Goal: Task Accomplishment & Management: Manage account settings

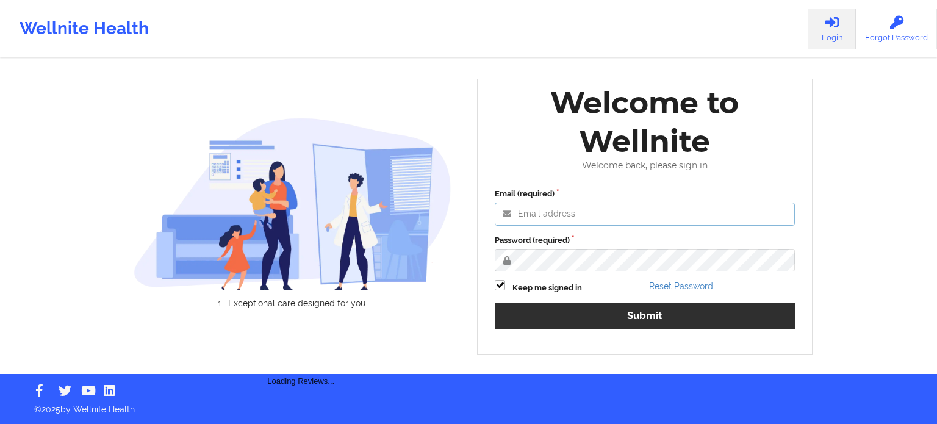
type input "[PERSON_NAME][EMAIL_ADDRESS][PERSON_NAME][DOMAIN_NAME]"
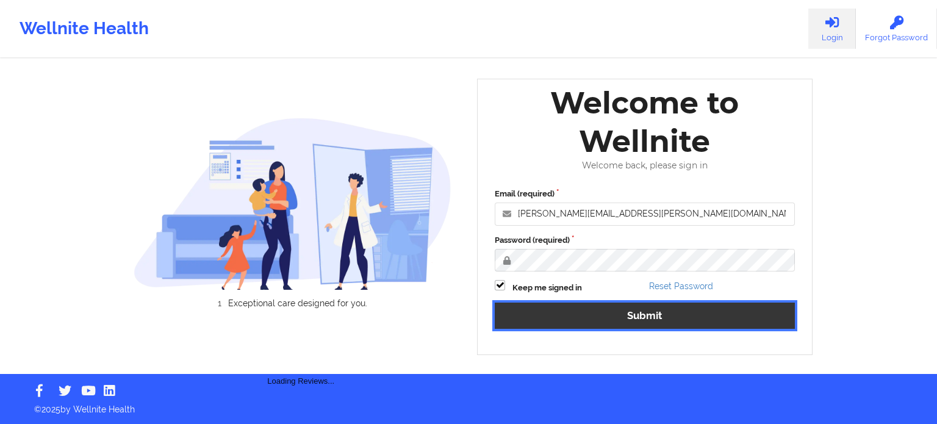
click at [591, 321] on button "Submit" at bounding box center [645, 315] width 300 height 26
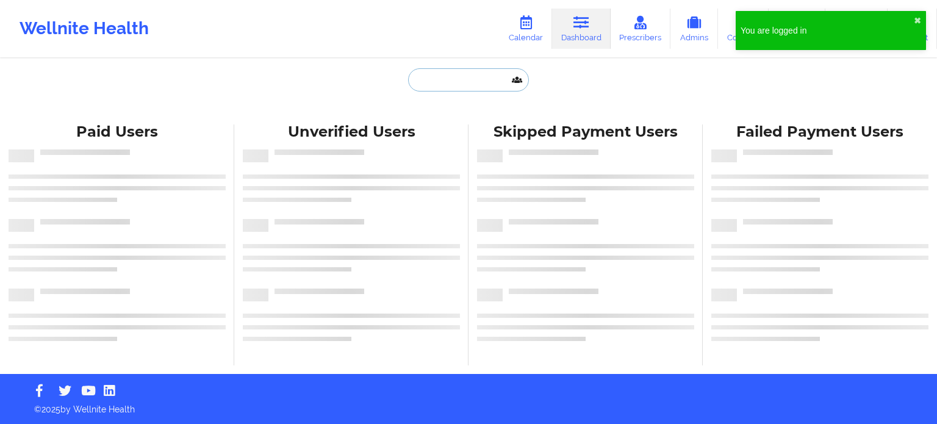
click at [460, 79] on input "text" at bounding box center [468, 79] width 121 height 23
paste input "[EMAIL_ADDRESS][DOMAIN_NAME]"
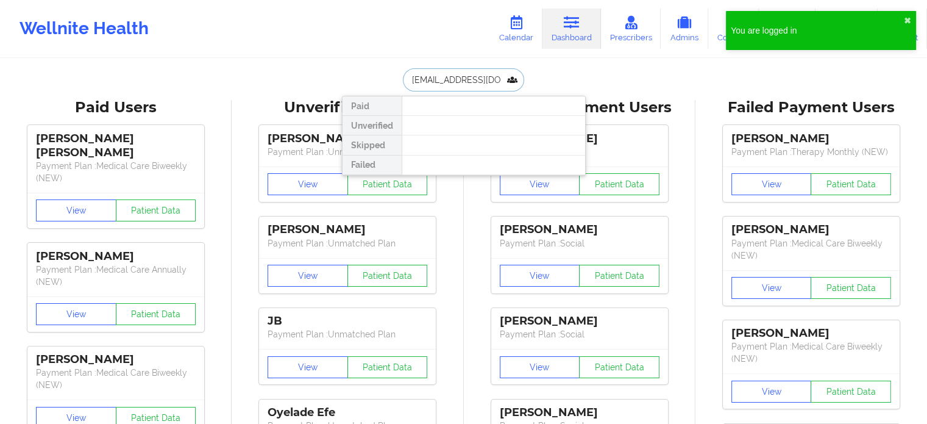
drag, startPoint x: 508, startPoint y: 78, endPoint x: 241, endPoint y: 73, distance: 266.5
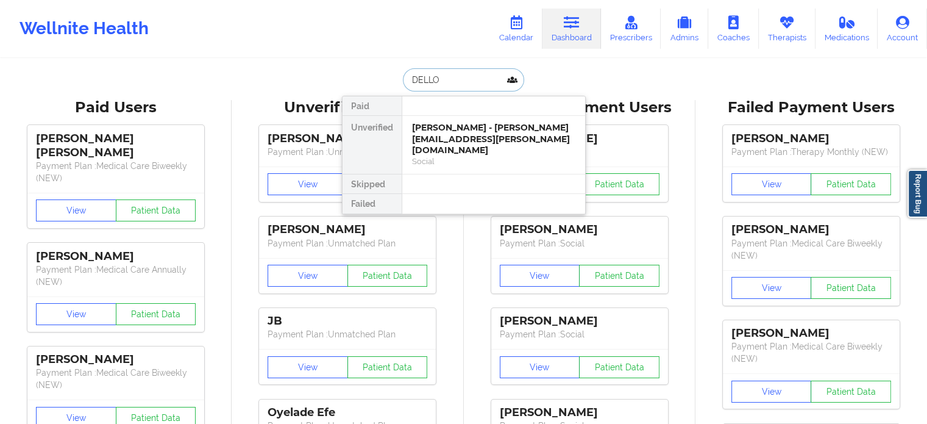
click at [473, 73] on input "DELLO" at bounding box center [463, 79] width 121 height 23
paste input "[EMAIL_ADDRESS][DOMAIN_NAME]"
type input "[EMAIL_ADDRESS][DOMAIN_NAME]"
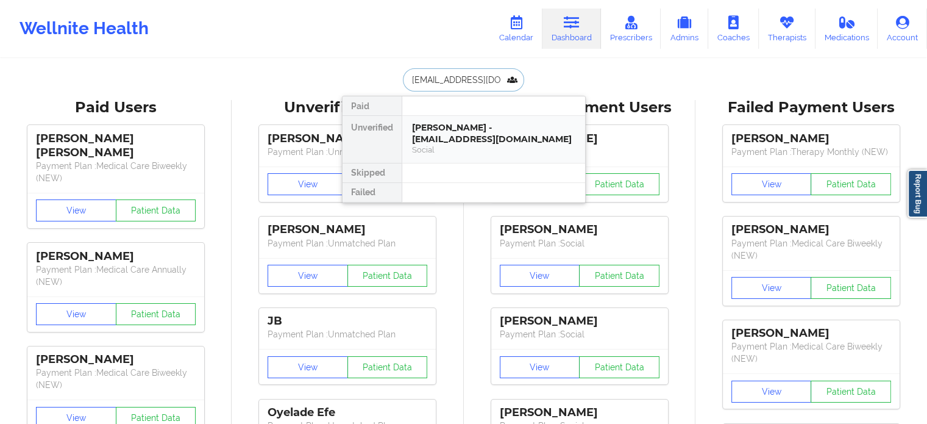
click at [466, 140] on div "[PERSON_NAME] - [EMAIL_ADDRESS][DOMAIN_NAME]" at bounding box center [493, 133] width 163 height 23
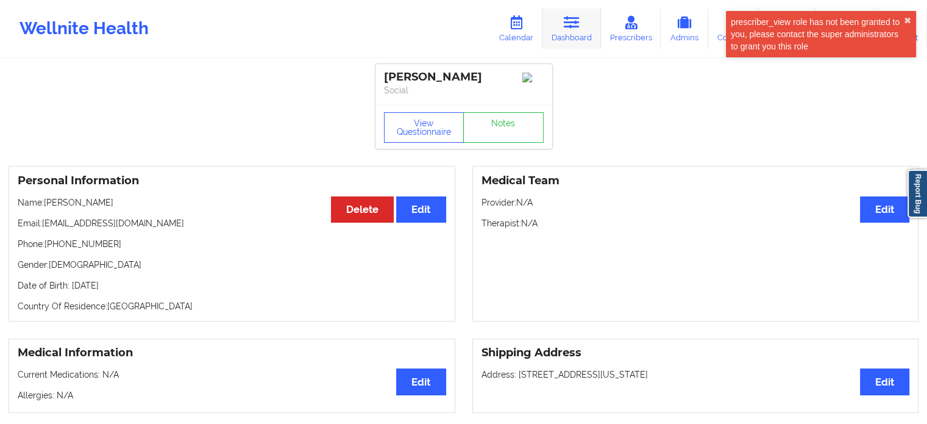
click at [575, 23] on icon at bounding box center [572, 22] width 16 height 13
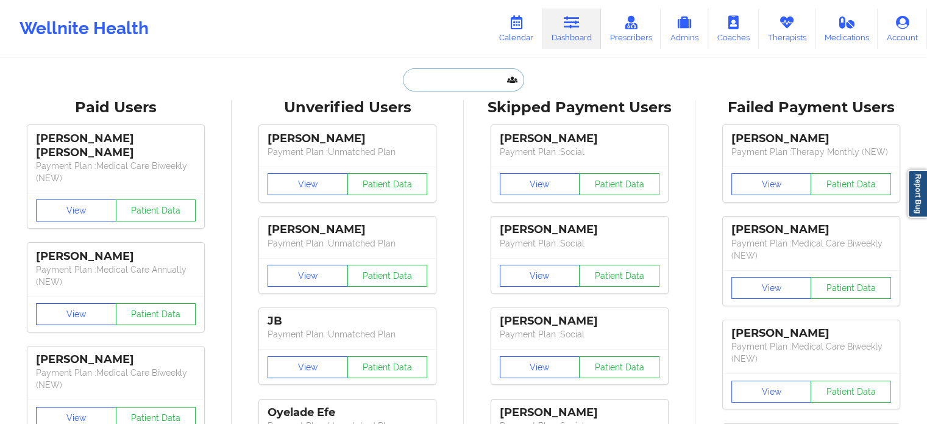
click at [456, 77] on input "text" at bounding box center [463, 79] width 121 height 23
paste input "[PHONE_NUMBER]"
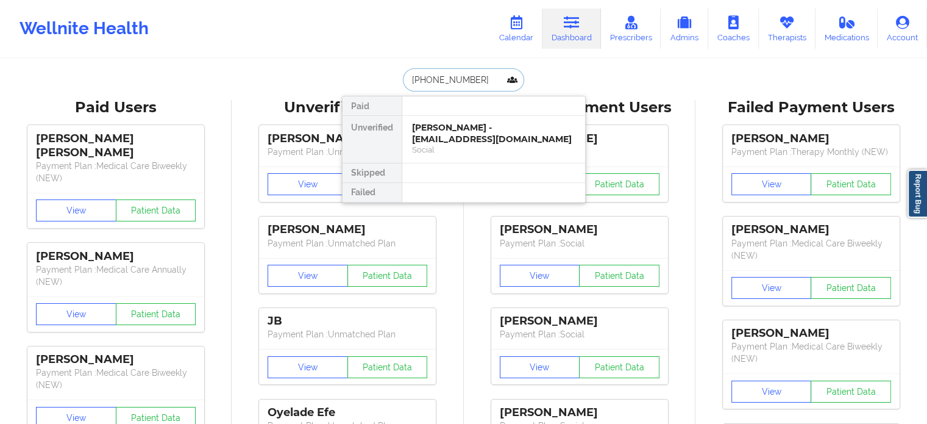
type input "[PHONE_NUMBER]"
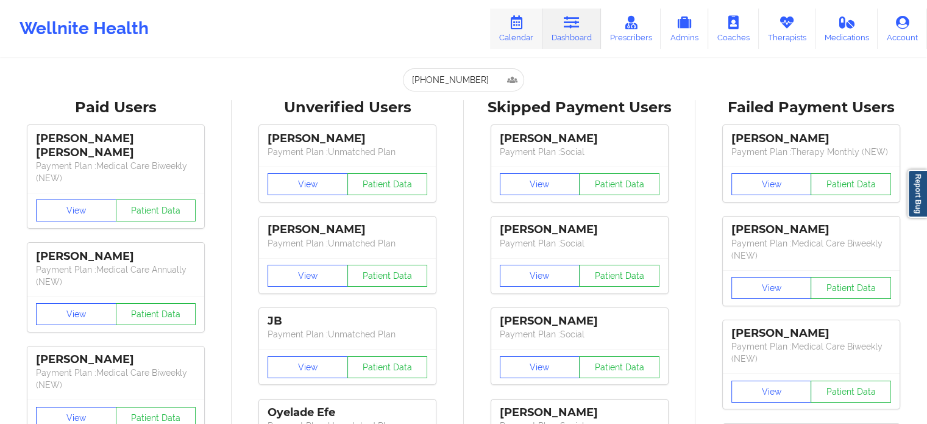
click at [523, 30] on link "Calendar" at bounding box center [516, 29] width 52 height 40
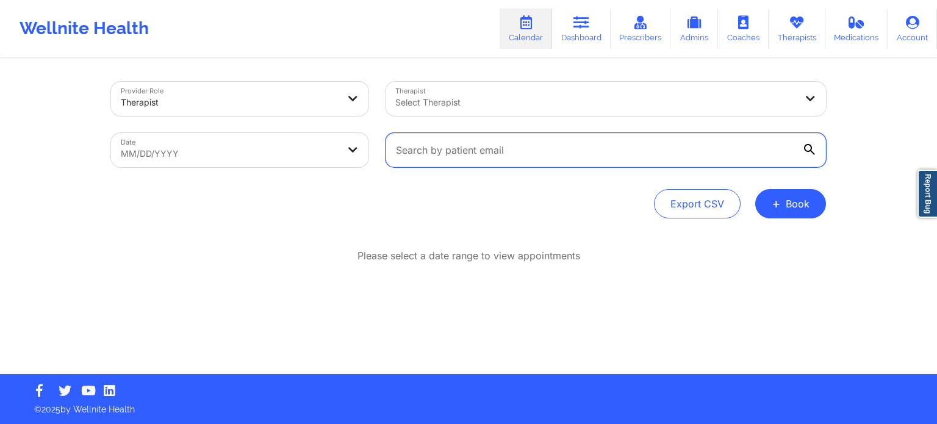
click at [532, 154] on input "text" at bounding box center [605, 150] width 440 height 34
paste input "[EMAIL_ADDRESS][DOMAIN_NAME]"
type input "[EMAIL_ADDRESS][DOMAIN_NAME]"
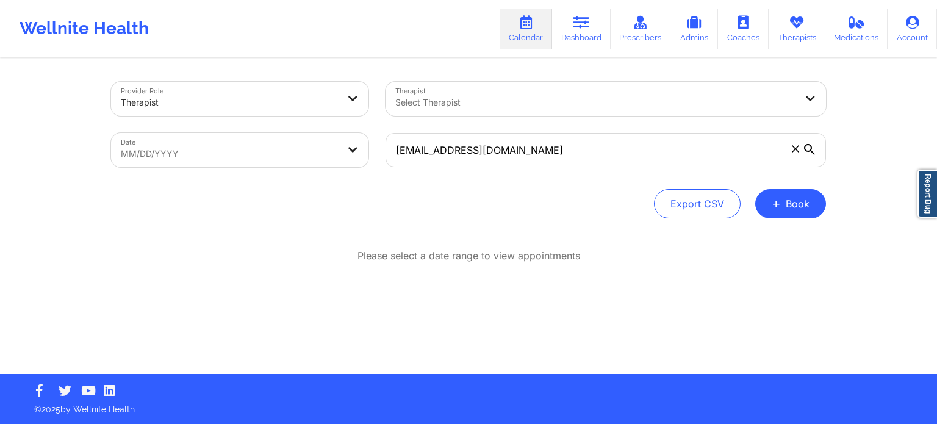
click at [198, 153] on body "Wellnite Health Calendar Dashboard Prescribers Admins Coaches Therapists Medica…" at bounding box center [468, 212] width 937 height 424
select select "2025-8"
select select "2025-9"
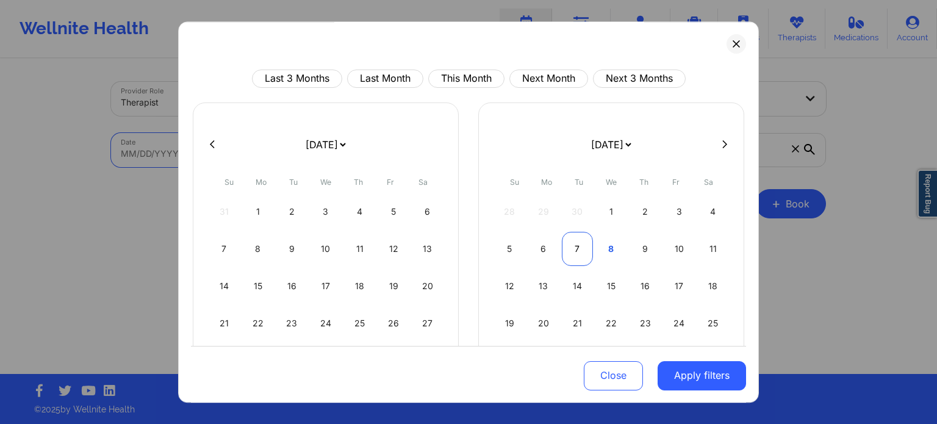
click at [578, 243] on div "7" at bounding box center [577, 249] width 31 height 34
select select "2025-9"
select select "2025-10"
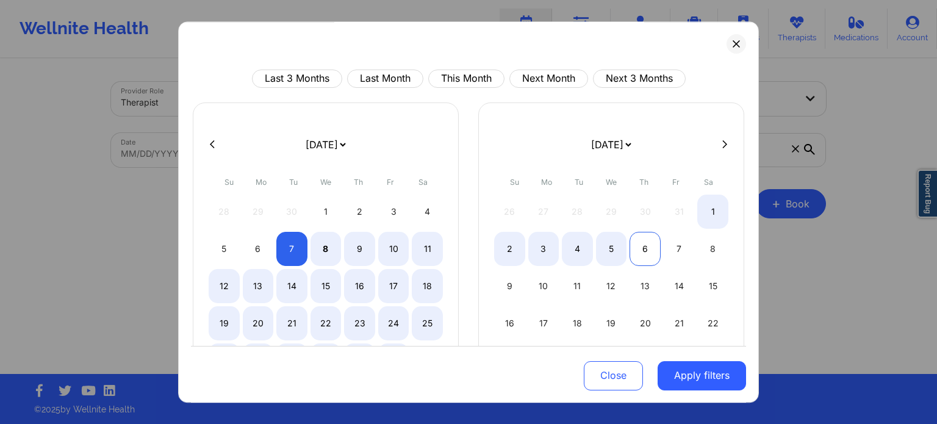
select select "2025-9"
select select "2025-10"
select select "2025-9"
select select "2025-10"
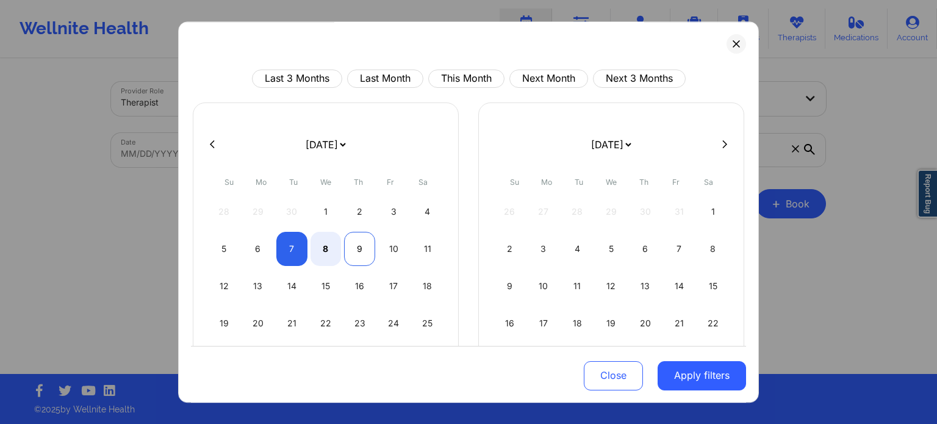
select select "2025-9"
select select "2025-10"
select select "2025-9"
select select "2025-10"
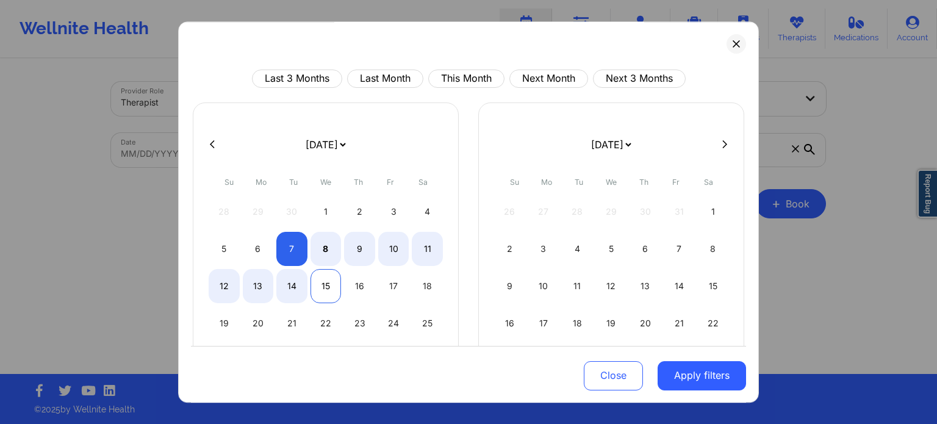
click at [330, 295] on div "15" at bounding box center [325, 286] width 31 height 34
select select "2025-9"
select select "2025-10"
click at [707, 381] on button "Apply filters" at bounding box center [701, 374] width 88 height 29
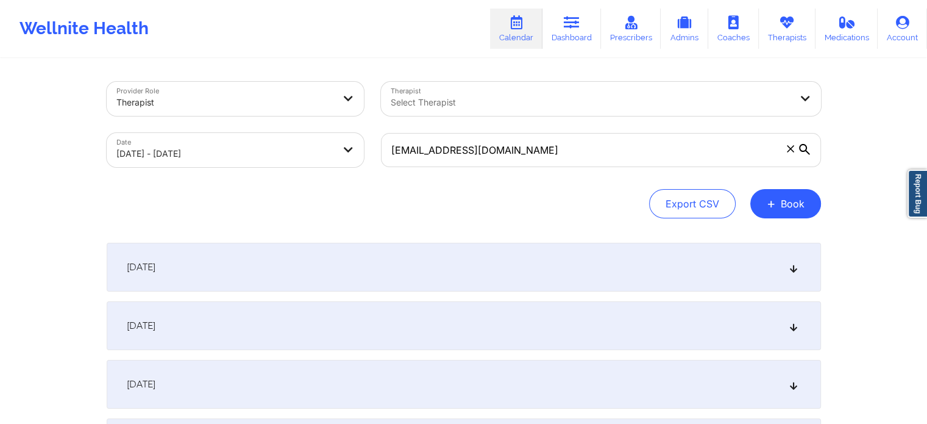
click at [287, 326] on div "[DATE]" at bounding box center [464, 325] width 715 height 49
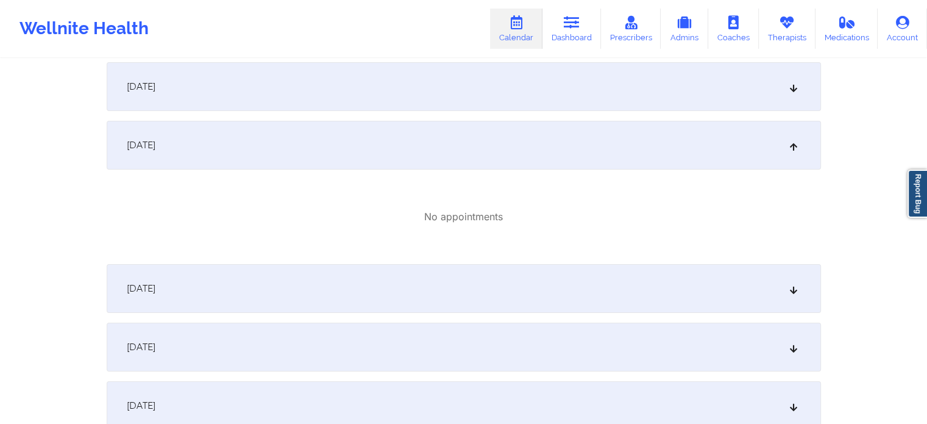
scroll to position [183, 0]
click at [324, 279] on div "[DATE]" at bounding box center [464, 286] width 715 height 49
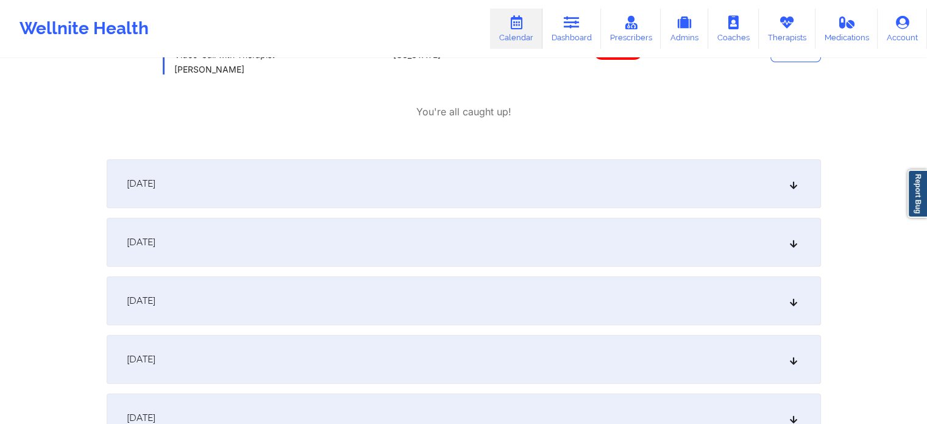
scroll to position [488, 0]
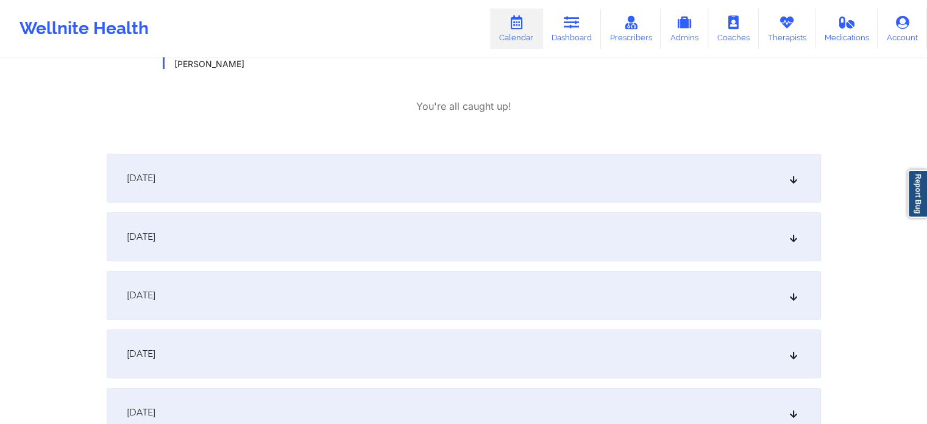
click at [341, 173] on div "[DATE]" at bounding box center [464, 178] width 715 height 49
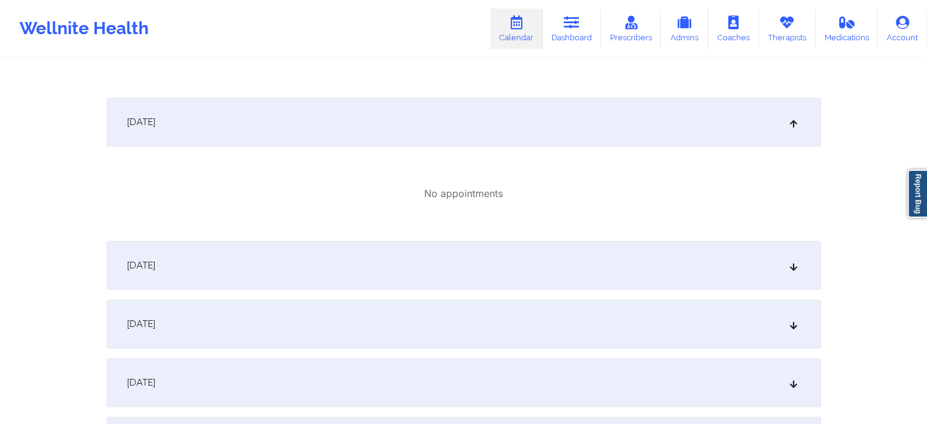
scroll to position [610, 0]
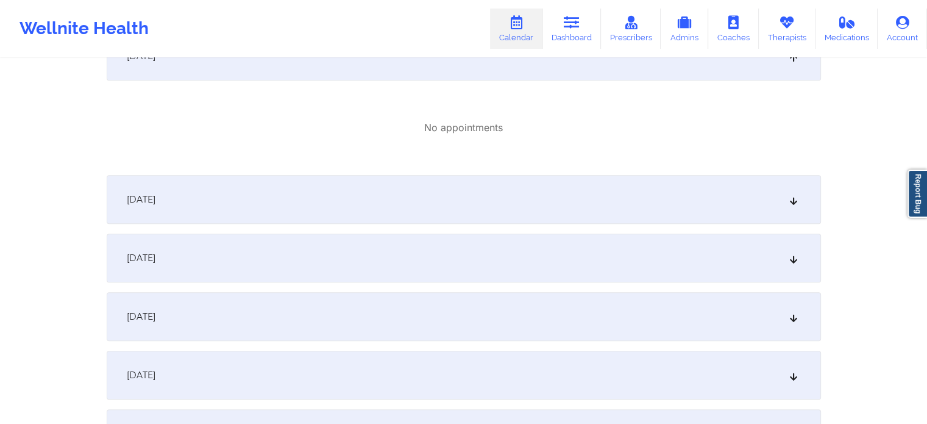
click at [313, 341] on div "[DATE] No appointments [DATE] No appointments [DATE] 10:00am 10:30am [DATE] [PE…" at bounding box center [464, 45] width 715 height 825
click at [312, 327] on div "[DATE]" at bounding box center [464, 316] width 715 height 49
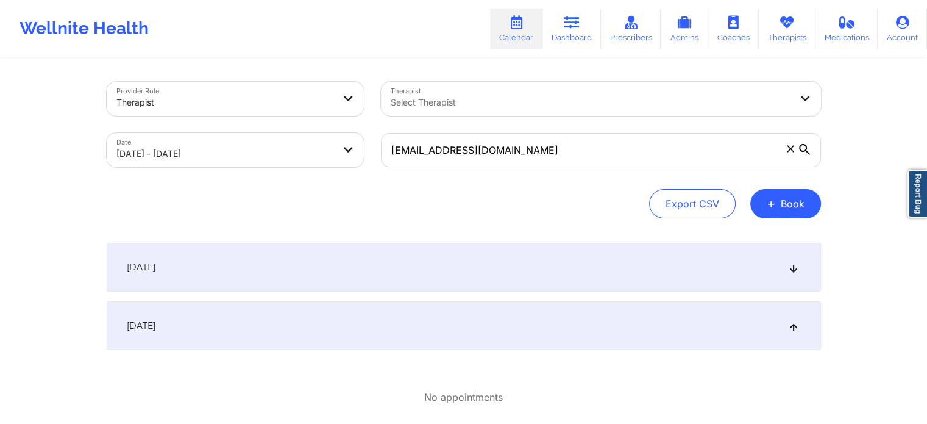
scroll to position [0, 0]
click at [213, 104] on div at bounding box center [224, 102] width 217 height 15
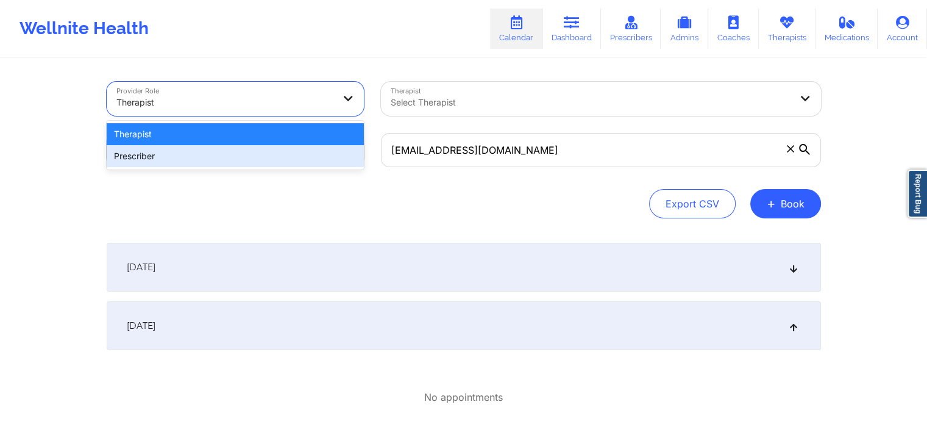
click at [195, 153] on div "Prescriber" at bounding box center [235, 156] width 257 height 22
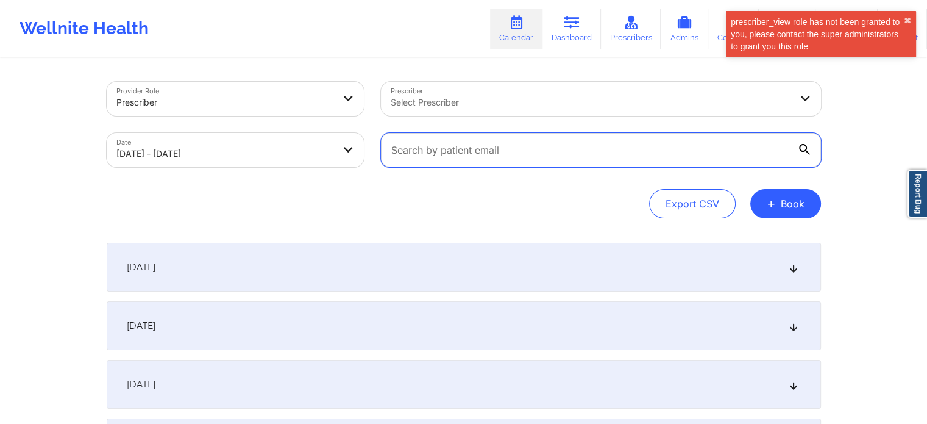
click at [484, 149] on input "text" at bounding box center [601, 150] width 440 height 34
click at [543, 148] on input "text" at bounding box center [601, 150] width 440 height 34
paste input "[EMAIL_ADDRESS][DOMAIN_NAME]"
type input "[EMAIL_ADDRESS][DOMAIN_NAME]"
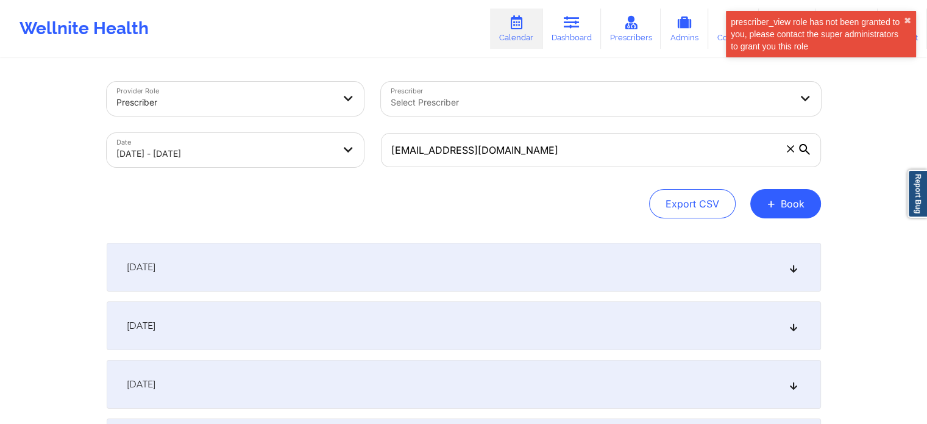
click at [801, 152] on icon at bounding box center [804, 149] width 11 height 11
click at [801, 152] on input "[EMAIL_ADDRESS][DOMAIN_NAME]" at bounding box center [601, 150] width 440 height 34
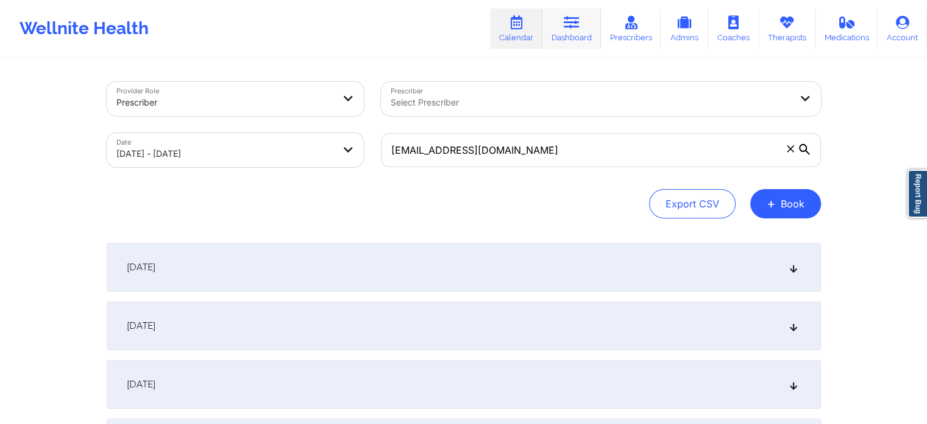
click at [573, 37] on link "Dashboard" at bounding box center [572, 29] width 59 height 40
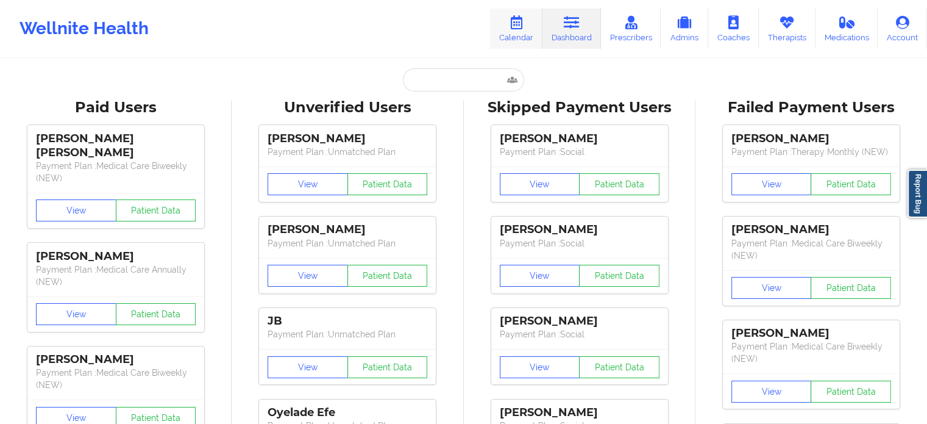
click at [524, 29] on icon at bounding box center [517, 22] width 16 height 13
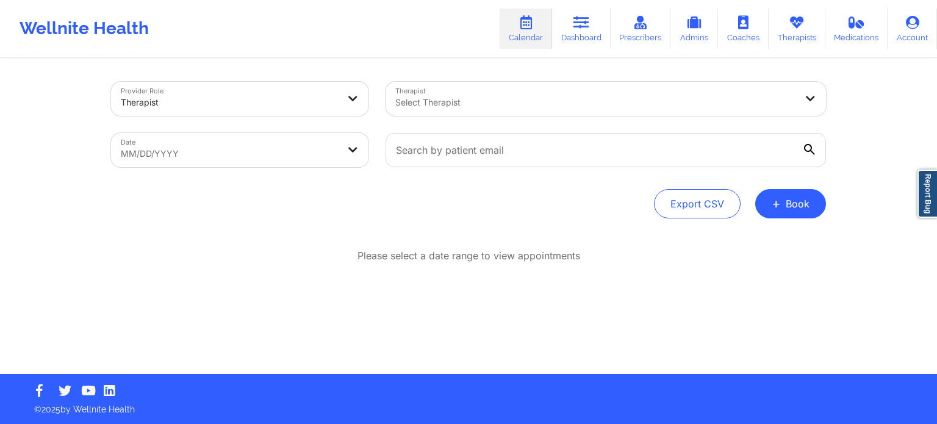
click at [458, 110] on div "Select Therapist" at bounding box center [590, 99] width 411 height 34
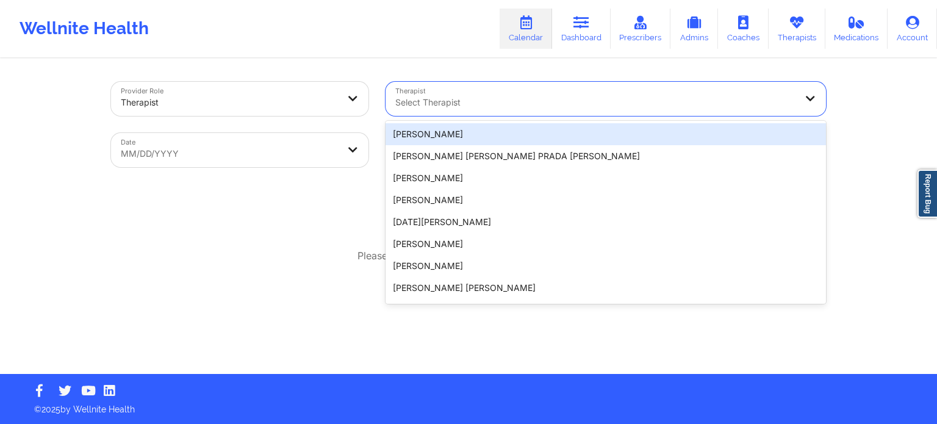
click at [284, 116] on div "Provider Role Therapist" at bounding box center [239, 98] width 274 height 51
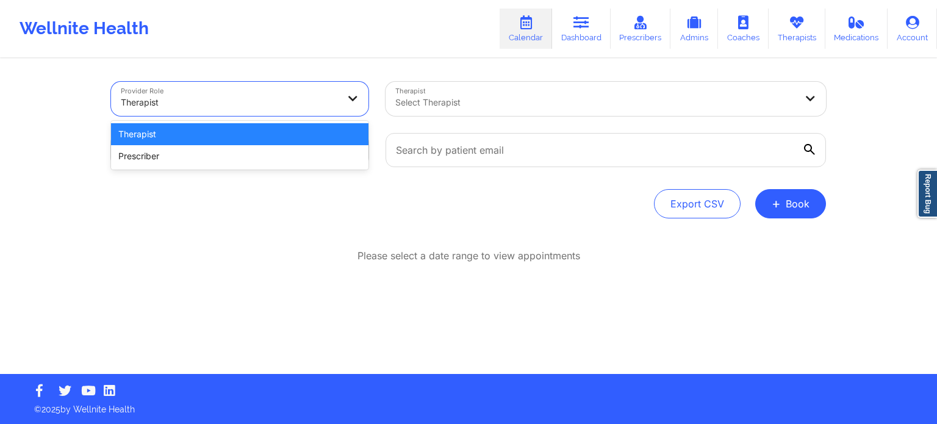
click at [259, 109] on div at bounding box center [229, 102] width 217 height 15
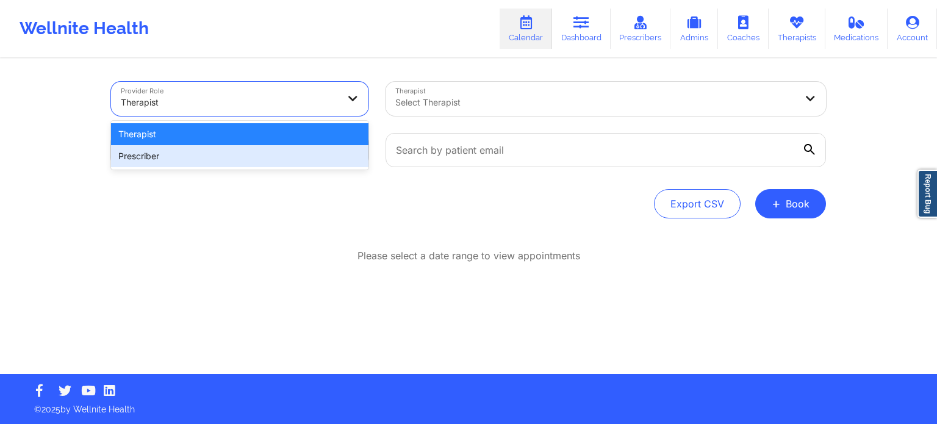
click at [238, 160] on div "Prescriber" at bounding box center [239, 156] width 257 height 22
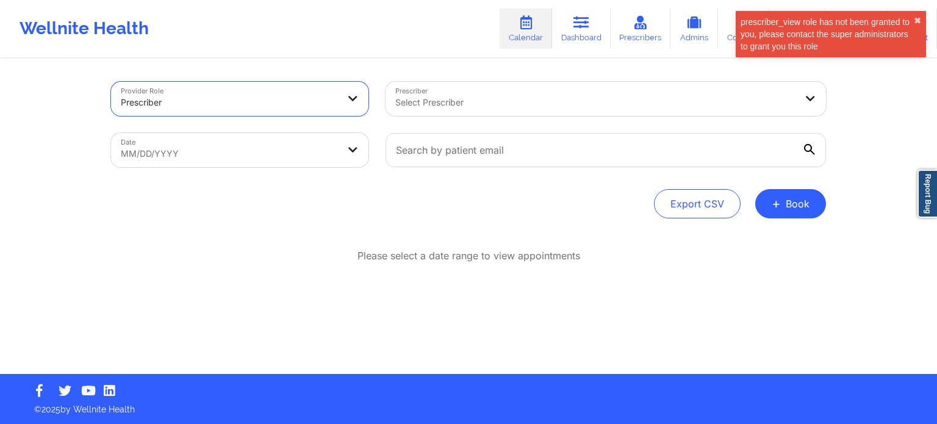
click at [477, 100] on div at bounding box center [595, 102] width 400 height 15
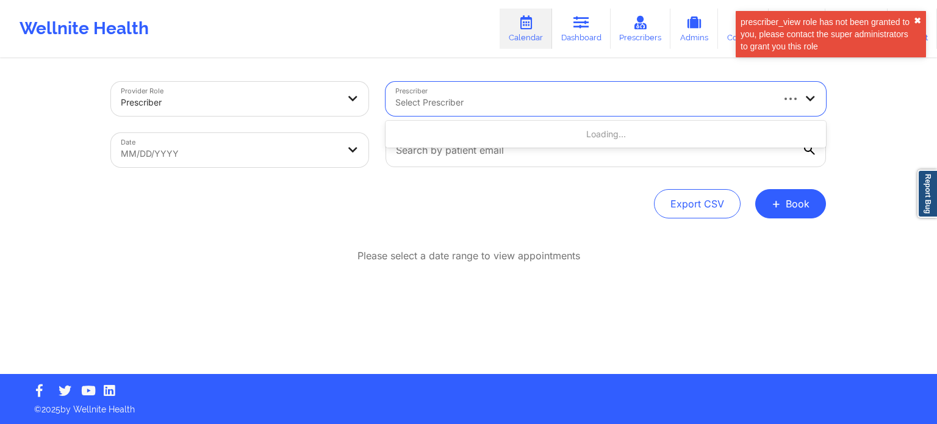
click at [919, 20] on button "✖︎" at bounding box center [916, 21] width 7 height 10
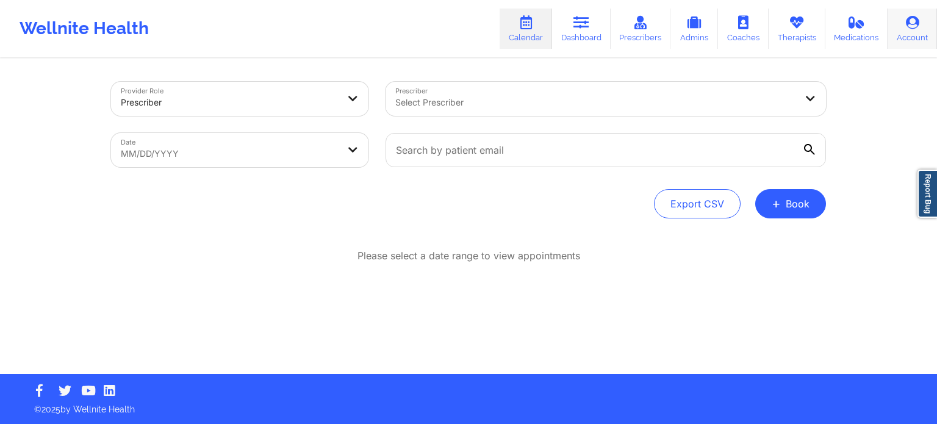
click at [910, 24] on icon at bounding box center [912, 22] width 16 height 13
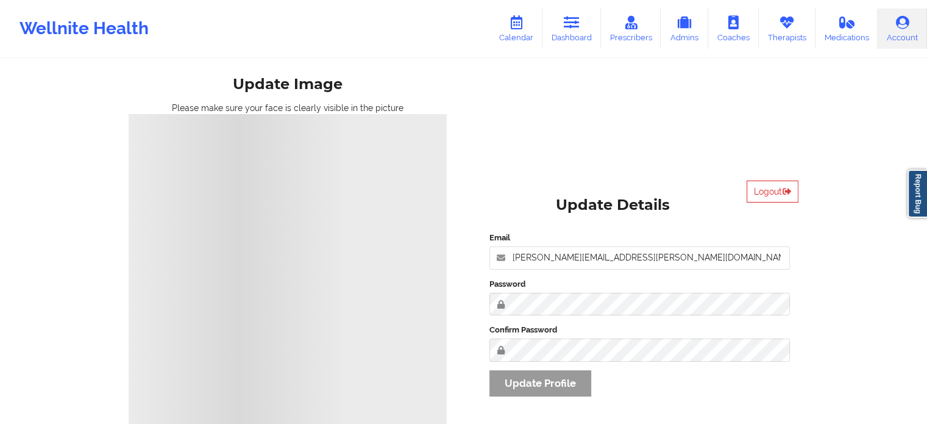
click at [777, 178] on div "Logout Update Details Email [PERSON_NAME][EMAIL_ADDRESS][PERSON_NAME][DOMAIN_NA…" at bounding box center [640, 297] width 335 height 250
click at [768, 192] on button "Logout" at bounding box center [773, 191] width 52 height 22
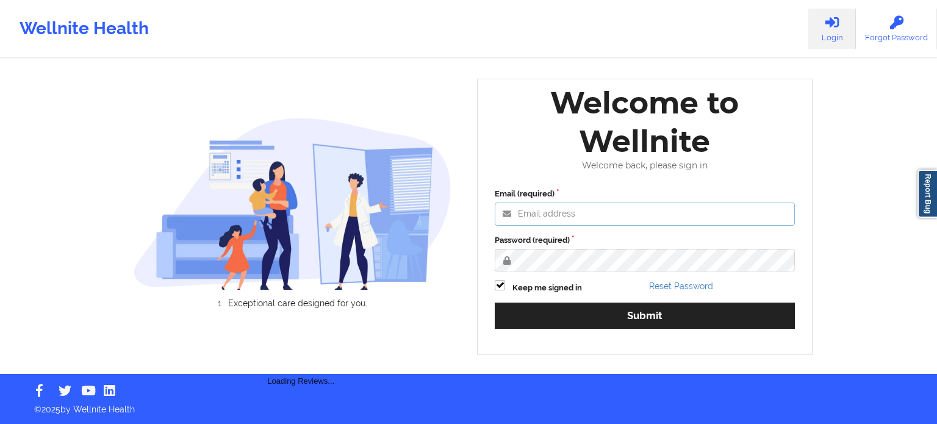
type input "[PERSON_NAME][EMAIL_ADDRESS][PERSON_NAME][DOMAIN_NAME]"
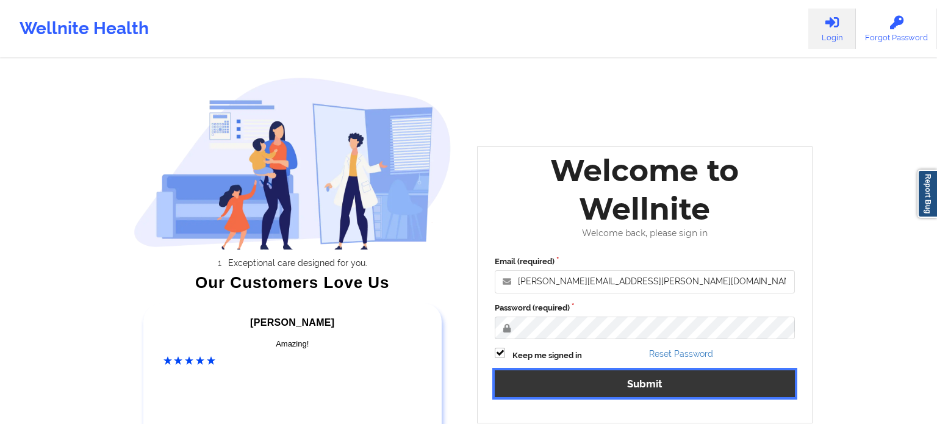
click at [607, 370] on button "Submit" at bounding box center [645, 383] width 300 height 26
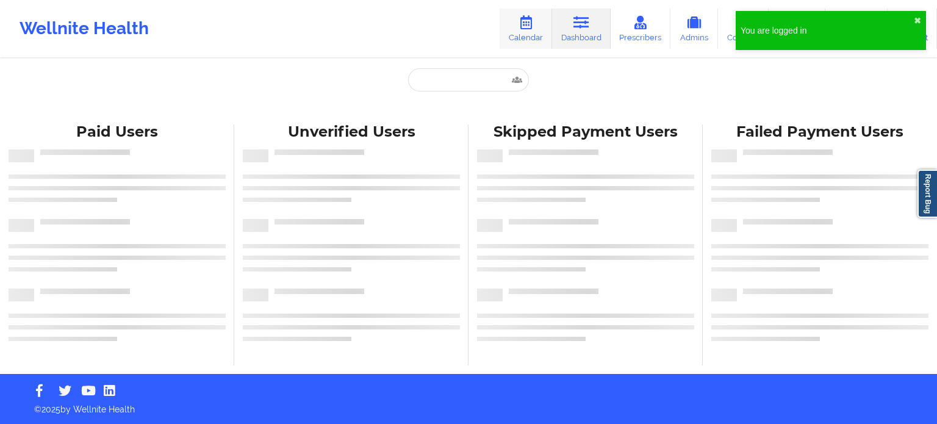
click at [529, 29] on icon at bounding box center [526, 22] width 16 height 13
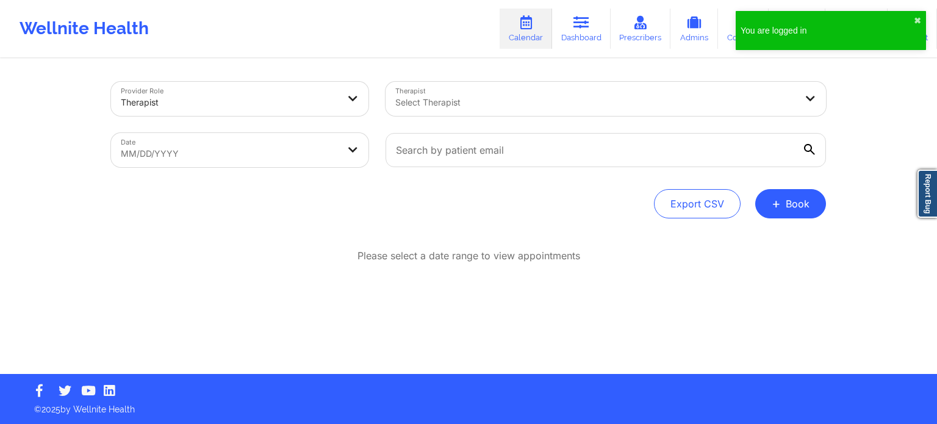
click at [296, 104] on div at bounding box center [229, 102] width 217 height 15
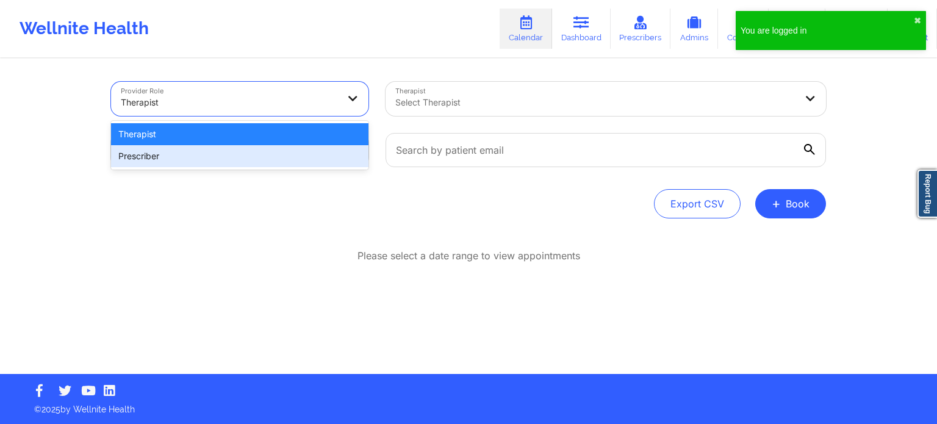
click at [264, 151] on div "Prescriber" at bounding box center [239, 156] width 257 height 22
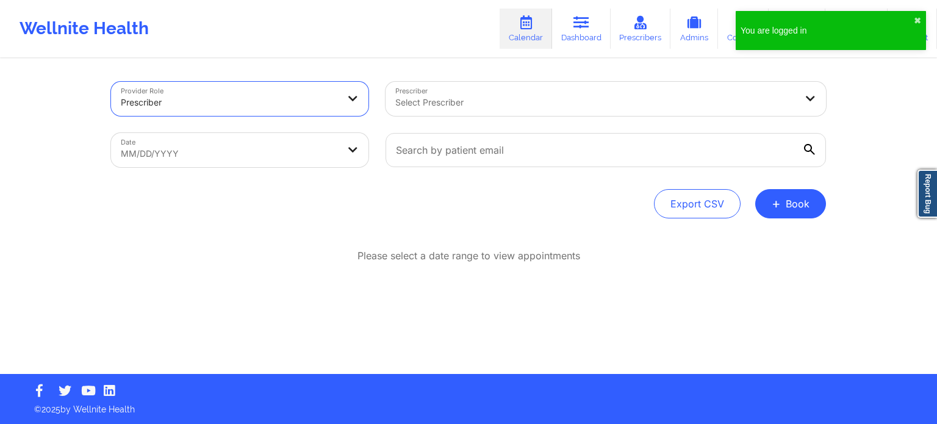
click at [921, 22] on div "You are logged in ✖︎" at bounding box center [830, 30] width 190 height 39
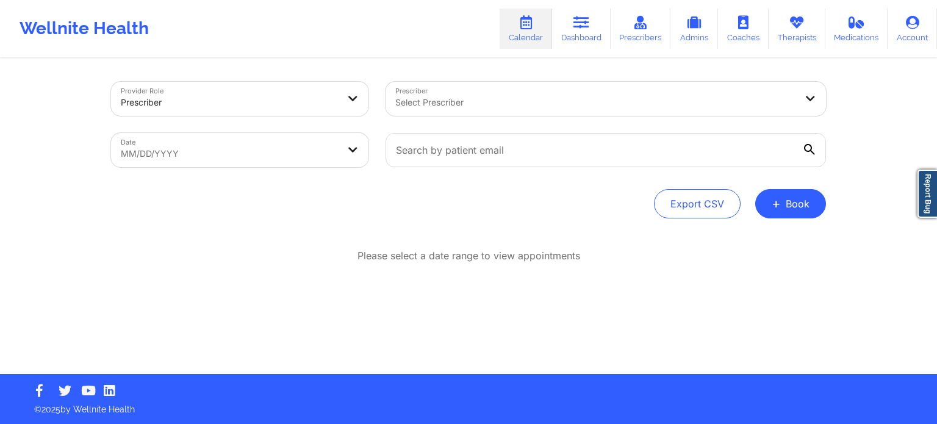
click at [434, 104] on div at bounding box center [595, 102] width 400 height 15
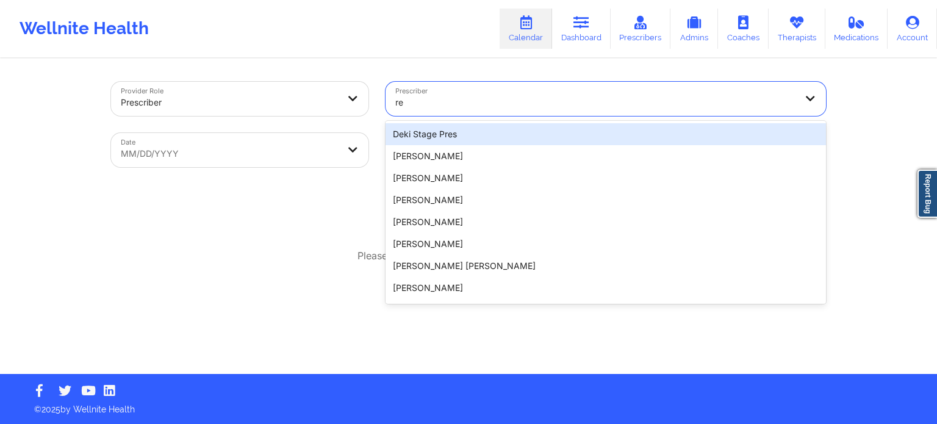
type input "ren"
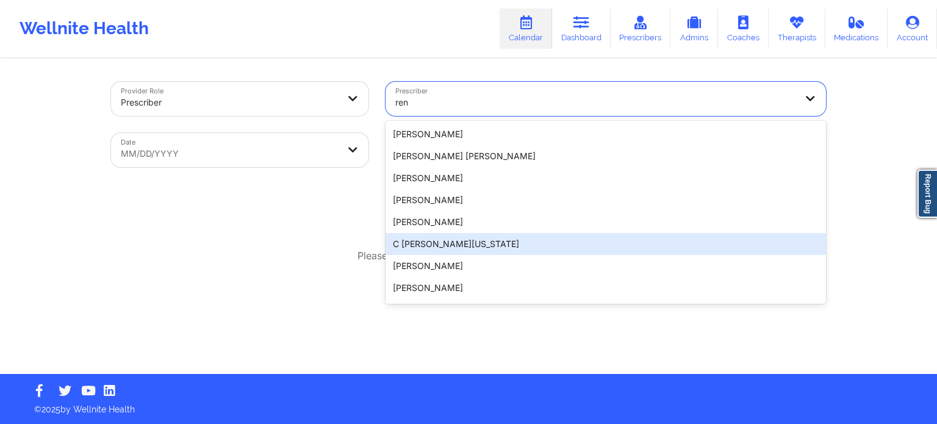
click at [453, 247] on div "C [PERSON_NAME][US_STATE]" at bounding box center [605, 244] width 440 height 22
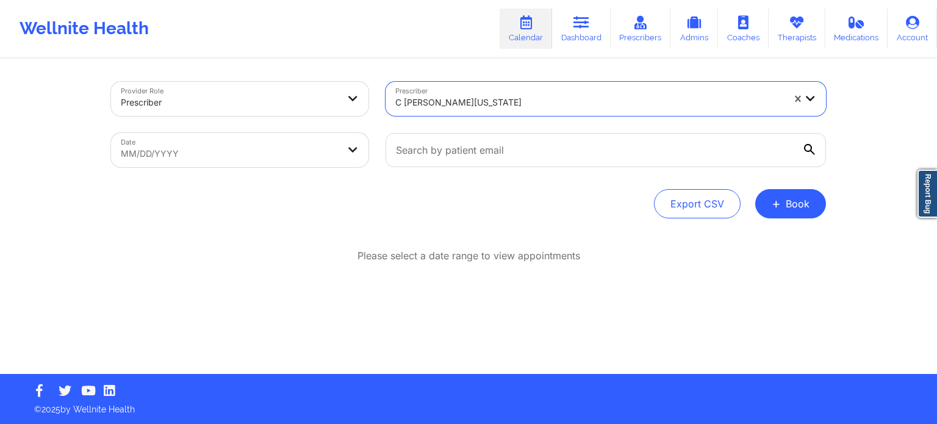
click at [280, 143] on body "Wellnite Health Calendar Dashboard Prescribers Admins Coaches Therapists Medica…" at bounding box center [468, 212] width 937 height 424
select select "2025-8"
select select "2025-9"
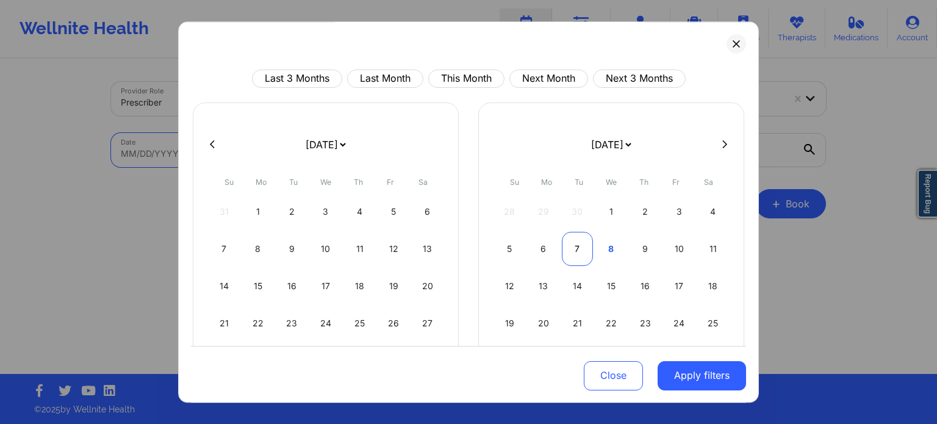
click at [573, 254] on div "7" at bounding box center [577, 249] width 31 height 34
select select "2025-9"
select select "2025-10"
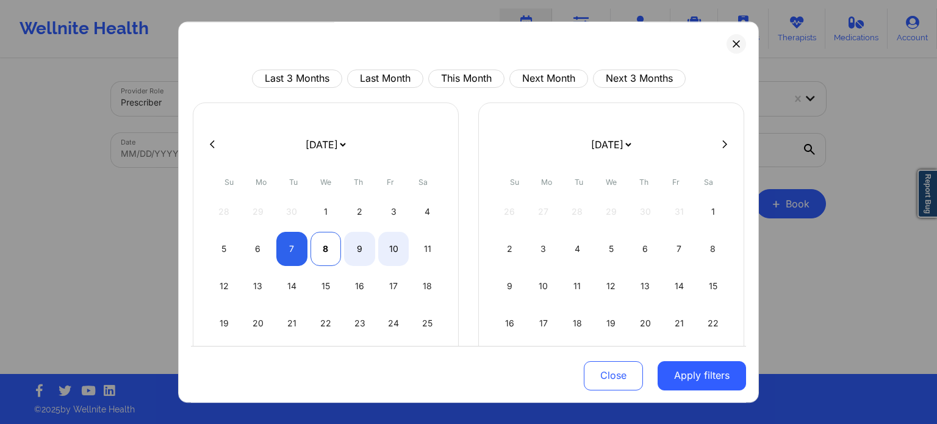
select select "2025-9"
select select "2025-10"
click at [364, 248] on div "9" at bounding box center [359, 249] width 31 height 34
select select "2025-9"
select select "2025-10"
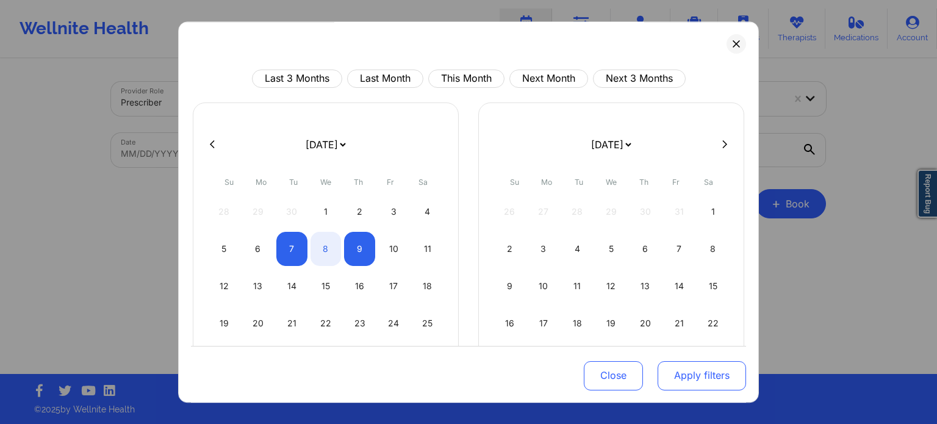
click at [715, 377] on button "Apply filters" at bounding box center [701, 374] width 88 height 29
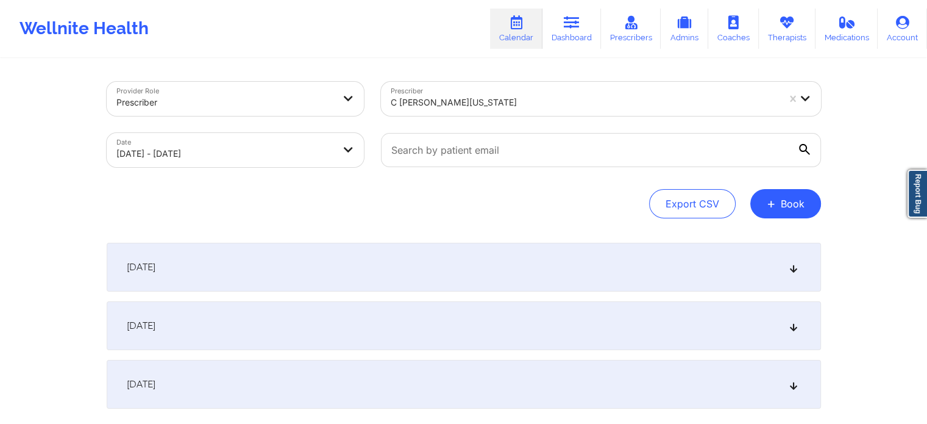
scroll to position [83, 0]
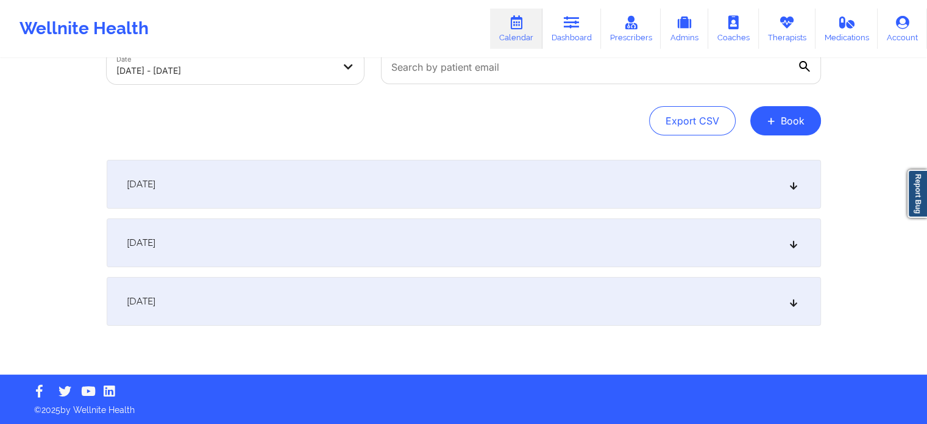
click at [302, 243] on div "[DATE]" at bounding box center [464, 242] width 715 height 49
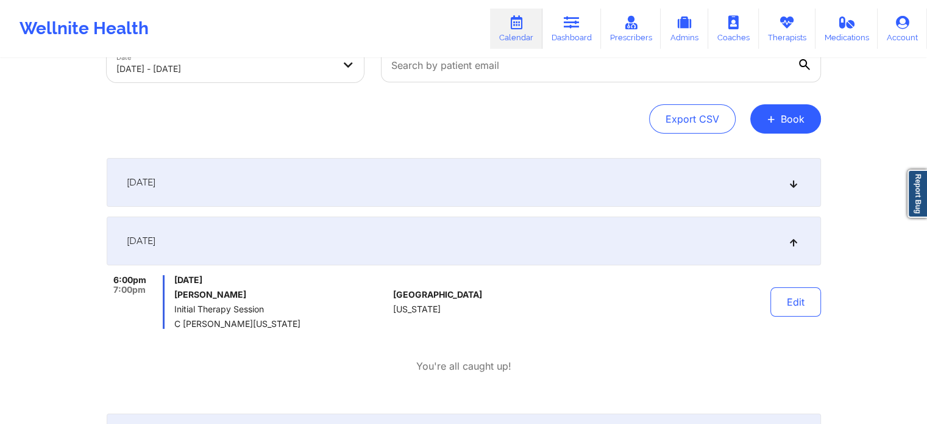
scroll to position [0, 0]
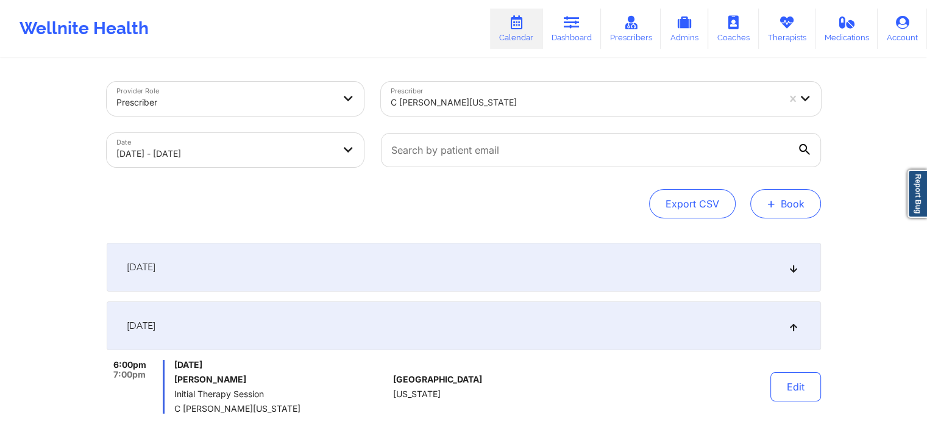
click at [788, 202] on button "+ Book" at bounding box center [786, 203] width 71 height 29
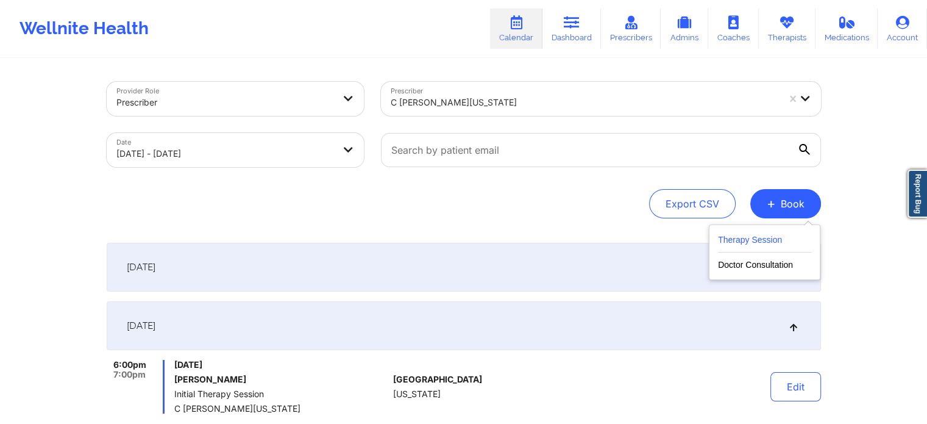
click at [766, 243] on button "Therapy Session" at bounding box center [764, 242] width 93 height 20
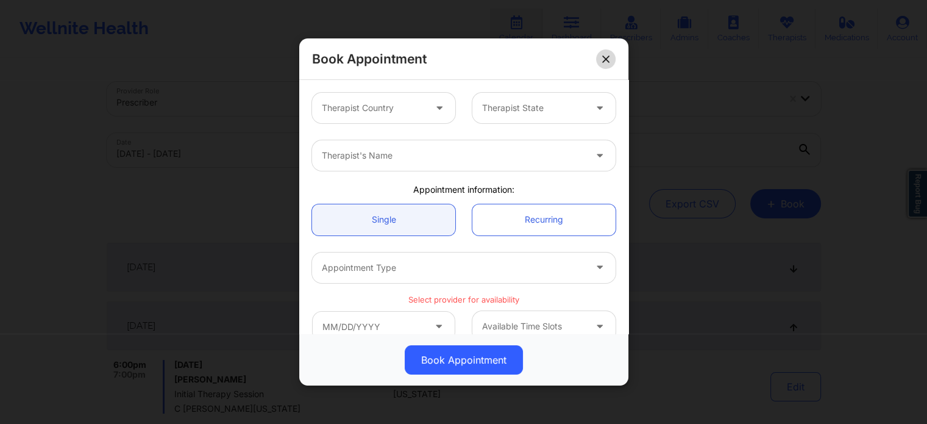
click at [604, 48] on div "Book Appointment" at bounding box center [463, 58] width 329 height 41
click at [607, 58] on icon at bounding box center [605, 58] width 7 height 7
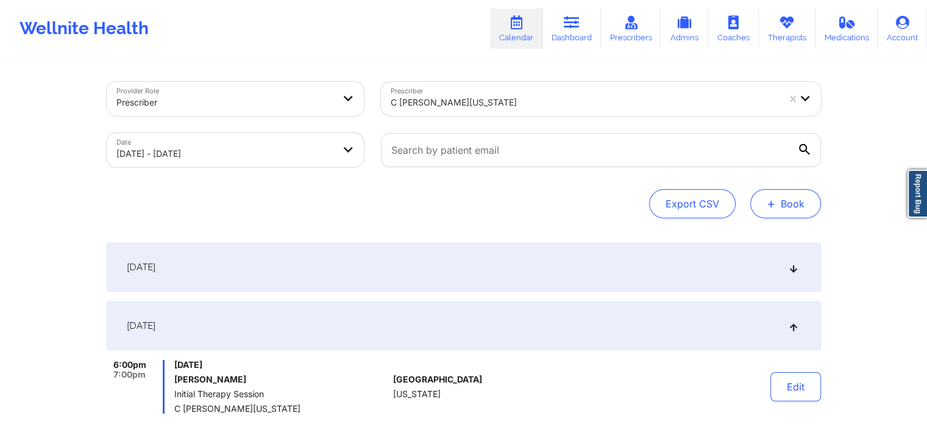
click at [761, 210] on button "+ Book" at bounding box center [786, 203] width 71 height 29
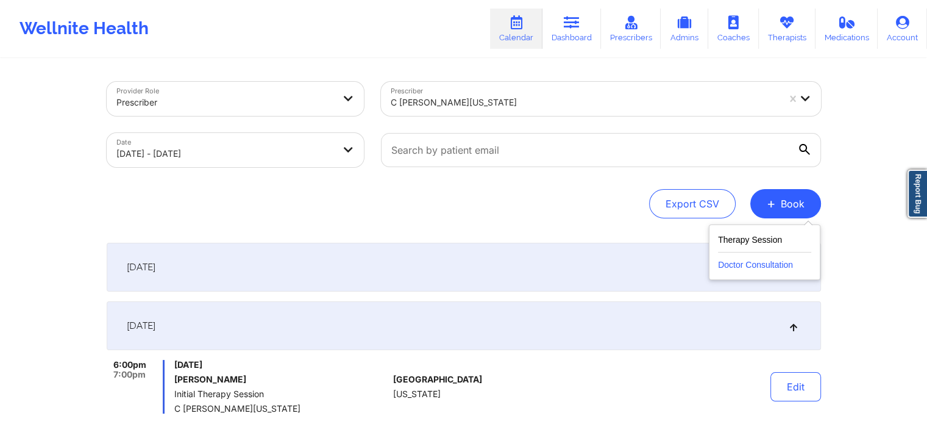
click at [761, 265] on button "Doctor Consultation" at bounding box center [764, 262] width 93 height 20
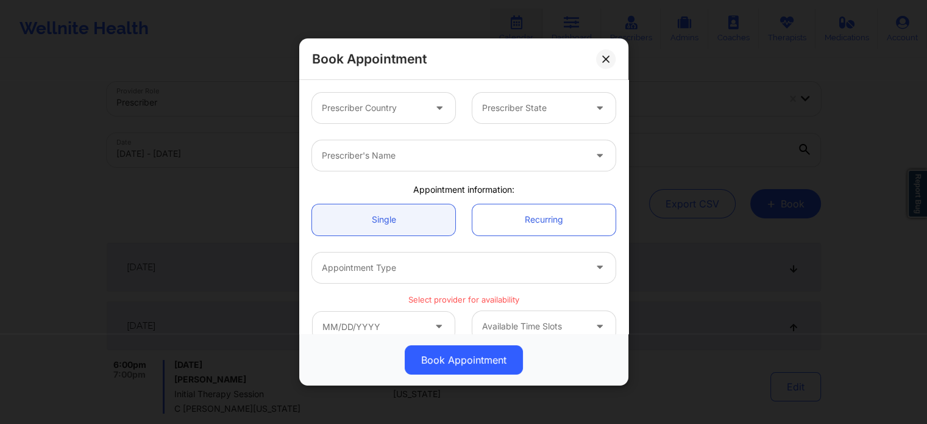
click at [364, 104] on div at bounding box center [373, 108] width 103 height 15
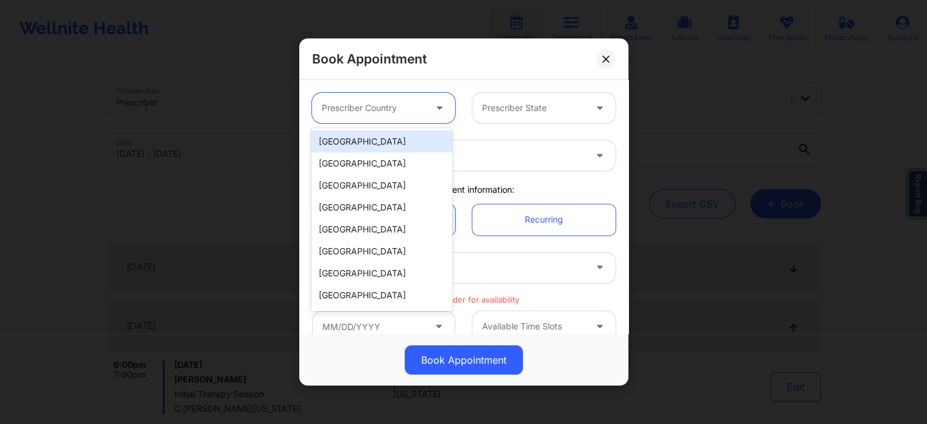
click at [368, 141] on div "[GEOGRAPHIC_DATA]" at bounding box center [382, 141] width 140 height 22
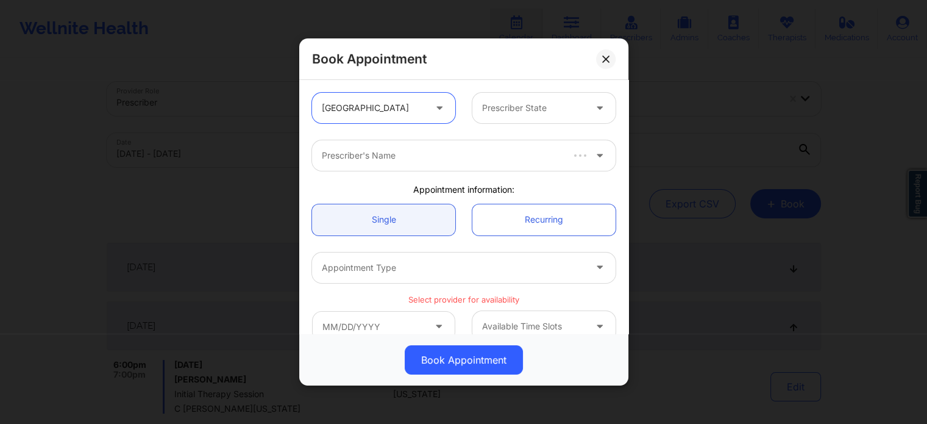
click at [535, 118] on div "Prescriber State" at bounding box center [530, 108] width 114 height 30
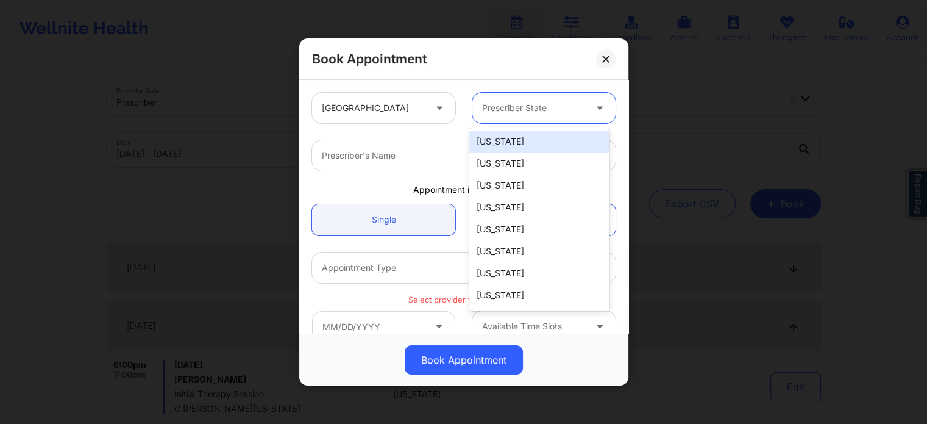
type input "f"
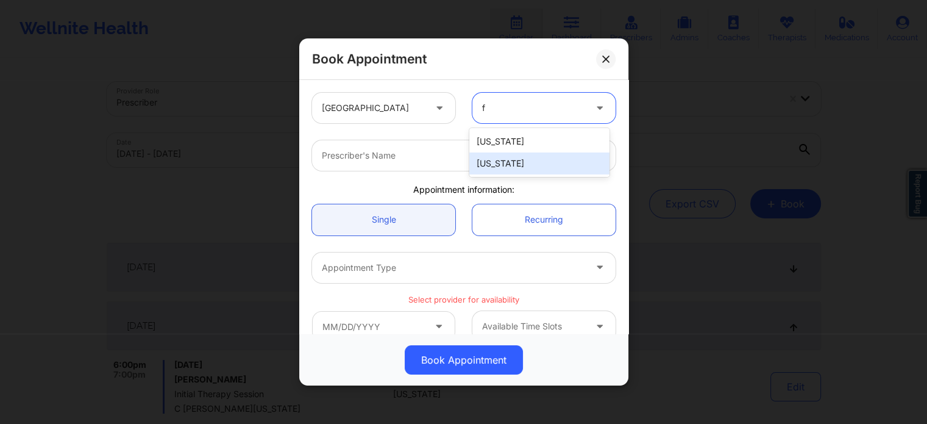
click at [510, 160] on div "[US_STATE]" at bounding box center [540, 163] width 140 height 22
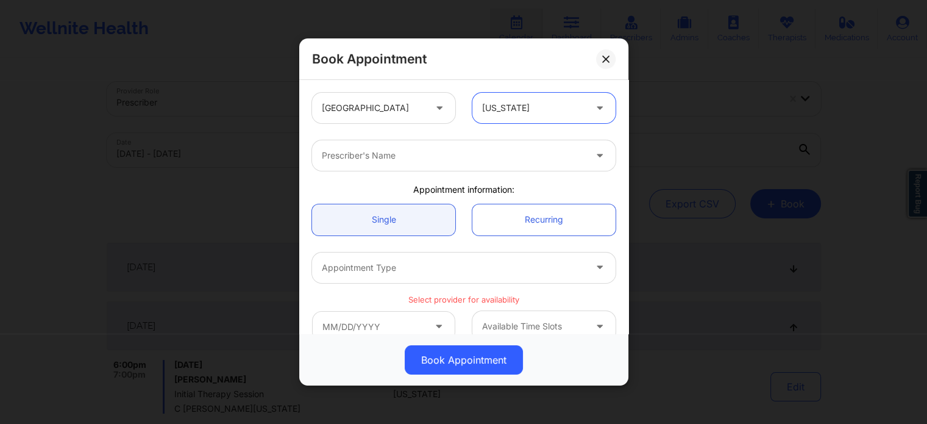
click at [448, 155] on div at bounding box center [453, 155] width 263 height 15
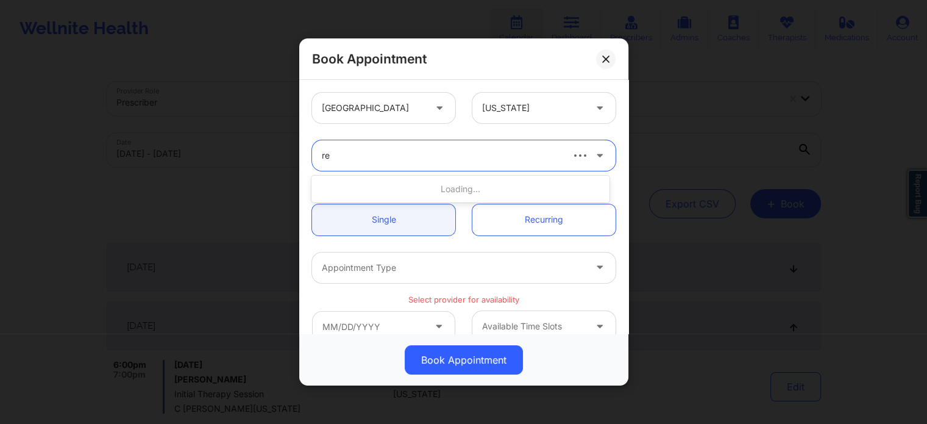
type input "ren"
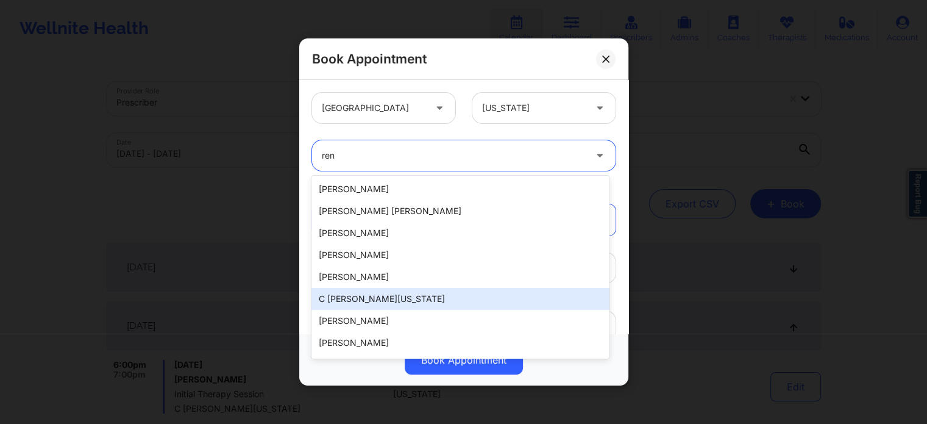
click at [410, 302] on div "C [PERSON_NAME][US_STATE]" at bounding box center [461, 299] width 298 height 22
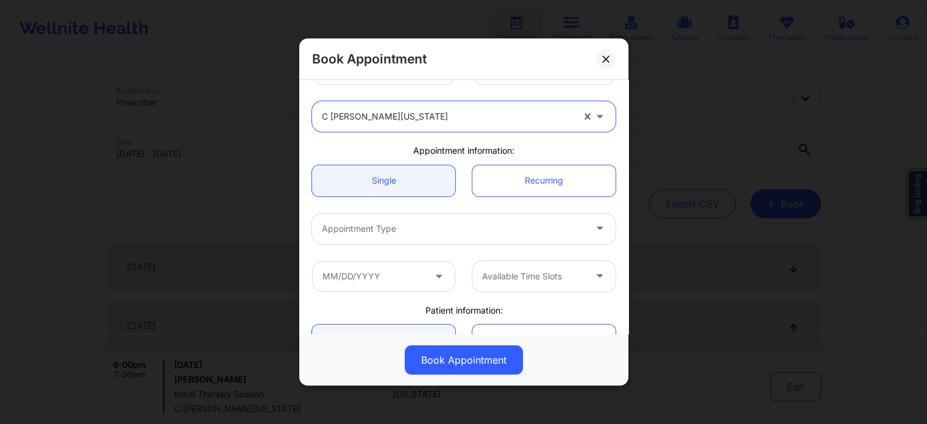
scroll to position [61, 0]
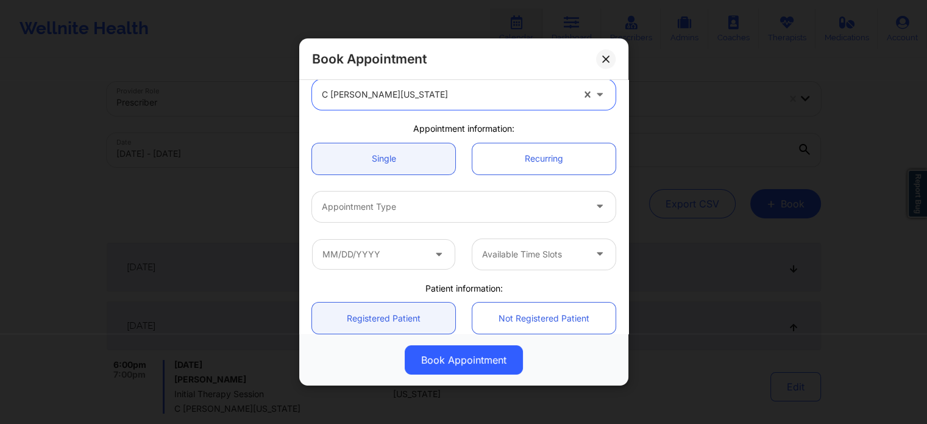
click at [415, 207] on div at bounding box center [453, 206] width 263 height 15
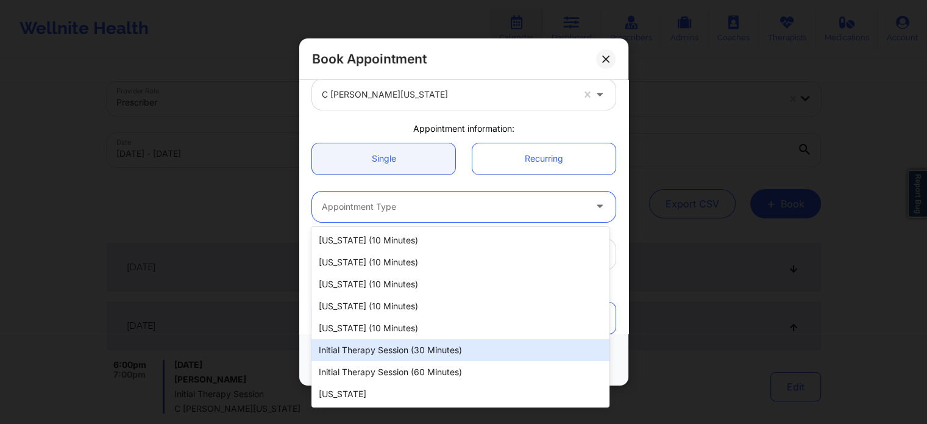
click at [385, 358] on div "Initial Therapy Session (30 minutes)" at bounding box center [461, 350] width 298 height 22
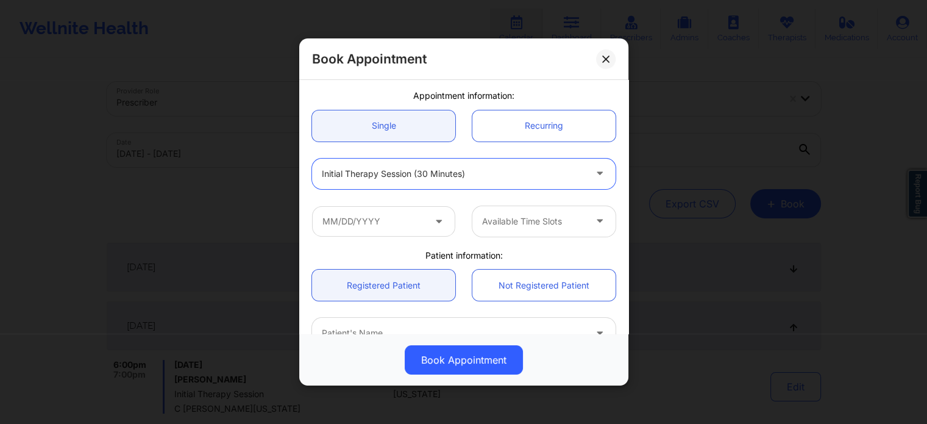
scroll to position [122, 0]
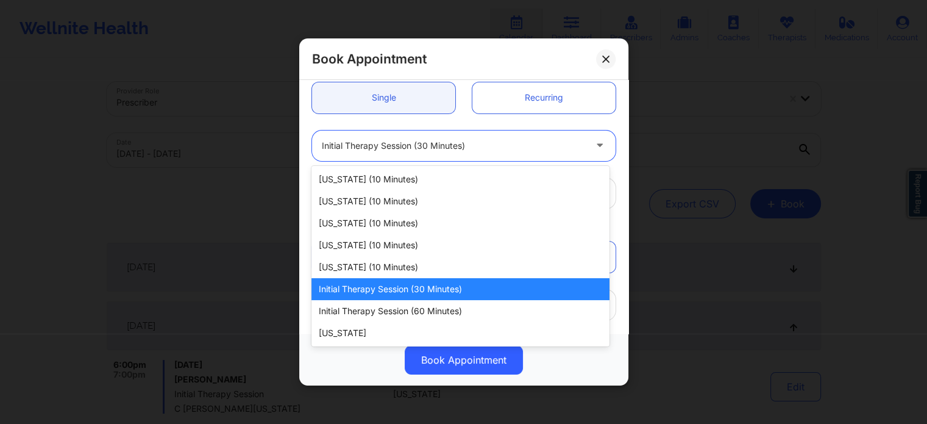
click at [395, 140] on div at bounding box center [453, 145] width 263 height 15
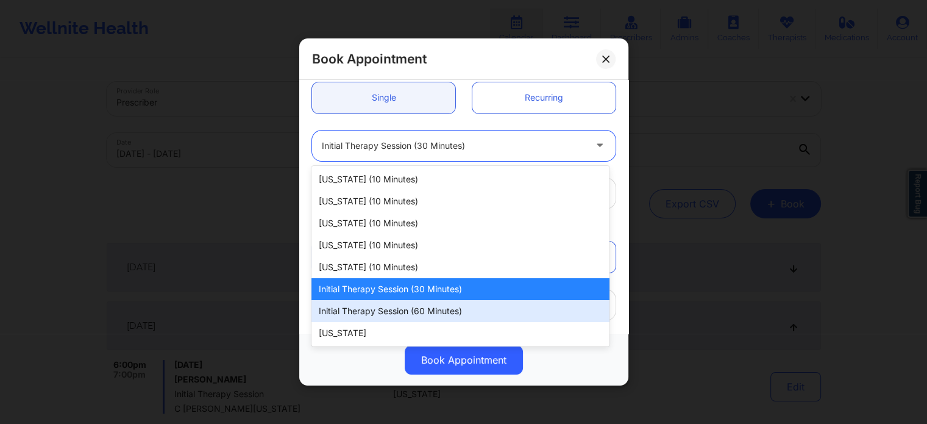
click at [410, 316] on div "Initial Therapy Session (60 minutes)" at bounding box center [461, 311] width 298 height 22
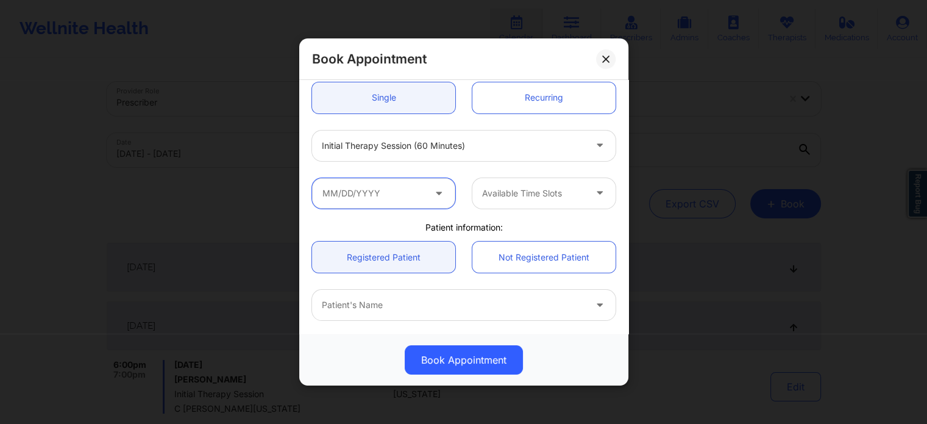
click at [387, 199] on input "text" at bounding box center [383, 193] width 143 height 30
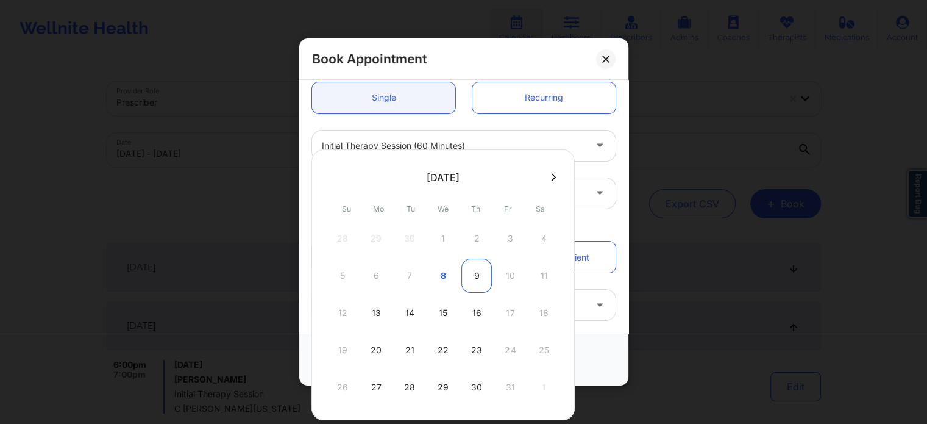
click at [472, 277] on div "9" at bounding box center [477, 276] width 30 height 34
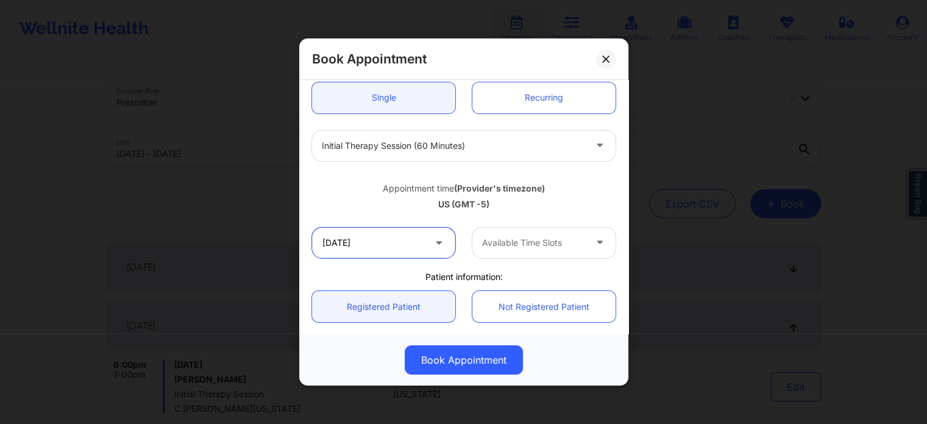
click at [403, 249] on input "[DATE]" at bounding box center [383, 242] width 143 height 30
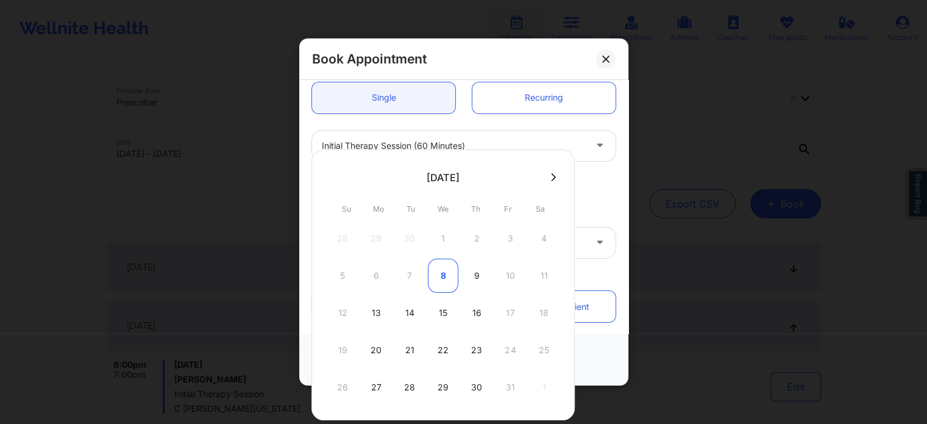
click at [439, 280] on div "8" at bounding box center [443, 276] width 30 height 34
type input "[DATE]"
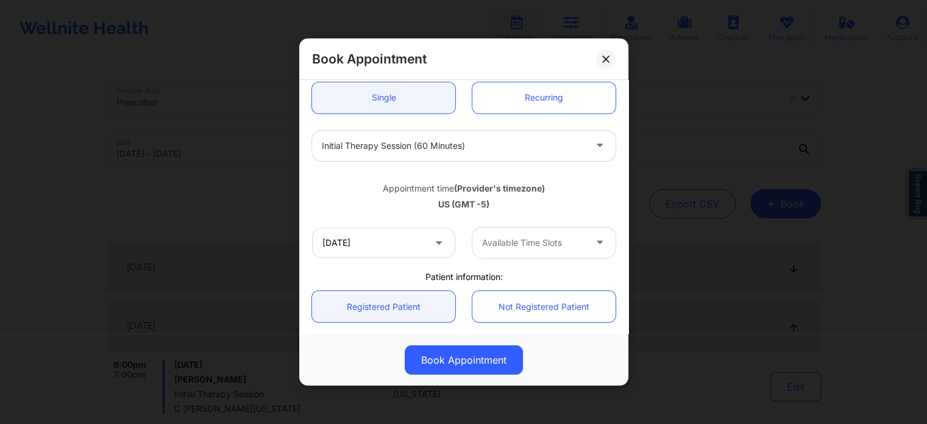
click at [506, 240] on div at bounding box center [533, 242] width 103 height 15
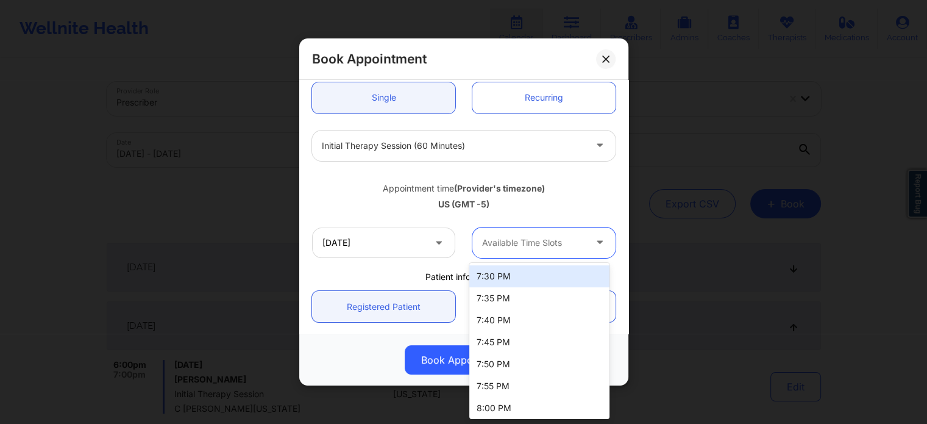
click at [553, 198] on div "US (GMT -5)" at bounding box center [464, 204] width 304 height 12
click at [546, 240] on div at bounding box center [533, 242] width 103 height 15
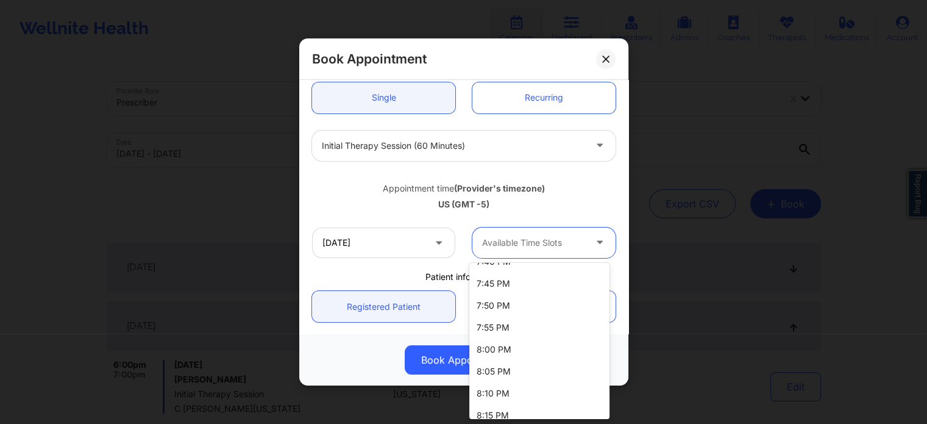
scroll to position [0, 0]
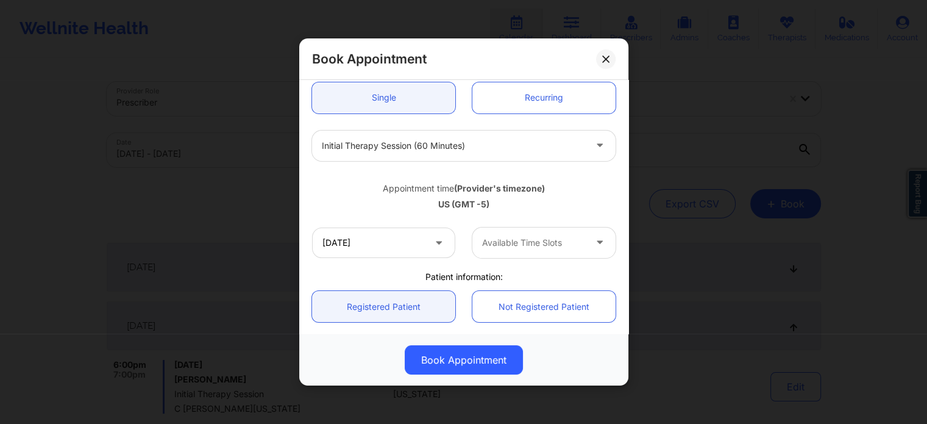
click at [559, 196] on div "Appointment time (Provider's timezone) [GEOGRAPHIC_DATA] (GMT -5)" at bounding box center [464, 194] width 321 height 32
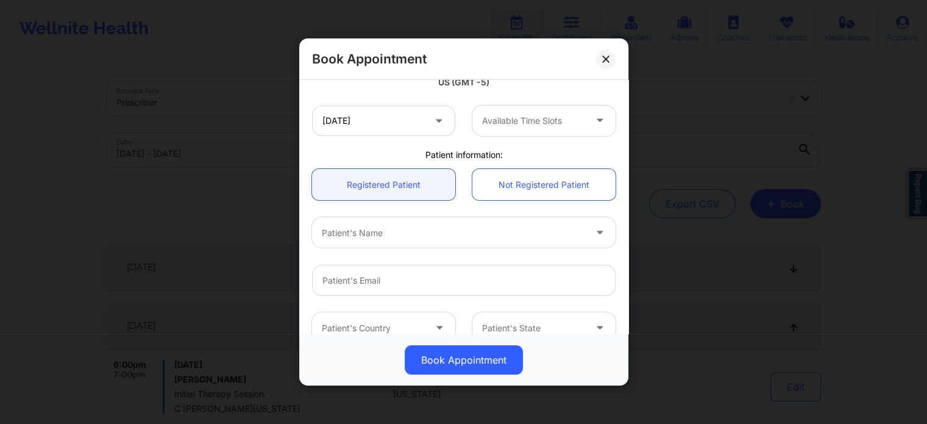
scroll to position [313, 0]
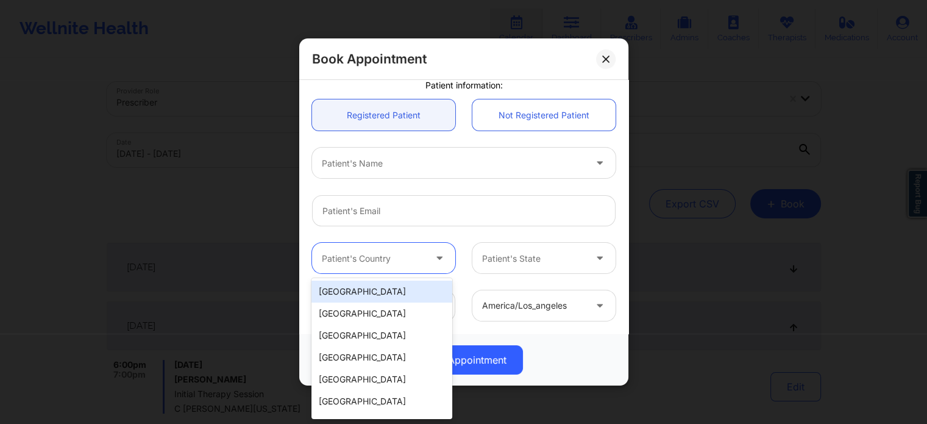
click at [396, 260] on div at bounding box center [373, 258] width 103 height 15
click at [383, 292] on div "[GEOGRAPHIC_DATA]" at bounding box center [382, 291] width 140 height 22
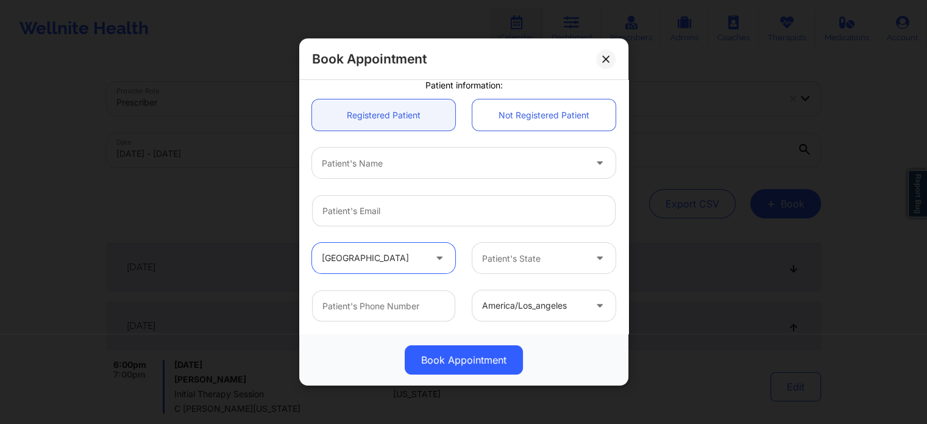
click at [501, 265] on div "Patient's State" at bounding box center [530, 258] width 114 height 30
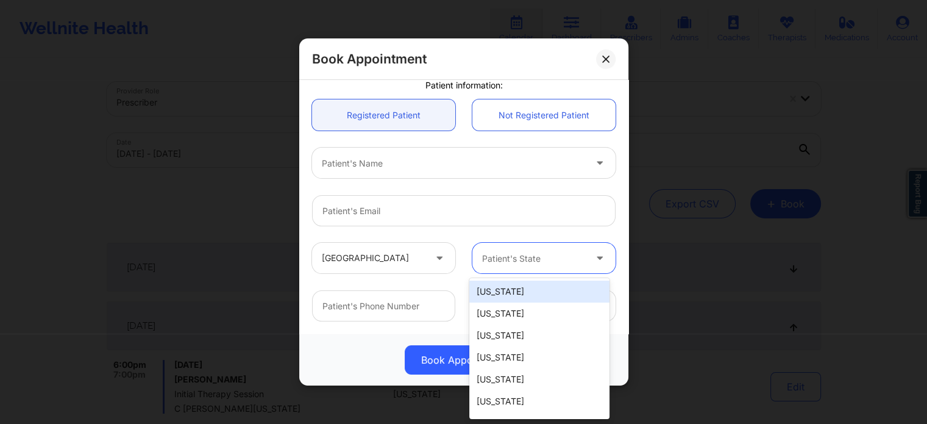
type input "f"
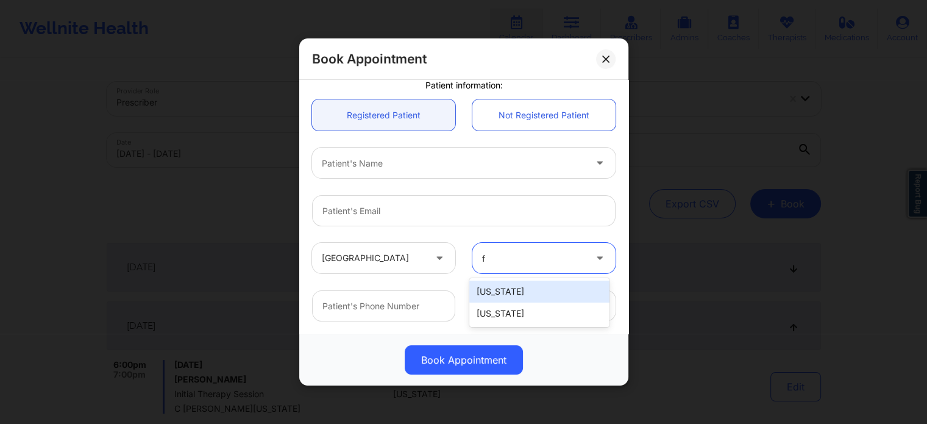
click at [495, 315] on div "[US_STATE]" at bounding box center [540, 313] width 140 height 22
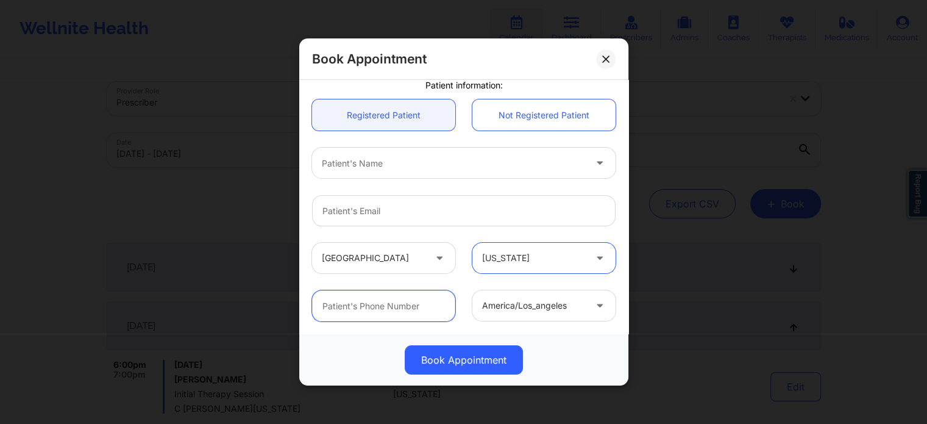
click at [402, 304] on input "text" at bounding box center [383, 305] width 143 height 31
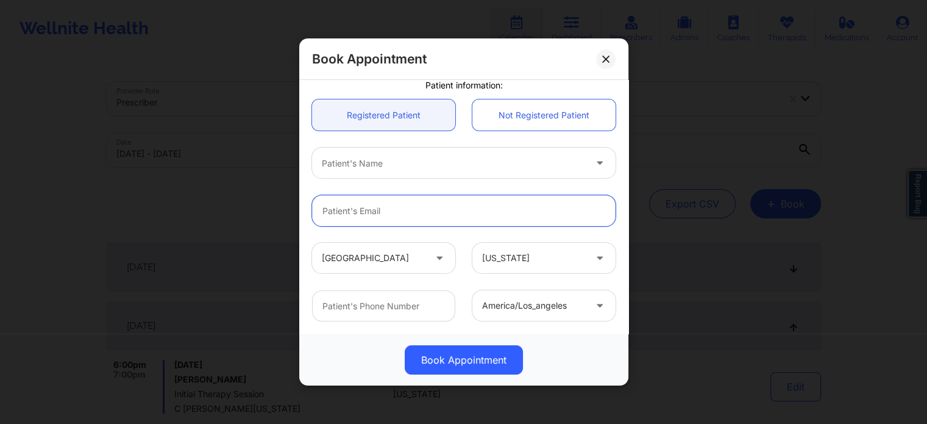
click at [518, 196] on input "email" at bounding box center [464, 210] width 304 height 31
paste input "[EMAIL_ADDRESS][DOMAIN_NAME]"
type input "[EMAIL_ADDRESS][DOMAIN_NAME]"
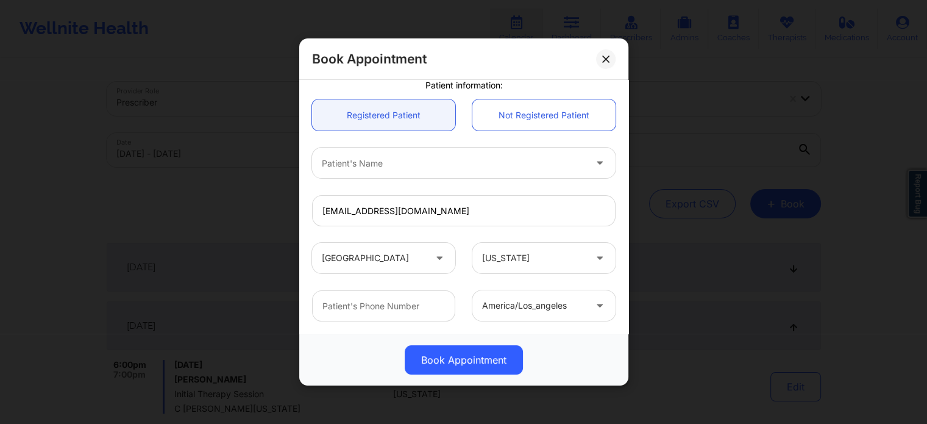
click at [435, 236] on div "[GEOGRAPHIC_DATA] [US_STATE]" at bounding box center [464, 258] width 321 height 48
click at [439, 175] on div "Patient's Name" at bounding box center [449, 163] width 274 height 30
type input "[PERSON_NAME]"
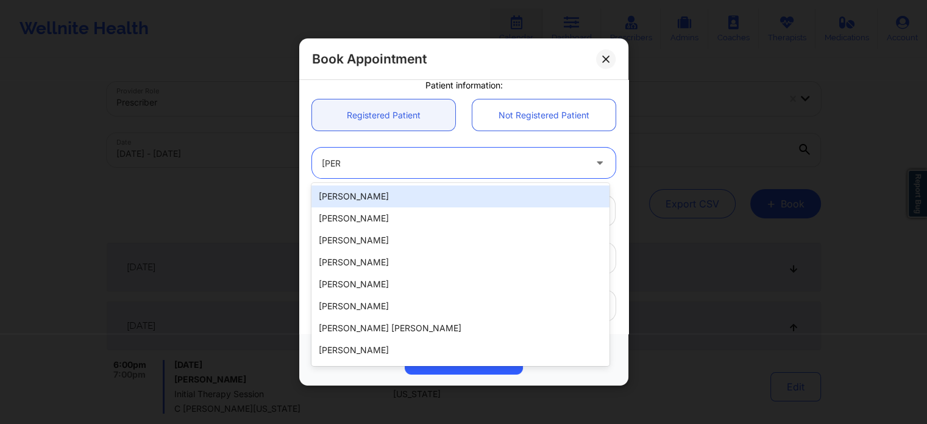
click at [418, 201] on div "[PERSON_NAME]" at bounding box center [461, 196] width 298 height 22
type input "[PHONE_NUMBER]"
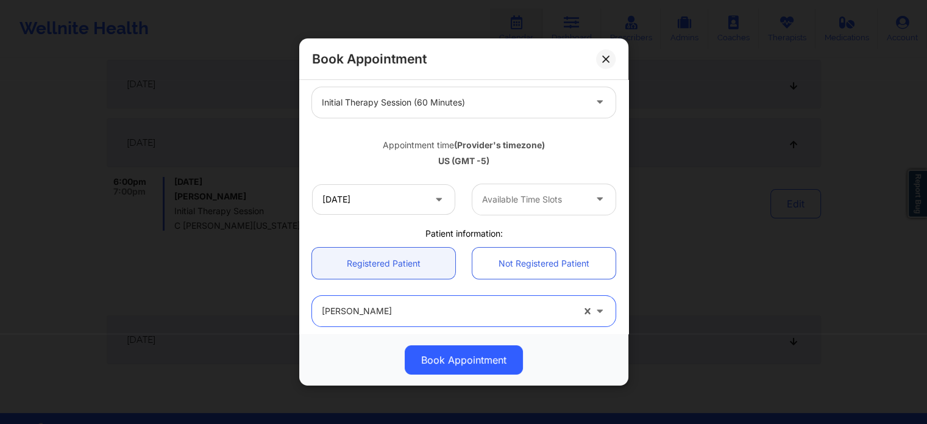
scroll to position [130, 0]
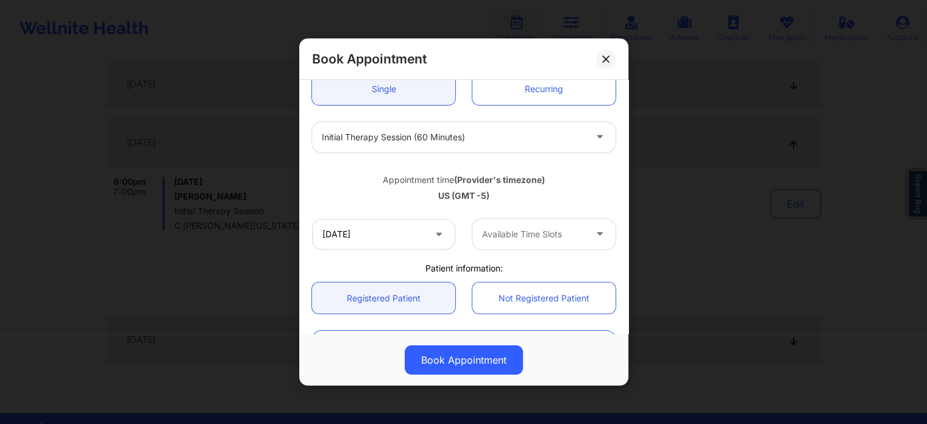
click at [524, 238] on div at bounding box center [533, 234] width 103 height 15
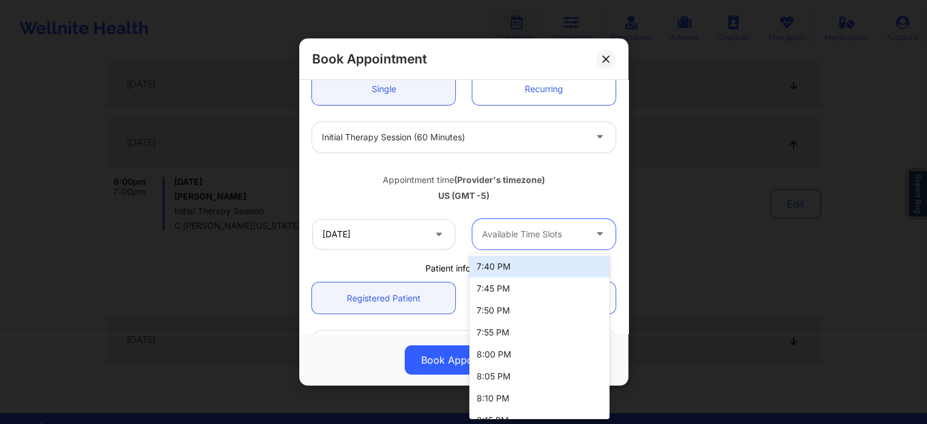
scroll to position [61, 0]
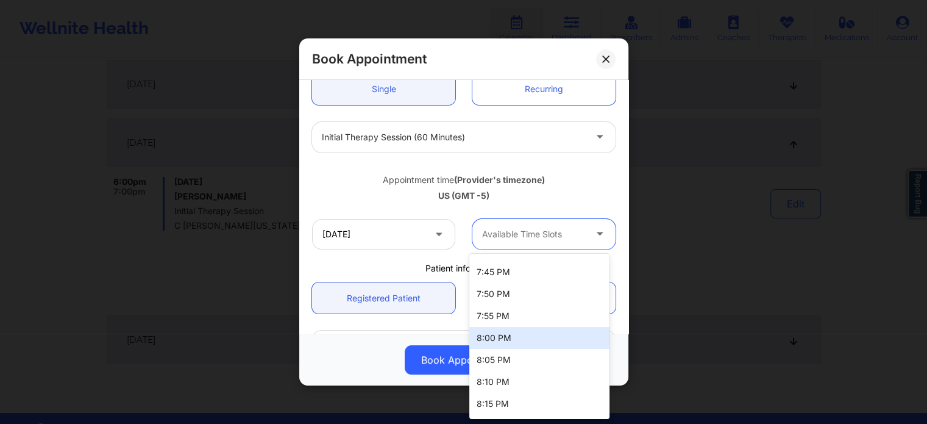
click at [521, 339] on div "8:00 PM" at bounding box center [540, 338] width 140 height 22
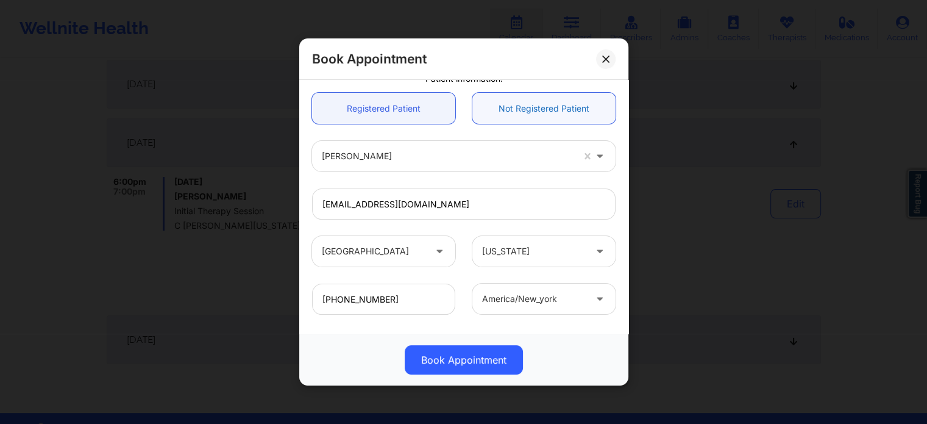
scroll to position [257, 0]
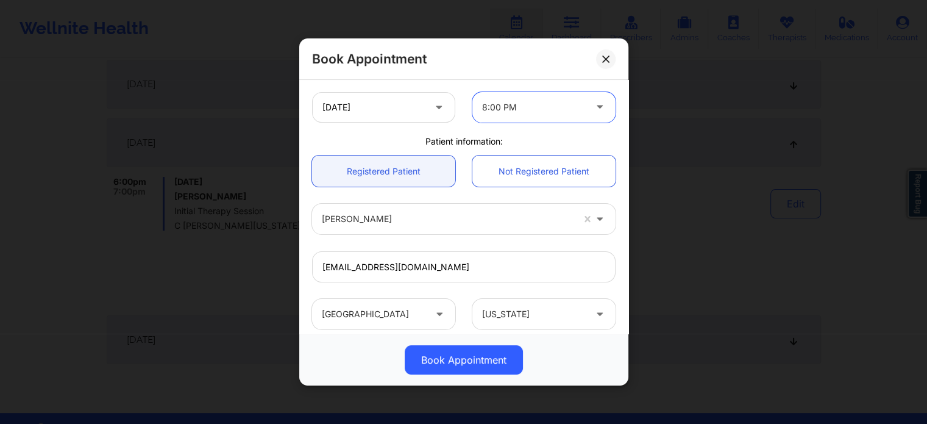
click at [538, 109] on div at bounding box center [533, 107] width 103 height 15
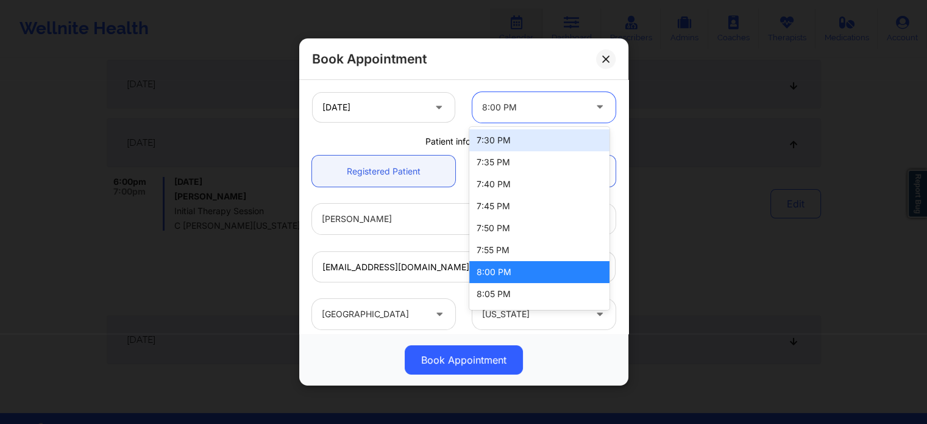
click at [534, 138] on div "7:30 PM" at bounding box center [540, 140] width 140 height 22
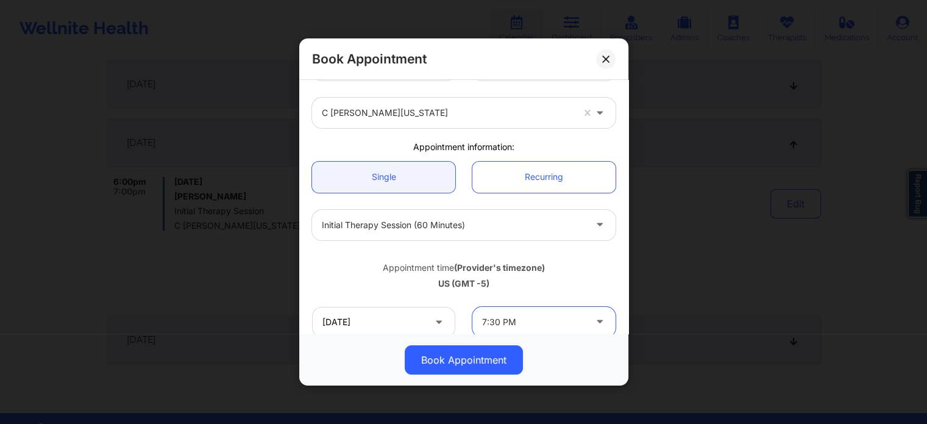
scroll to position [13, 0]
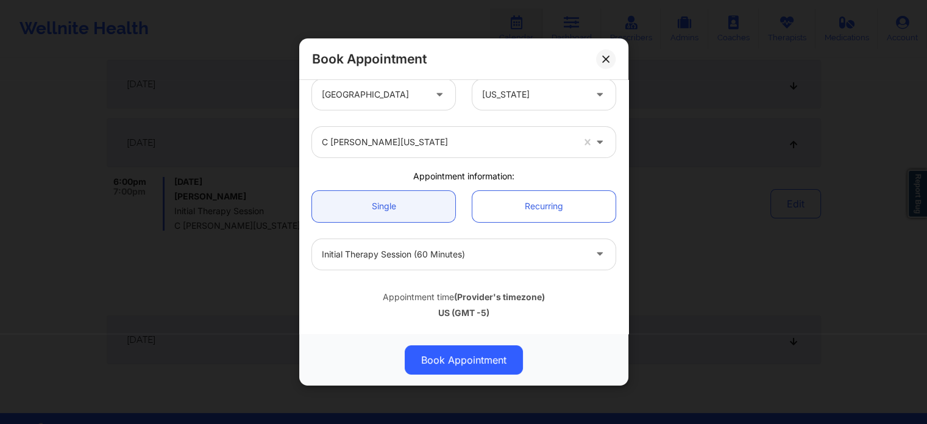
click at [516, 95] on div at bounding box center [533, 94] width 103 height 15
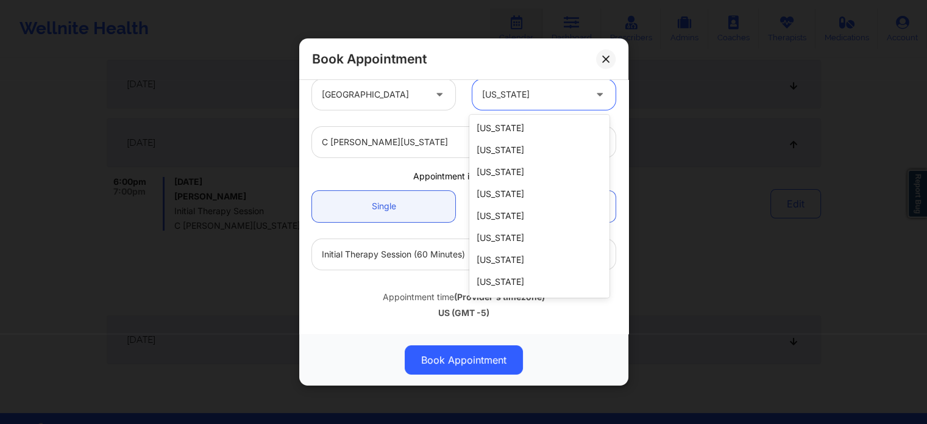
click at [516, 95] on div at bounding box center [533, 94] width 103 height 15
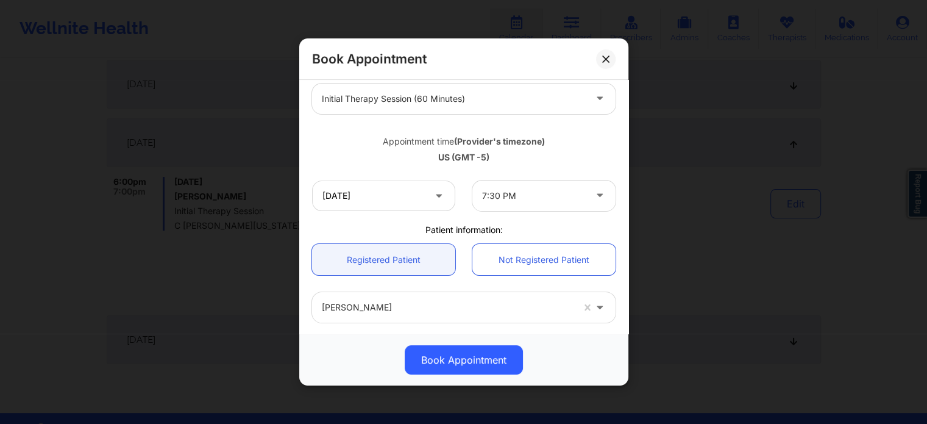
scroll to position [196, 0]
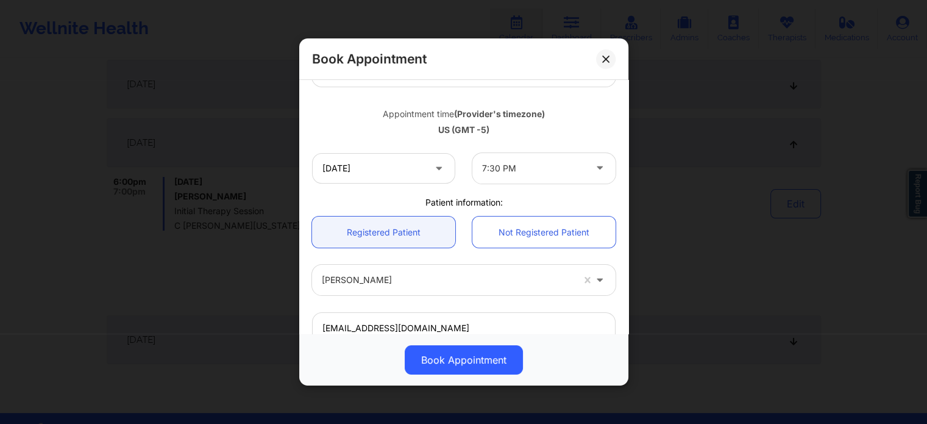
click at [537, 172] on div at bounding box center [533, 168] width 103 height 15
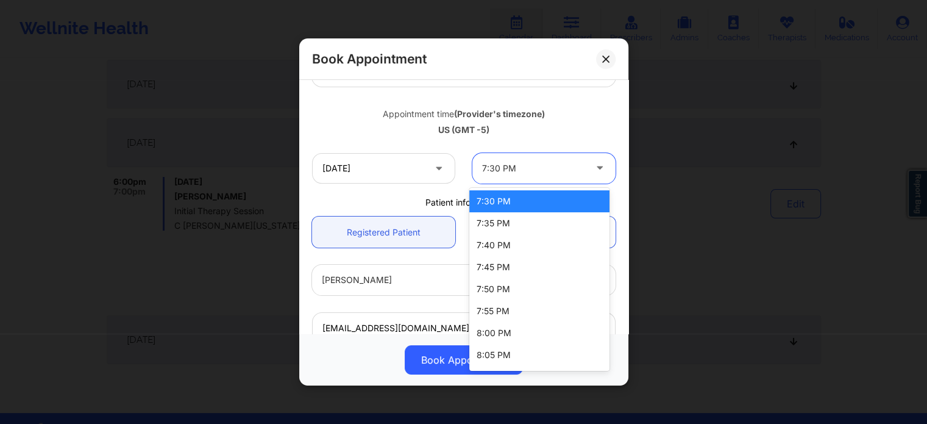
click at [546, 201] on div "7:30 PM" at bounding box center [540, 201] width 140 height 22
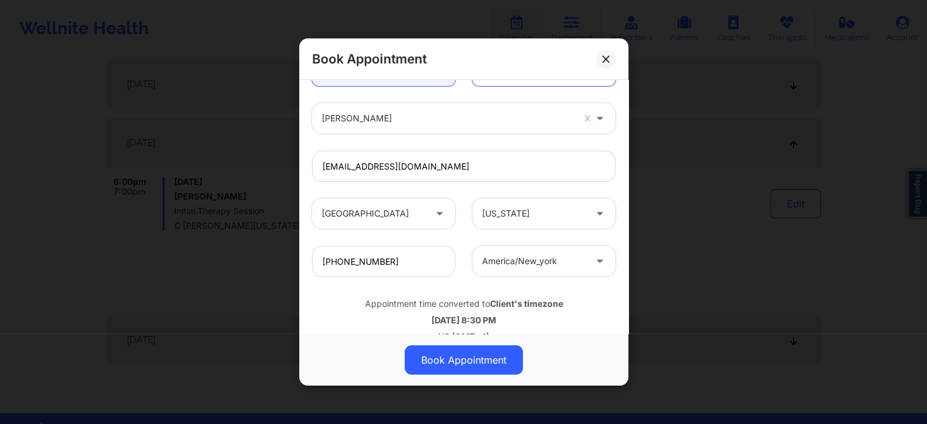
scroll to position [379, 0]
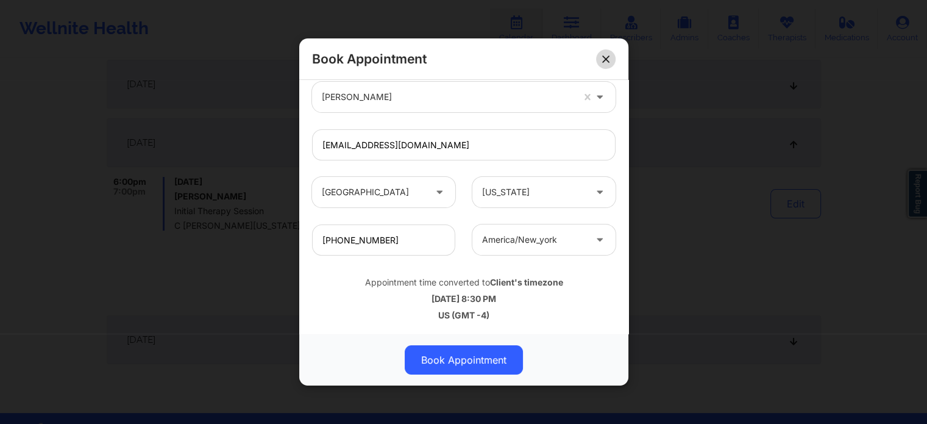
click at [607, 54] on button at bounding box center [606, 59] width 20 height 20
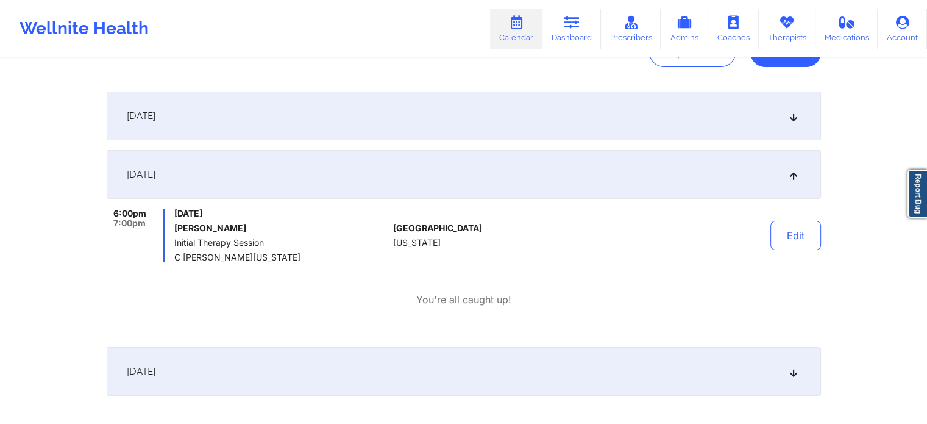
scroll to position [122, 0]
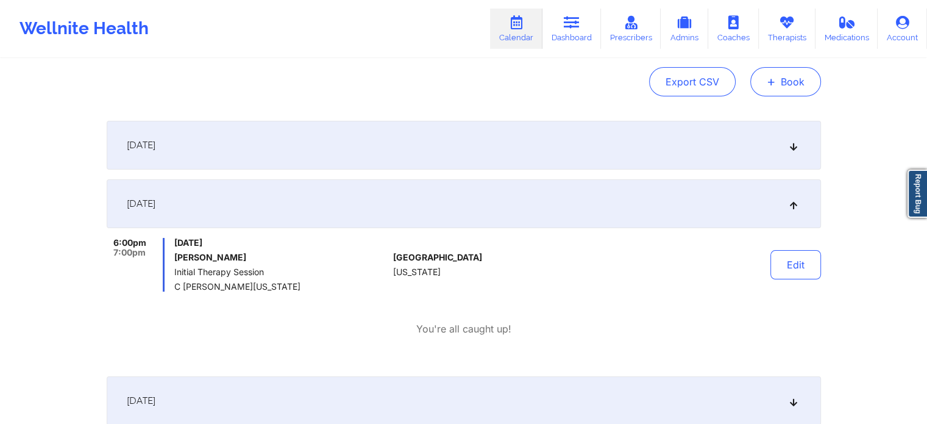
click at [778, 91] on button "+ Book" at bounding box center [786, 81] width 71 height 29
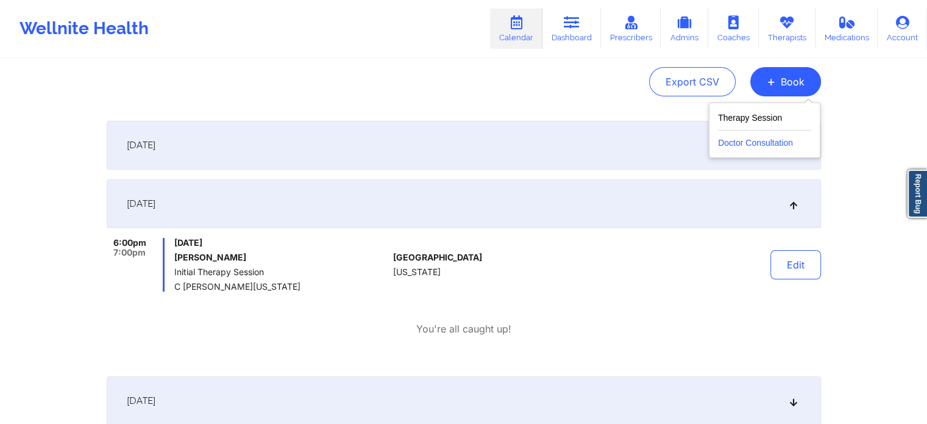
click at [745, 143] on button "Doctor Consultation" at bounding box center [764, 140] width 93 height 20
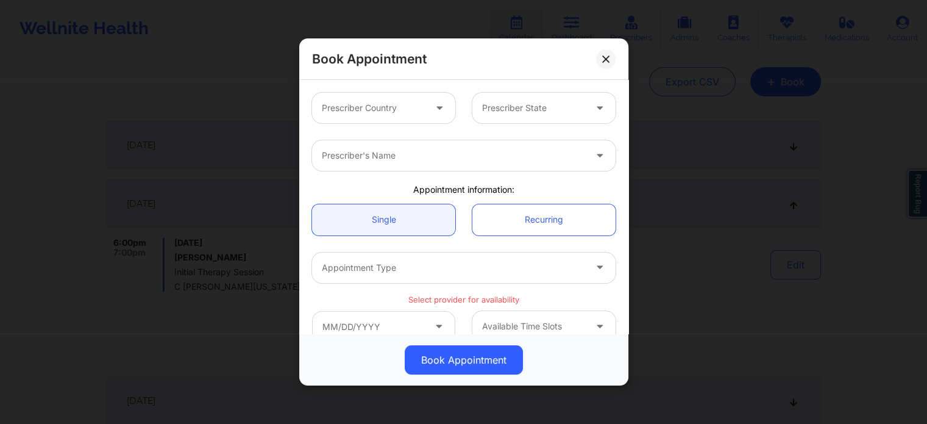
click at [388, 96] on div "Prescriber Country" at bounding box center [369, 108] width 114 height 30
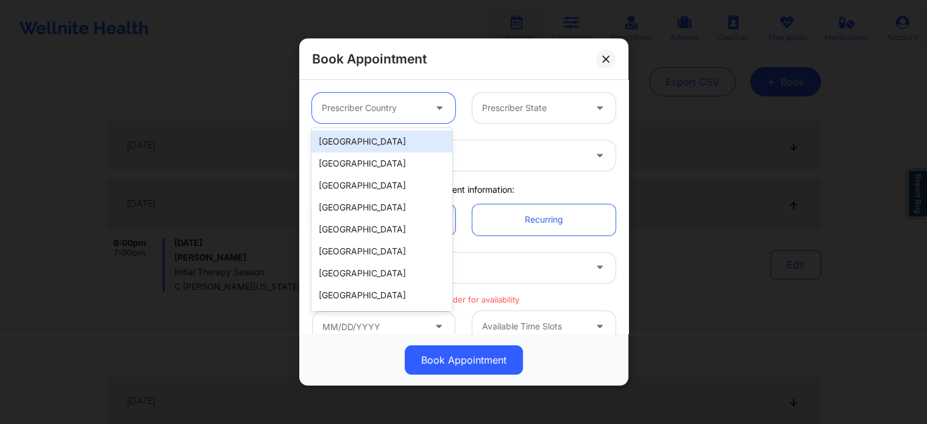
click at [382, 143] on div "[GEOGRAPHIC_DATA]" at bounding box center [382, 141] width 140 height 22
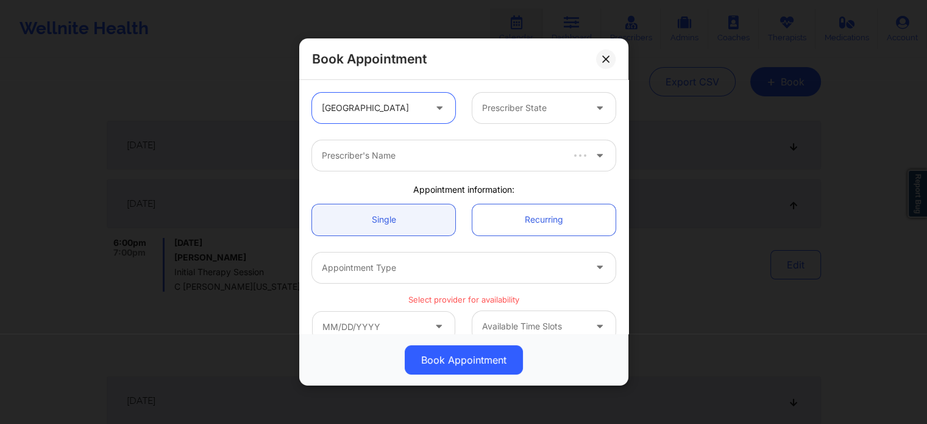
click at [517, 114] on div at bounding box center [533, 108] width 103 height 15
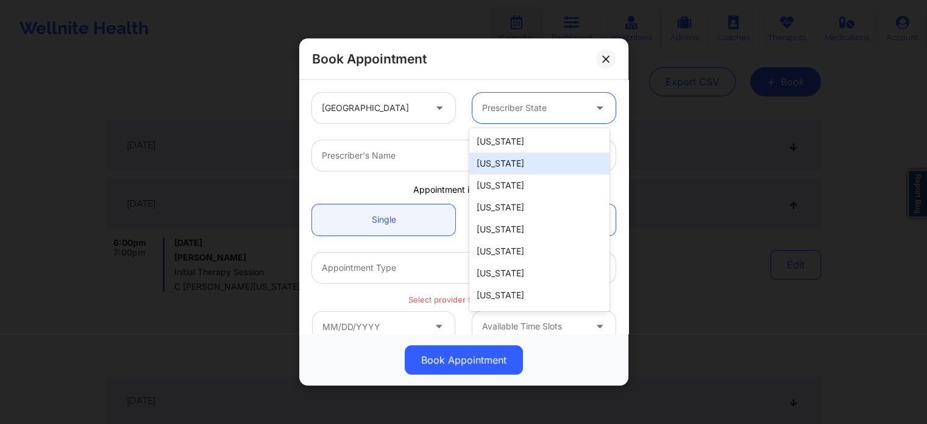
type input "f"
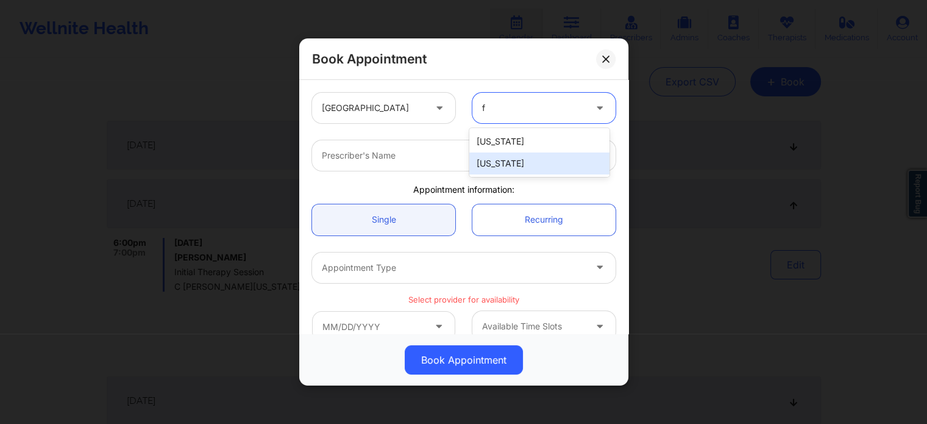
click at [508, 163] on div "[US_STATE]" at bounding box center [540, 163] width 140 height 22
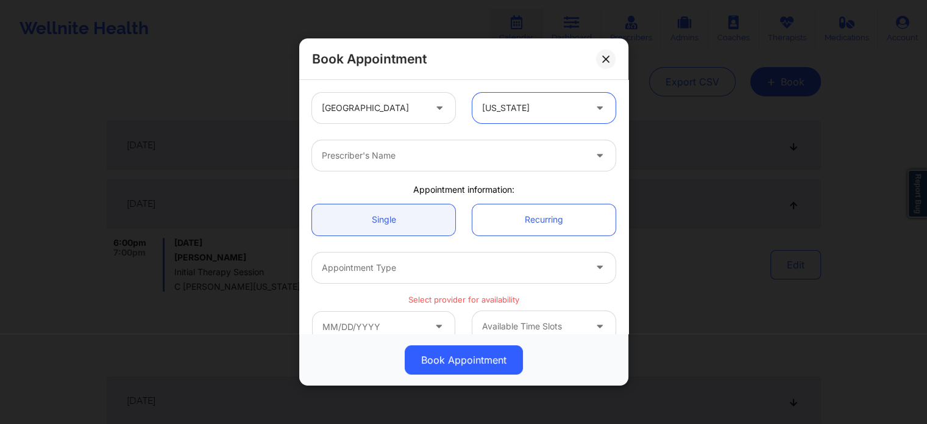
click at [426, 163] on div "Prescriber's Name" at bounding box center [449, 155] width 274 height 30
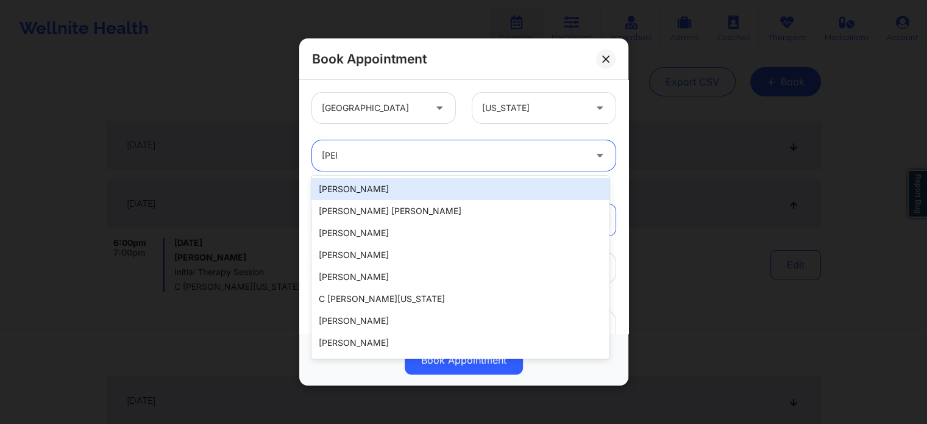
type input "[PERSON_NAME]"
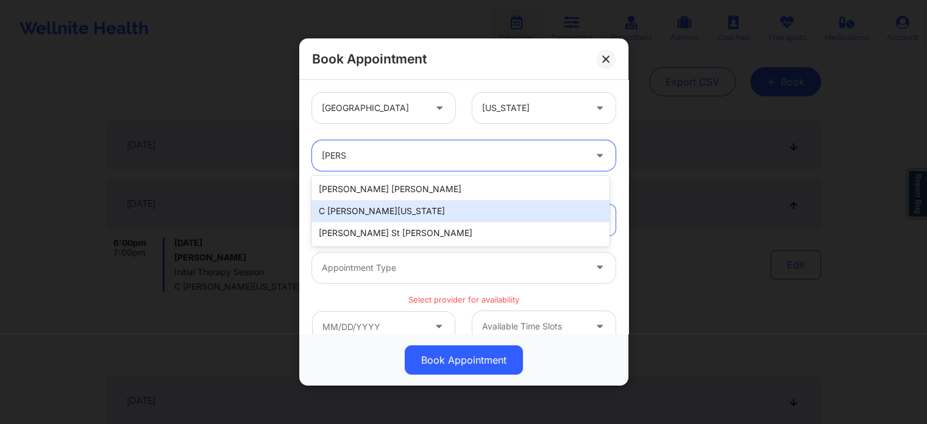
click at [403, 209] on div "C [PERSON_NAME][US_STATE]" at bounding box center [461, 211] width 298 height 22
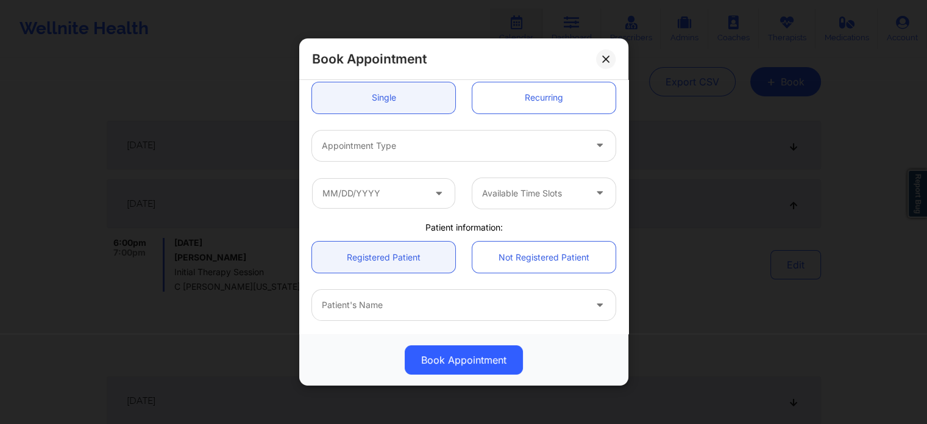
click at [426, 151] on div at bounding box center [453, 145] width 263 height 15
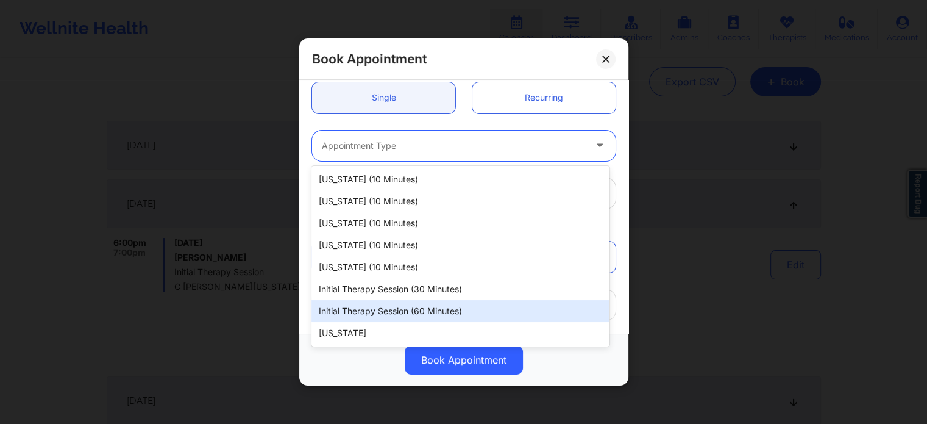
click at [387, 307] on div "Initial Therapy Session (60 minutes)" at bounding box center [461, 311] width 298 height 22
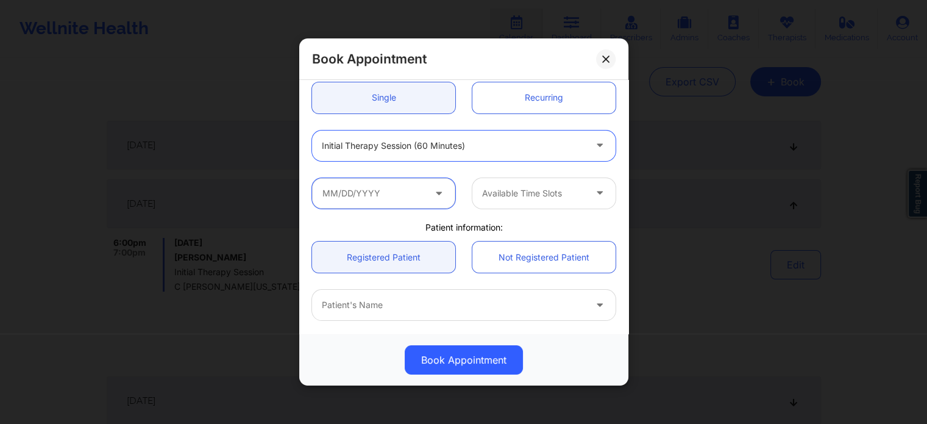
click at [404, 207] on input "text" at bounding box center [383, 193] width 143 height 30
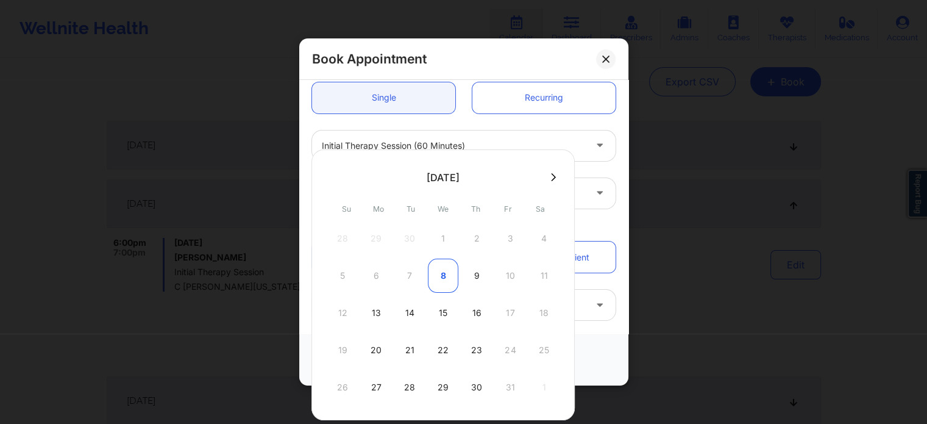
click at [437, 277] on div "8" at bounding box center [443, 276] width 30 height 34
type input "[DATE]"
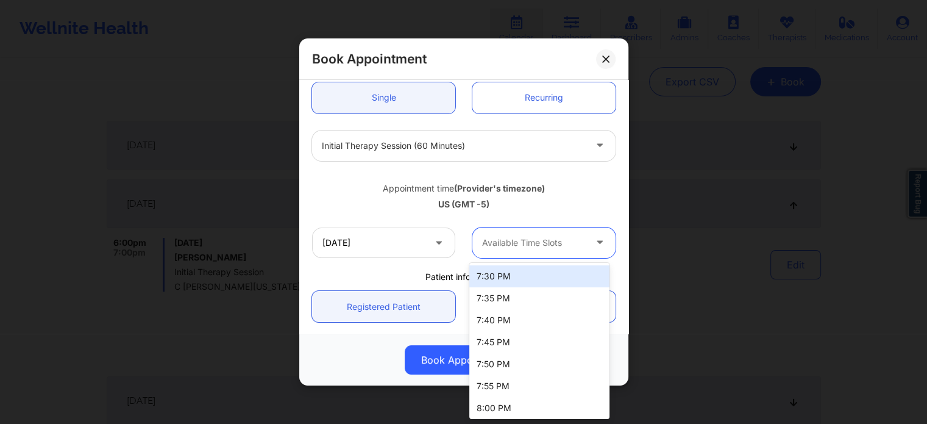
click at [505, 234] on div "Available Time Slots" at bounding box center [530, 242] width 114 height 30
click at [509, 275] on div "7:30 PM" at bounding box center [540, 276] width 140 height 22
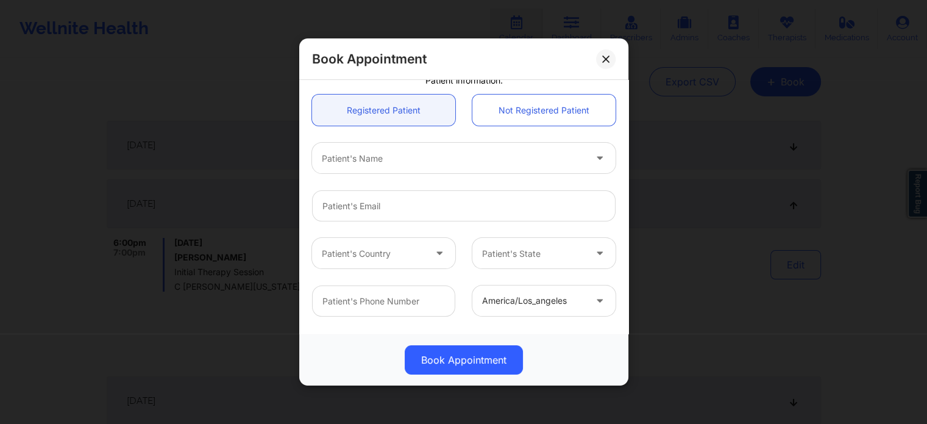
scroll to position [379, 0]
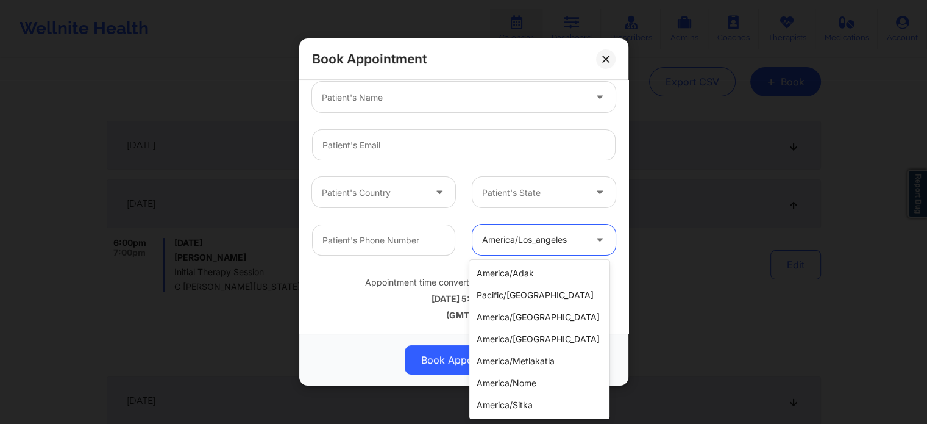
click at [505, 241] on div at bounding box center [533, 240] width 103 height 15
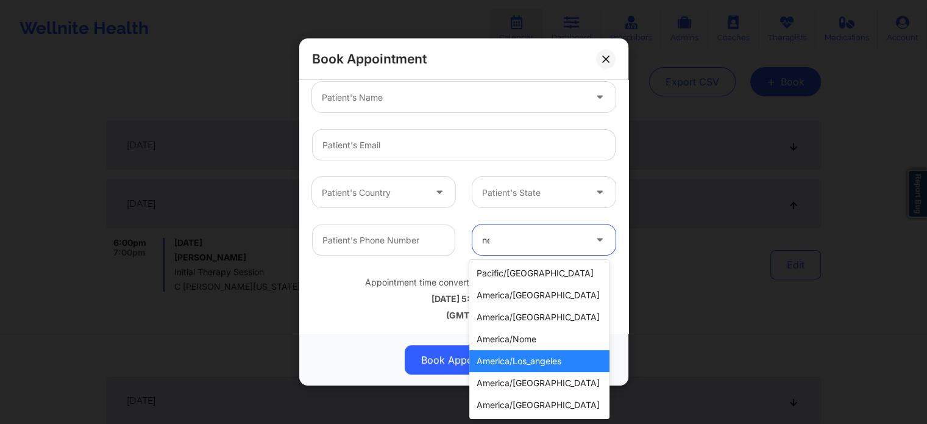
type input "new"
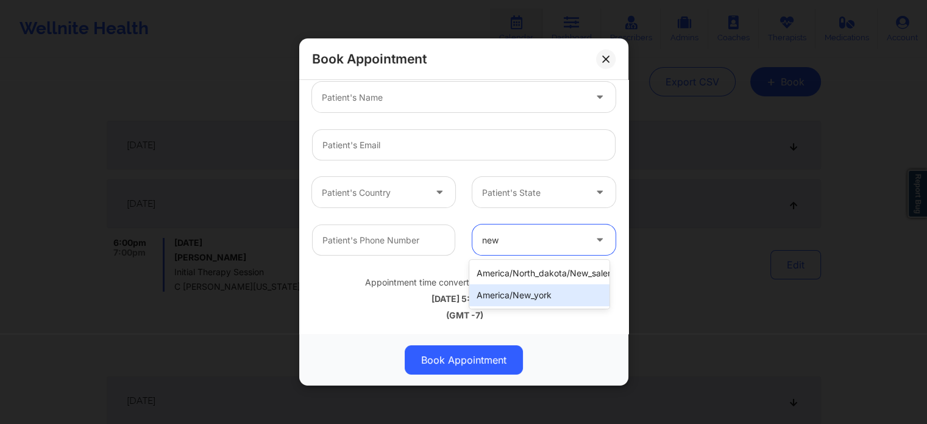
click at [508, 296] on div "america/new_york" at bounding box center [540, 295] width 140 height 22
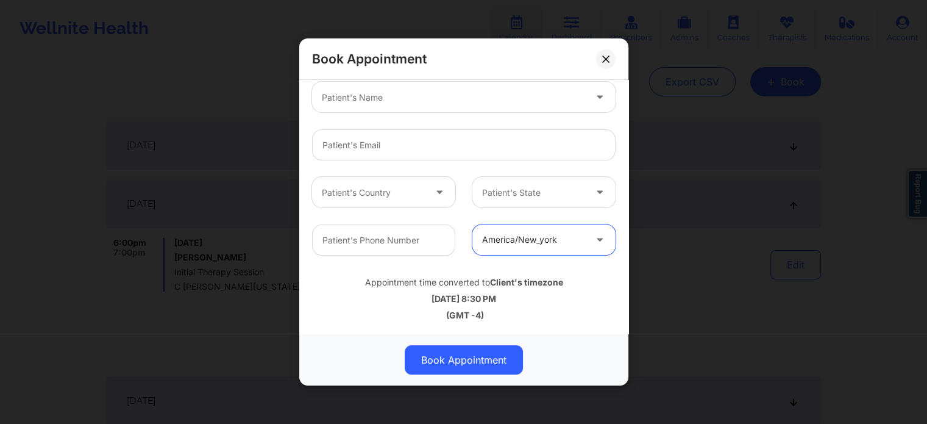
click at [541, 197] on div at bounding box center [533, 192] width 103 height 15
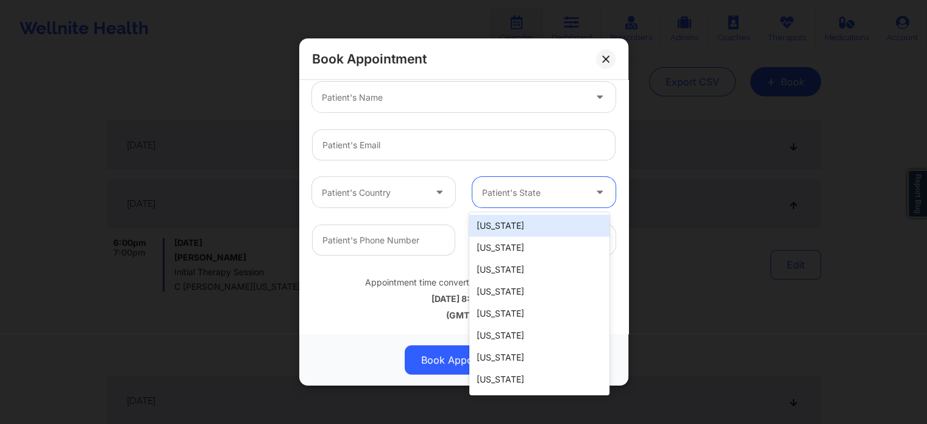
type input "f"
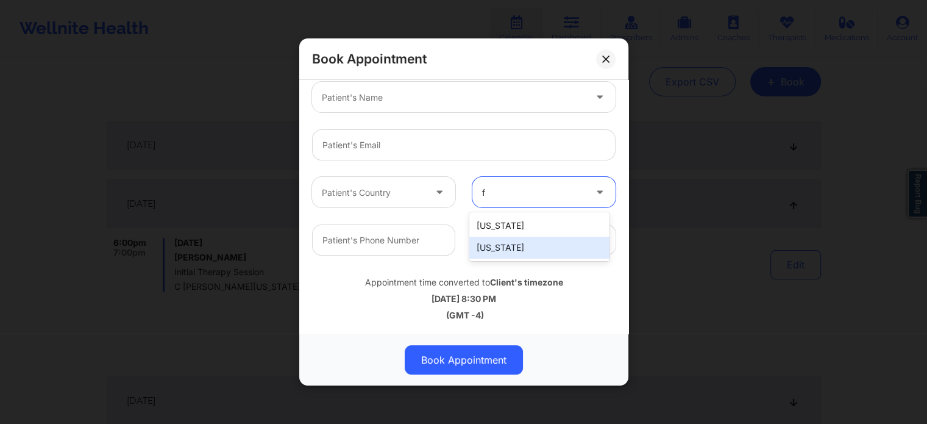
click at [510, 243] on div "[US_STATE]" at bounding box center [540, 248] width 140 height 22
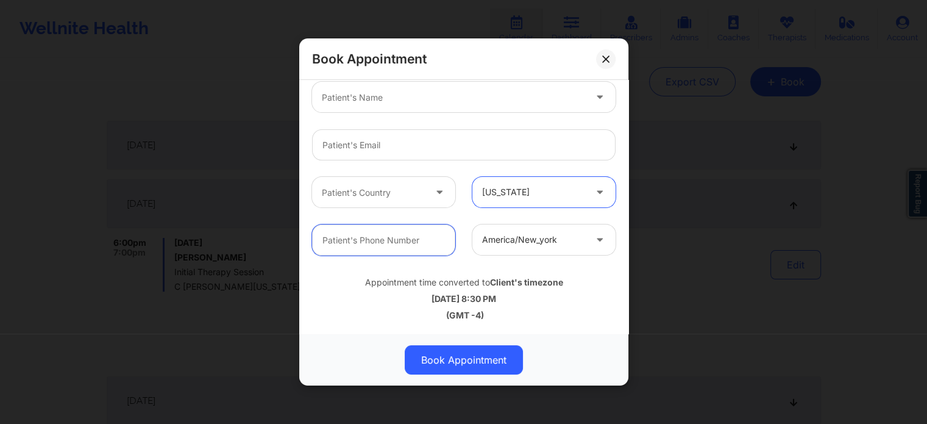
click at [413, 236] on input "text" at bounding box center [383, 239] width 143 height 31
click at [422, 198] on div "Patient's Country" at bounding box center [369, 192] width 114 height 30
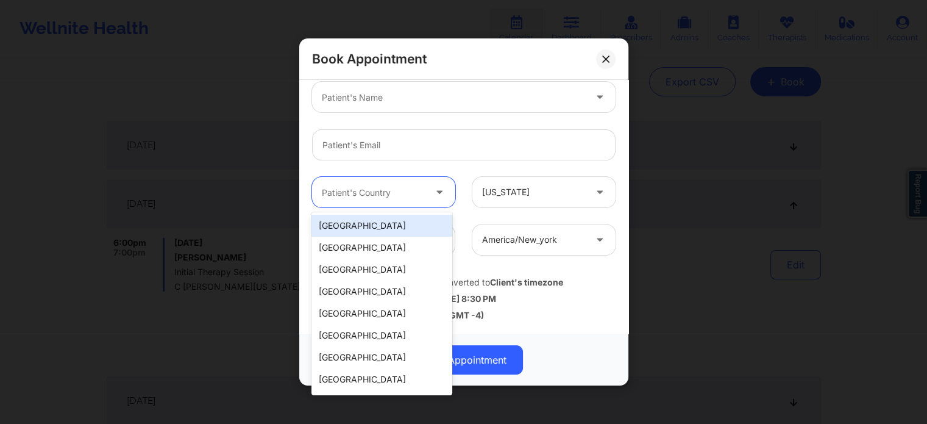
click at [398, 226] on div "[GEOGRAPHIC_DATA]" at bounding box center [382, 226] width 140 height 22
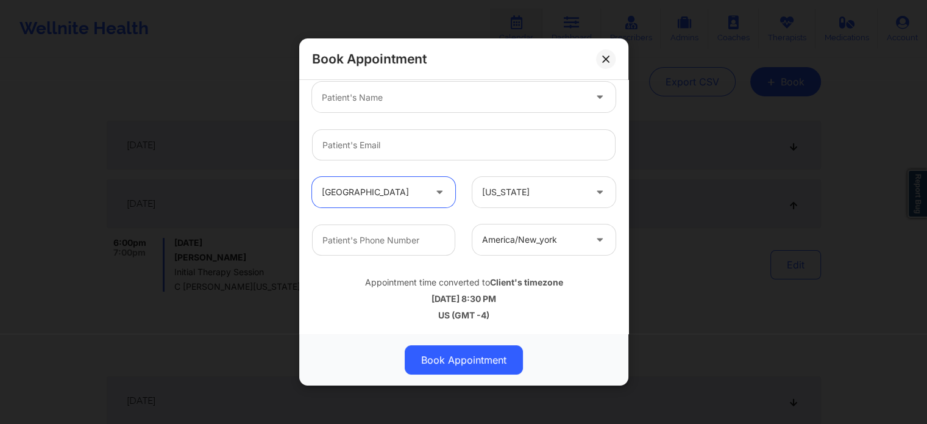
scroll to position [318, 0]
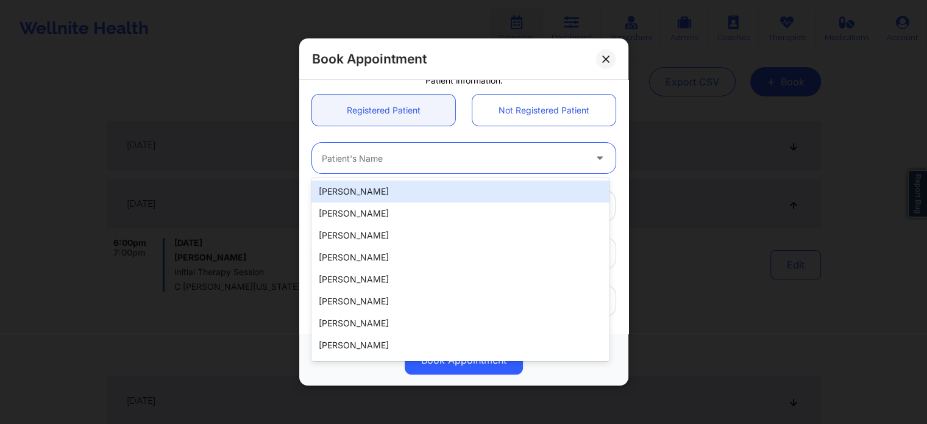
click at [462, 153] on div at bounding box center [453, 158] width 263 height 15
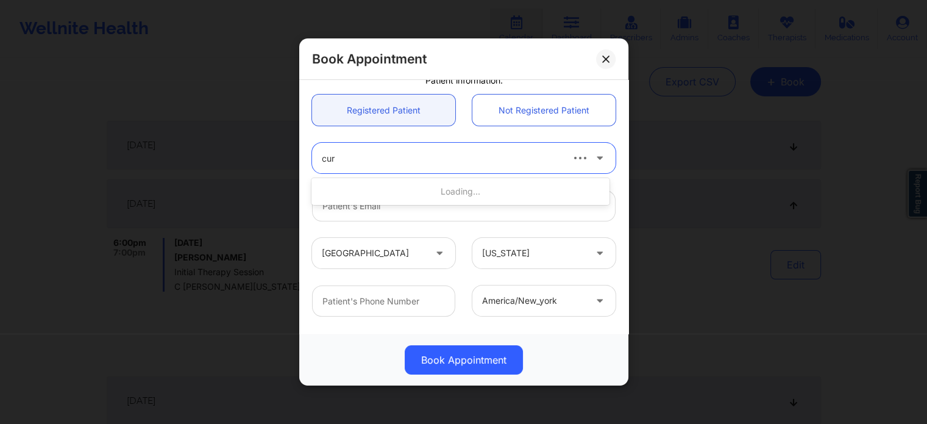
type input "[PERSON_NAME]"
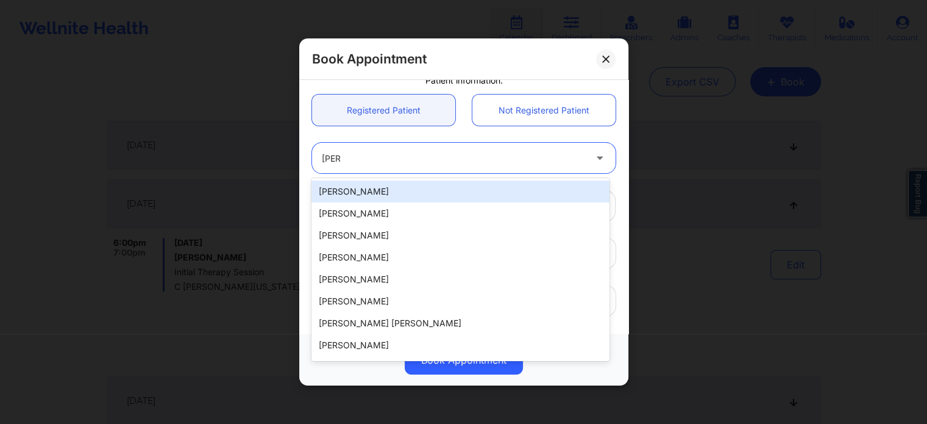
click at [431, 193] on div "[PERSON_NAME]" at bounding box center [461, 191] width 298 height 22
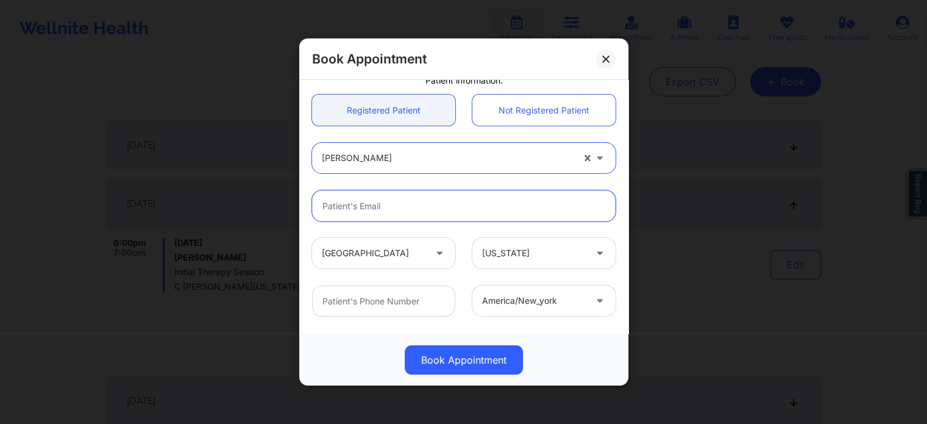
click at [400, 204] on input "email" at bounding box center [464, 205] width 304 height 31
paste input "[EMAIL_ADDRESS][DOMAIN_NAME]"
type input "[EMAIL_ADDRESS][DOMAIN_NAME]"
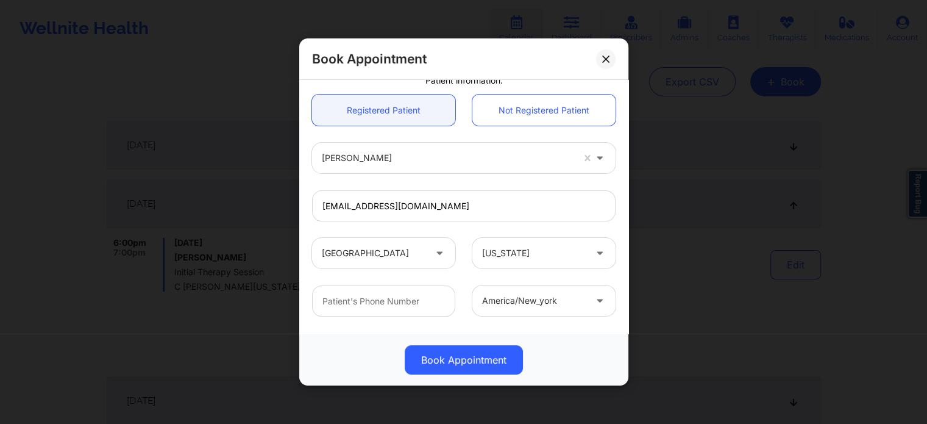
click at [363, 325] on div "Appointment time converted to Client's timezone [DATE] 8:30 PM US (GMT -4)" at bounding box center [464, 357] width 321 height 66
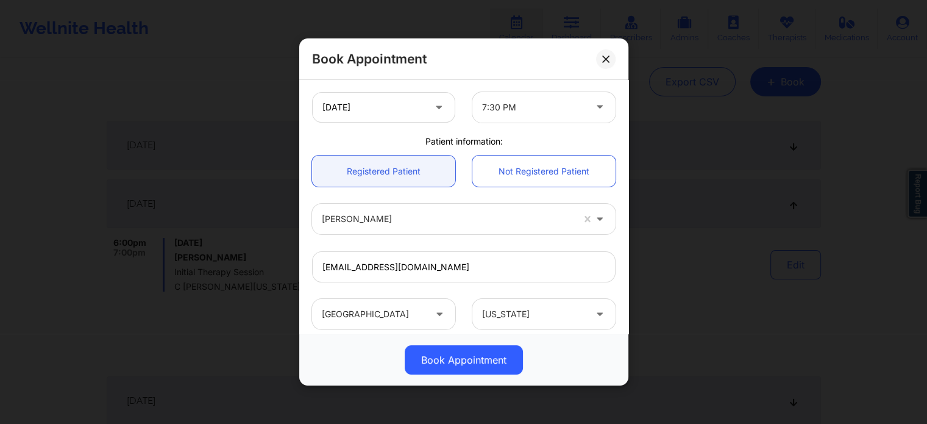
scroll to position [196, 0]
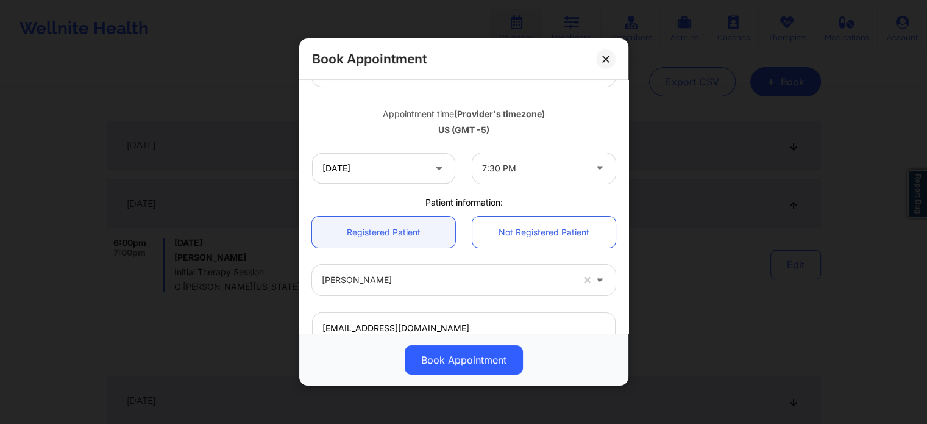
click at [532, 162] on div at bounding box center [533, 168] width 103 height 15
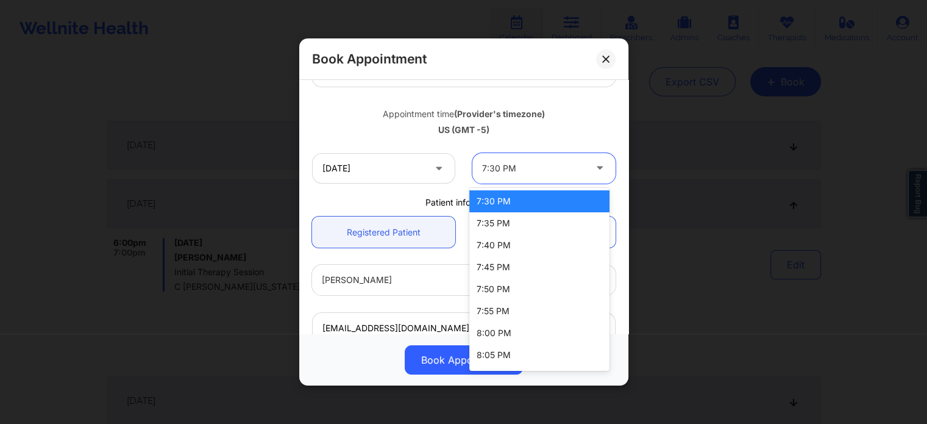
click at [531, 174] on div at bounding box center [533, 168] width 103 height 15
click at [531, 168] on div at bounding box center [533, 168] width 103 height 15
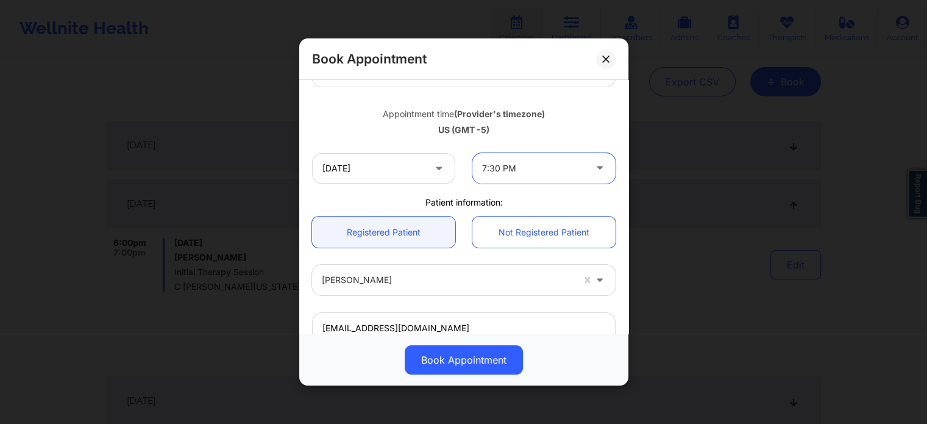
click at [546, 165] on div at bounding box center [533, 168] width 103 height 15
click at [512, 163] on div at bounding box center [533, 168] width 103 height 15
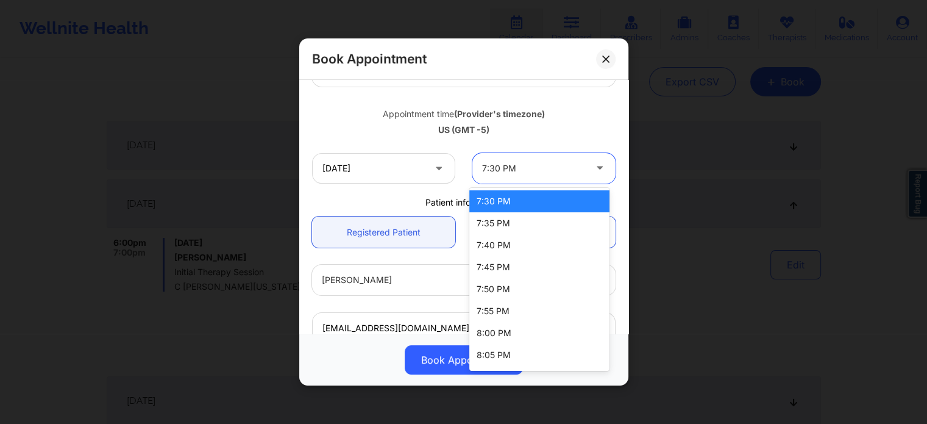
click at [509, 202] on div "7:30 PM" at bounding box center [540, 201] width 140 height 22
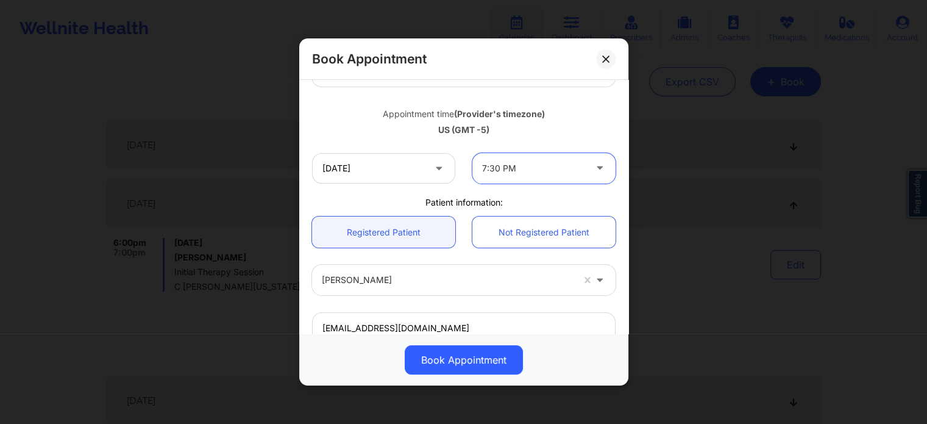
click at [554, 163] on div at bounding box center [533, 168] width 103 height 15
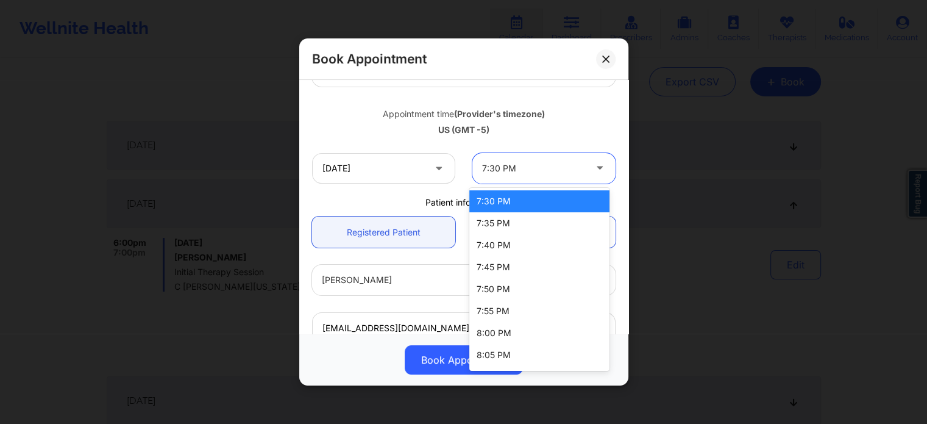
drag, startPoint x: 561, startPoint y: 199, endPoint x: 550, endPoint y: 204, distance: 12.0
click at [560, 199] on div "7:30 PM" at bounding box center [540, 201] width 140 height 22
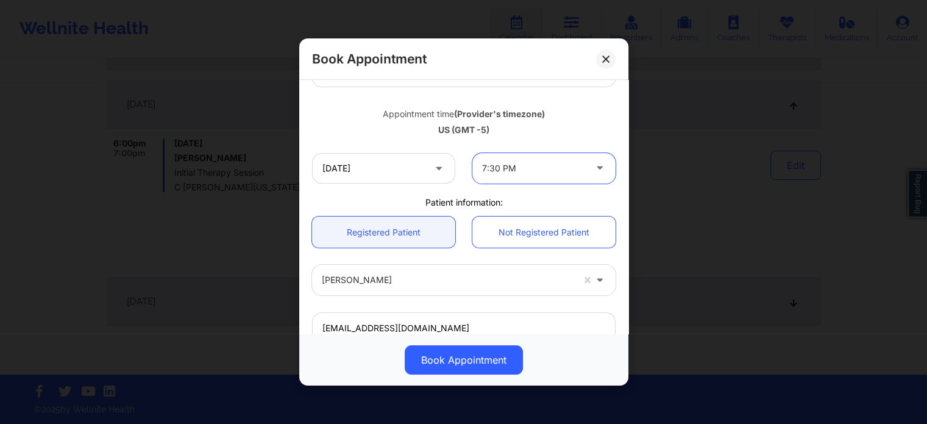
click at [532, 154] on div "7:30 PM" at bounding box center [533, 168] width 103 height 30
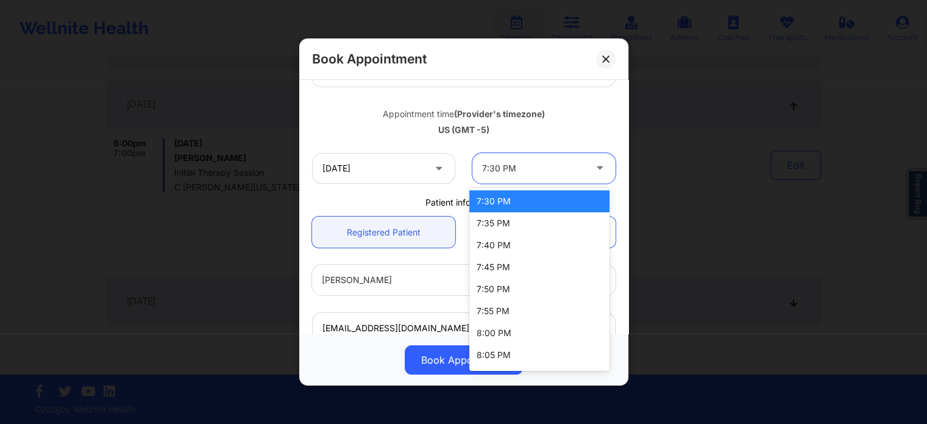
click at [520, 196] on div "7:30 PM" at bounding box center [540, 201] width 140 height 22
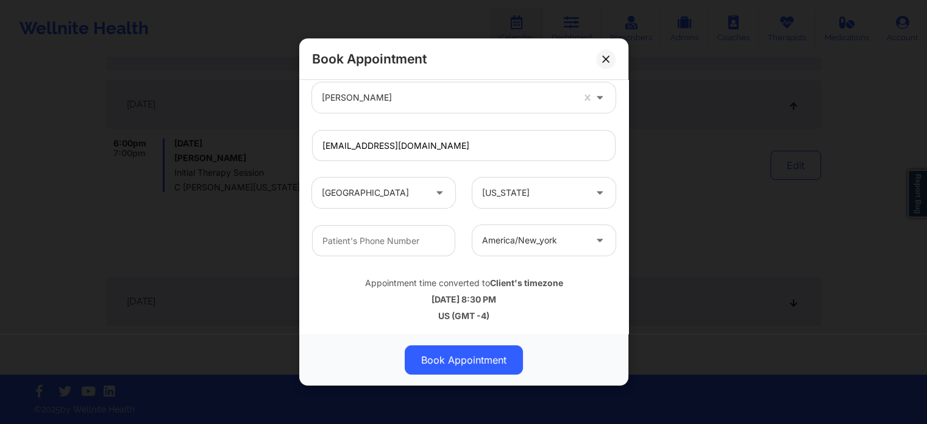
scroll to position [379, 0]
click at [409, 245] on input "text" at bounding box center [383, 239] width 143 height 31
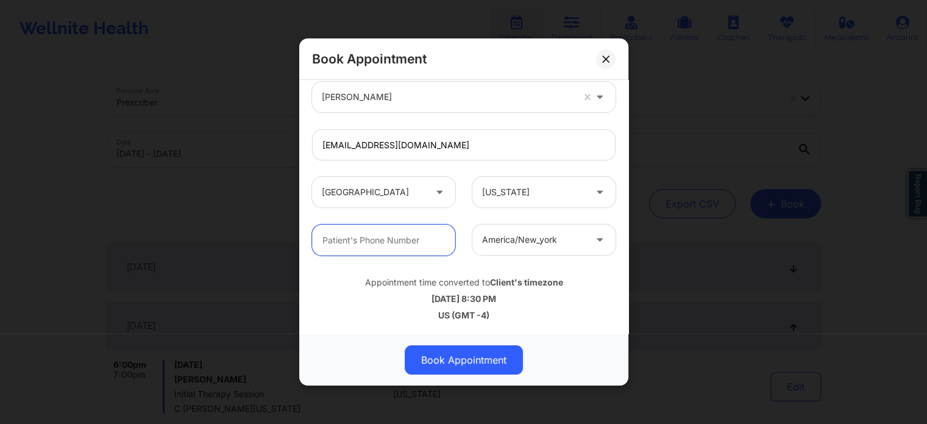
scroll to position [183, 0]
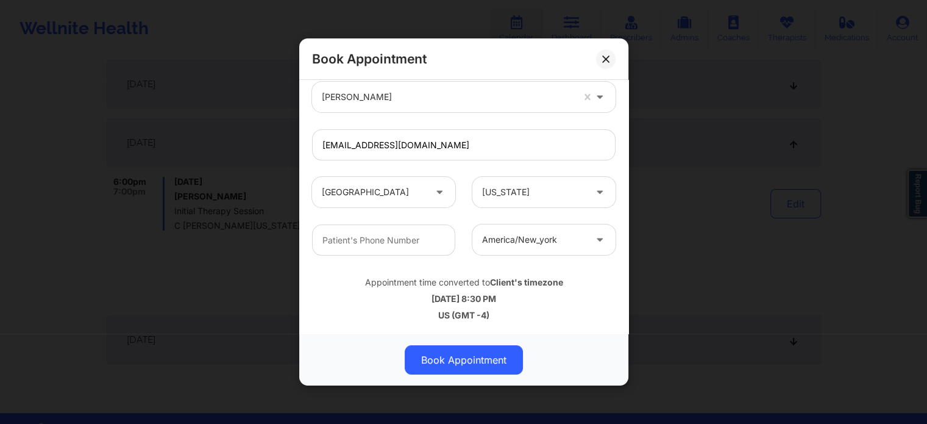
click at [507, 246] on div at bounding box center [533, 240] width 103 height 15
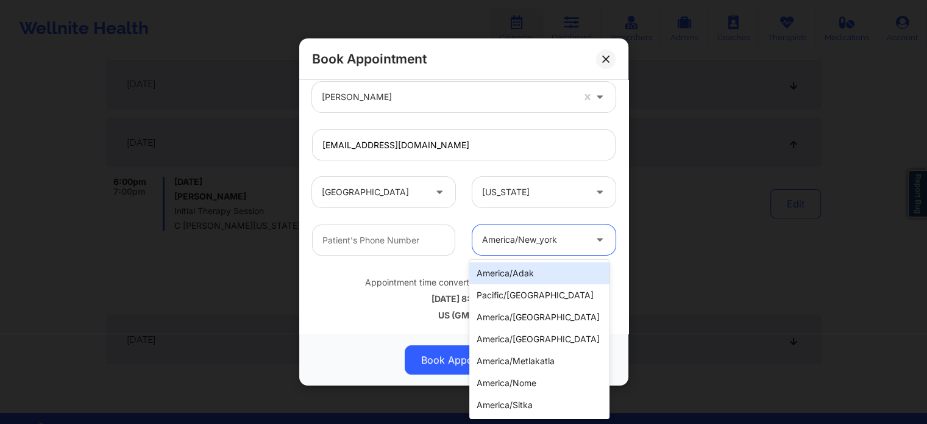
click at [507, 246] on div at bounding box center [533, 240] width 103 height 15
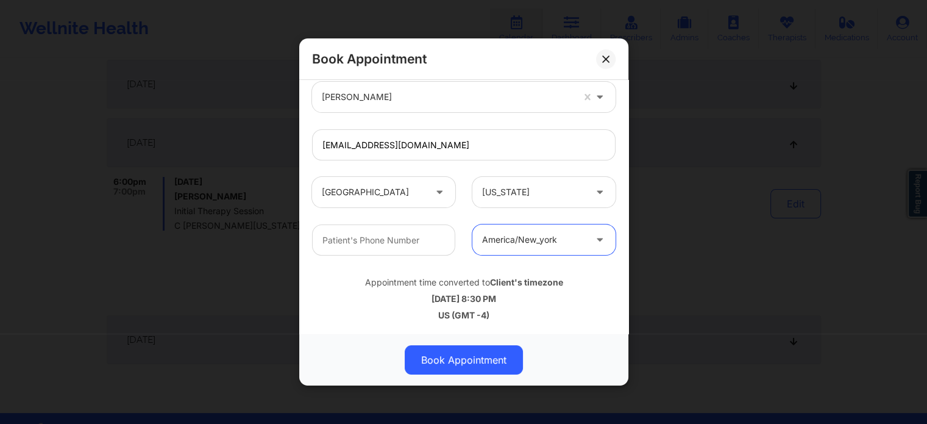
click at [464, 245] on div "america/new_york" at bounding box center [544, 239] width 160 height 30
click at [435, 245] on input "text" at bounding box center [383, 239] width 143 height 31
click at [351, 238] on input "text" at bounding box center [383, 239] width 143 height 31
paste input "[PHONE_NUMBER]"
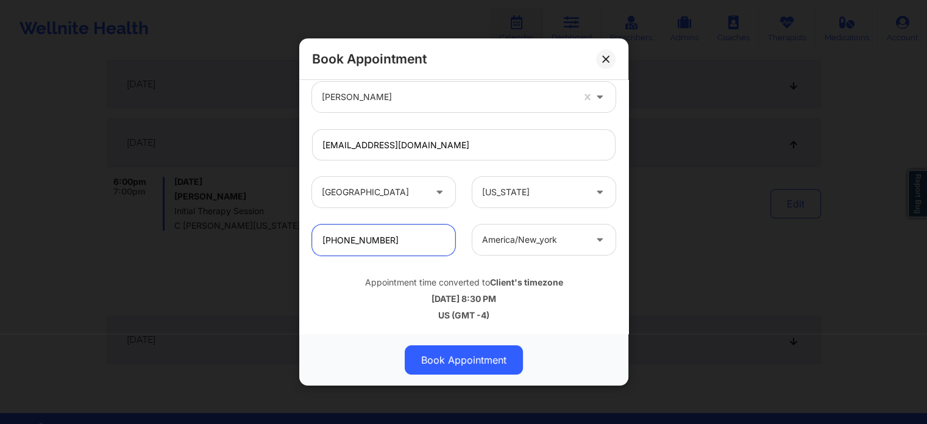
type input "[PHONE_NUMBER]"
click at [394, 268] on div "Appointment time converted to Client's timezone [DATE] 8:30 PM US (GMT -4)" at bounding box center [464, 296] width 321 height 66
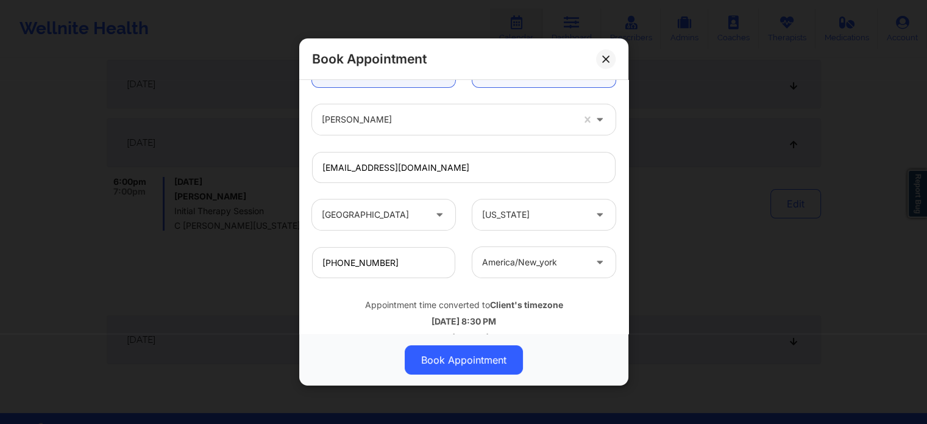
scroll to position [379, 0]
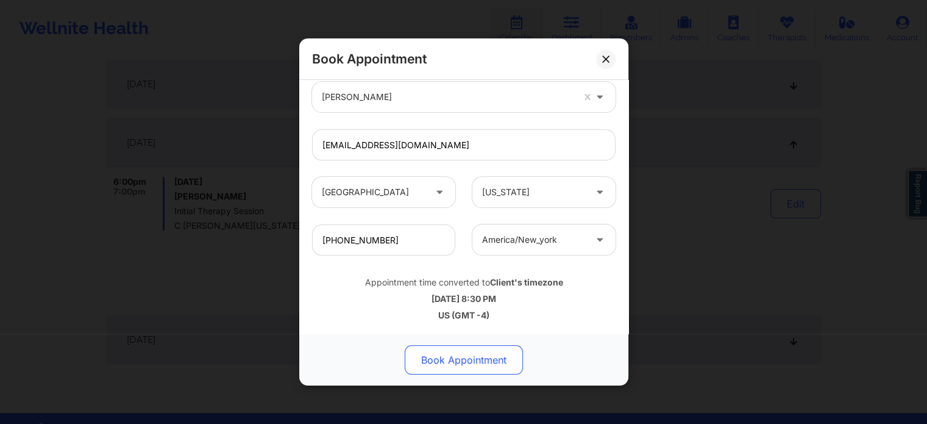
click at [471, 361] on button "Book Appointment" at bounding box center [464, 359] width 118 height 29
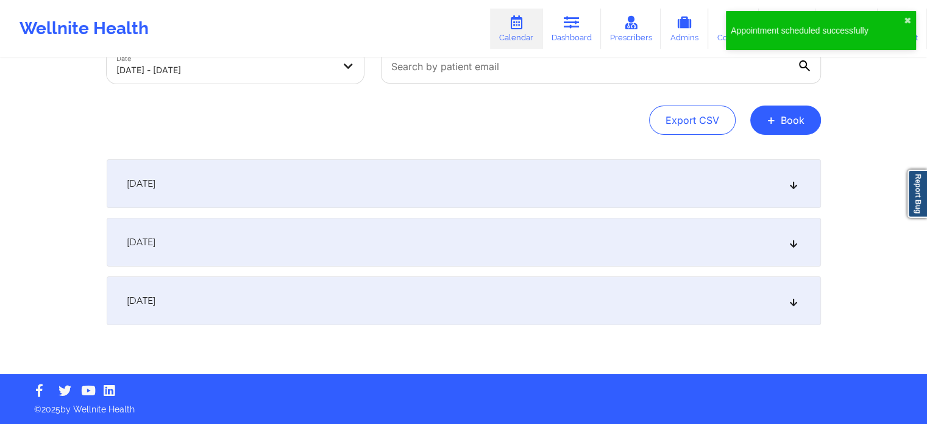
scroll to position [83, 0]
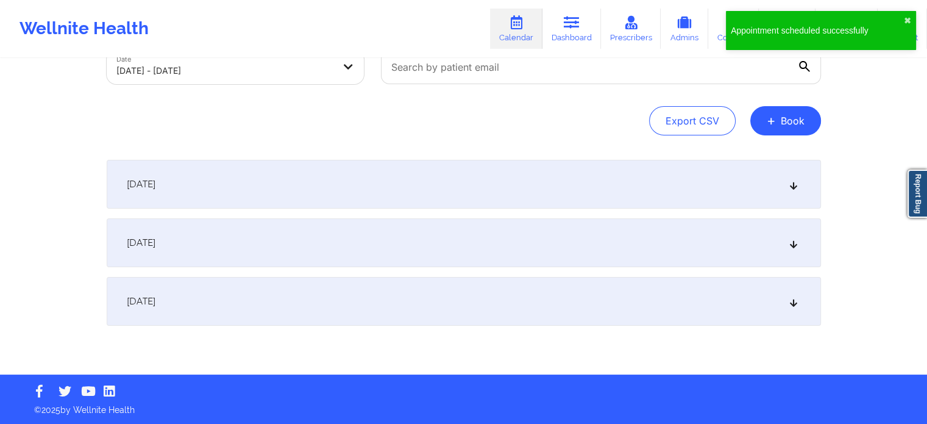
click at [338, 253] on div "[DATE]" at bounding box center [464, 242] width 715 height 49
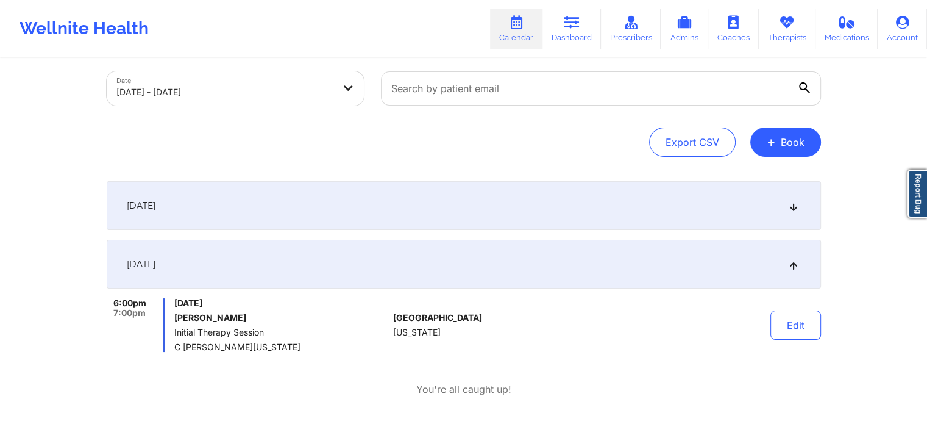
scroll to position [61, 0]
click at [276, 87] on body "Appointment scheduled successfully ✖︎ Wellnite Health Calendar Dashboard Prescr…" at bounding box center [463, 151] width 927 height 424
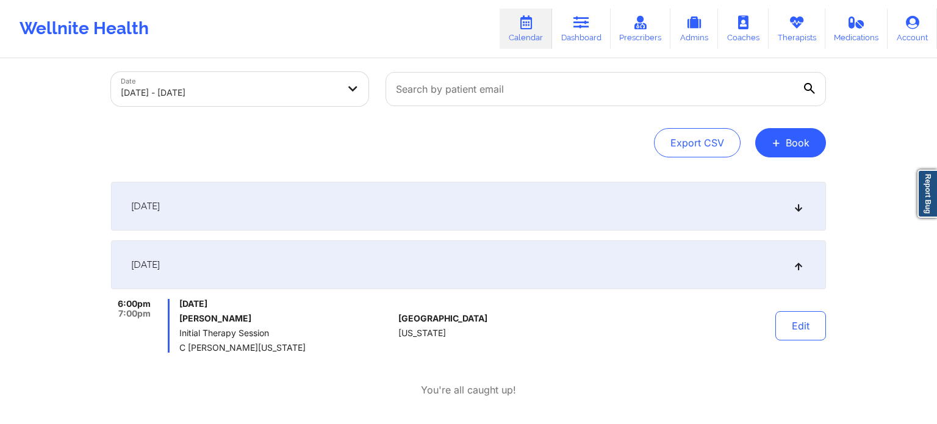
select select "2025-9"
select select "2025-10"
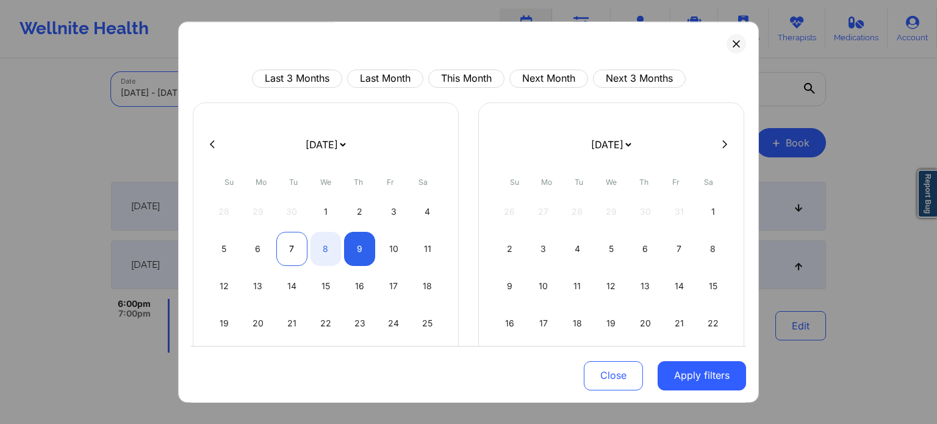
click at [290, 253] on div "7" at bounding box center [291, 249] width 31 height 34
select select "2025-9"
select select "2025-10"
select select "2025-9"
select select "2025-10"
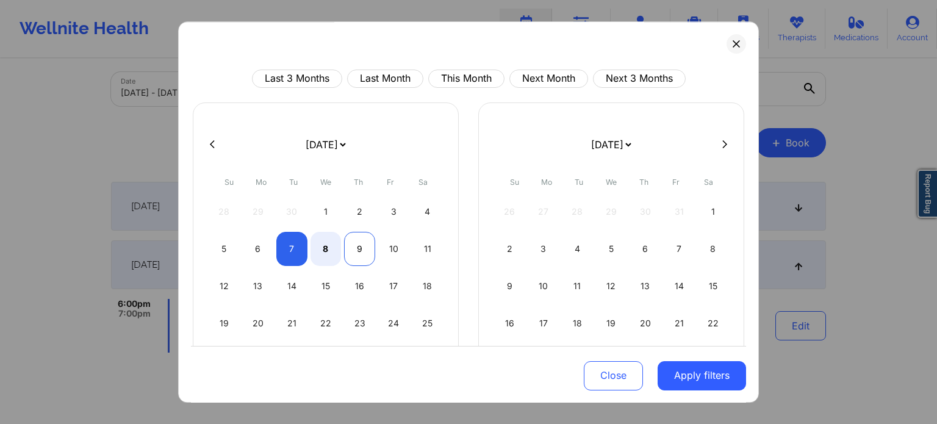
click at [355, 259] on div "9" at bounding box center [359, 249] width 31 height 34
select select "2025-9"
select select "2025-10"
click at [681, 382] on button "Apply filters" at bounding box center [701, 374] width 88 height 29
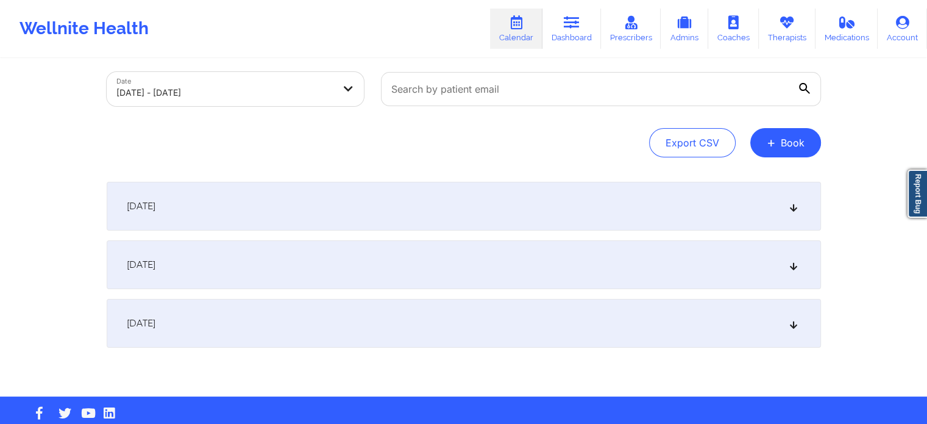
click at [331, 258] on div "[DATE]" at bounding box center [464, 264] width 715 height 49
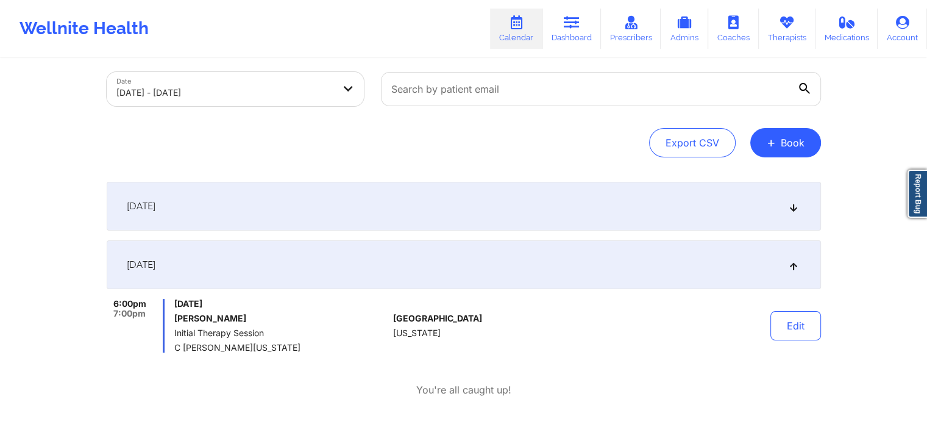
click at [380, 216] on div "[DATE]" at bounding box center [464, 206] width 715 height 49
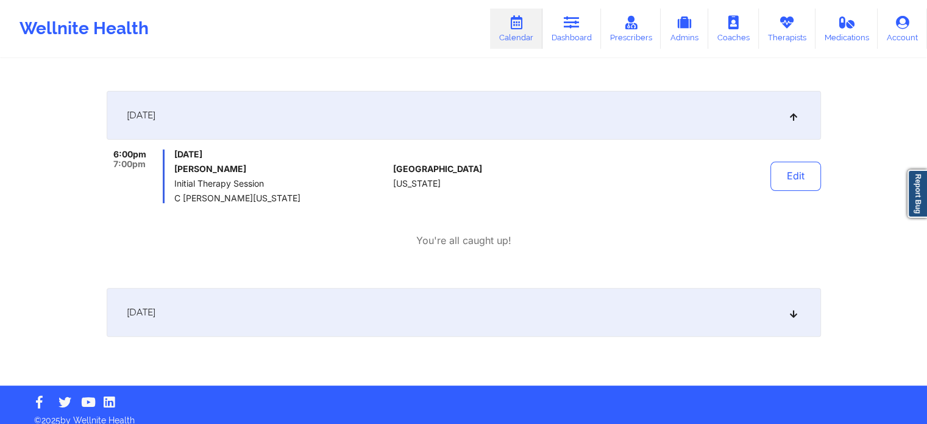
scroll to position [306, 0]
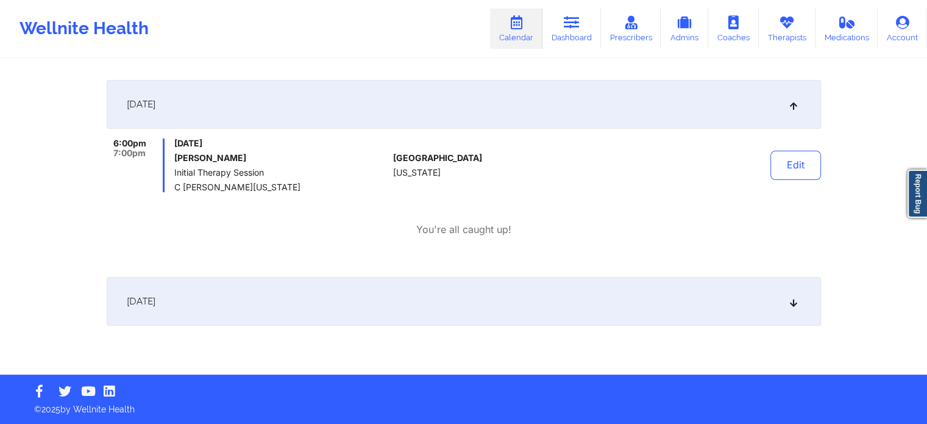
click at [363, 290] on div "[DATE]" at bounding box center [464, 301] width 715 height 49
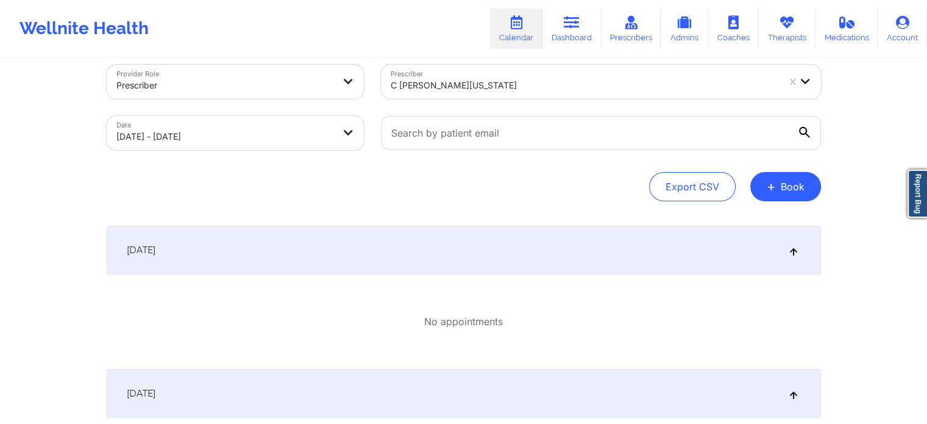
scroll to position [0, 0]
